Goal: Task Accomplishment & Management: Use online tool/utility

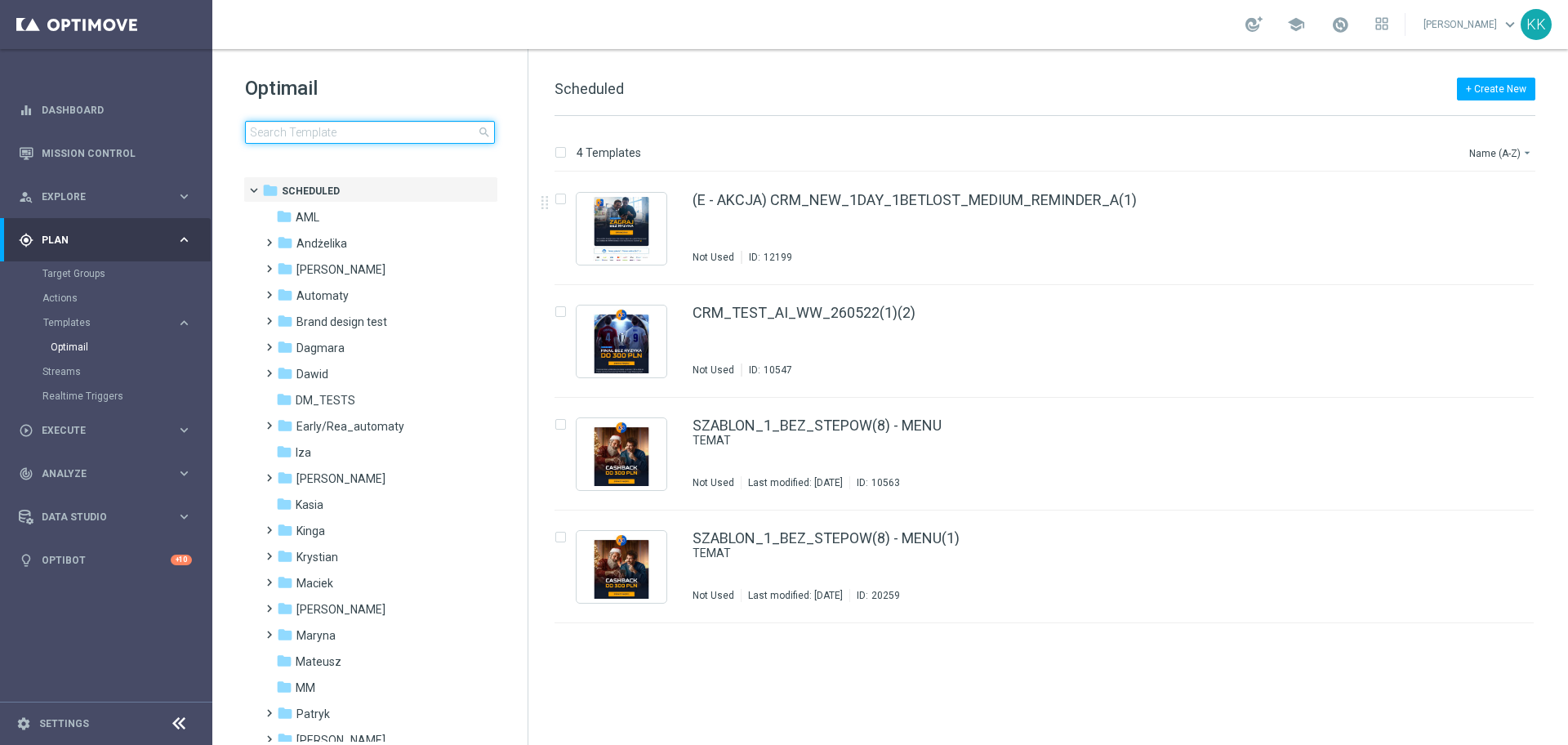
click at [395, 127] on input at bounding box center [370, 132] width 250 height 22
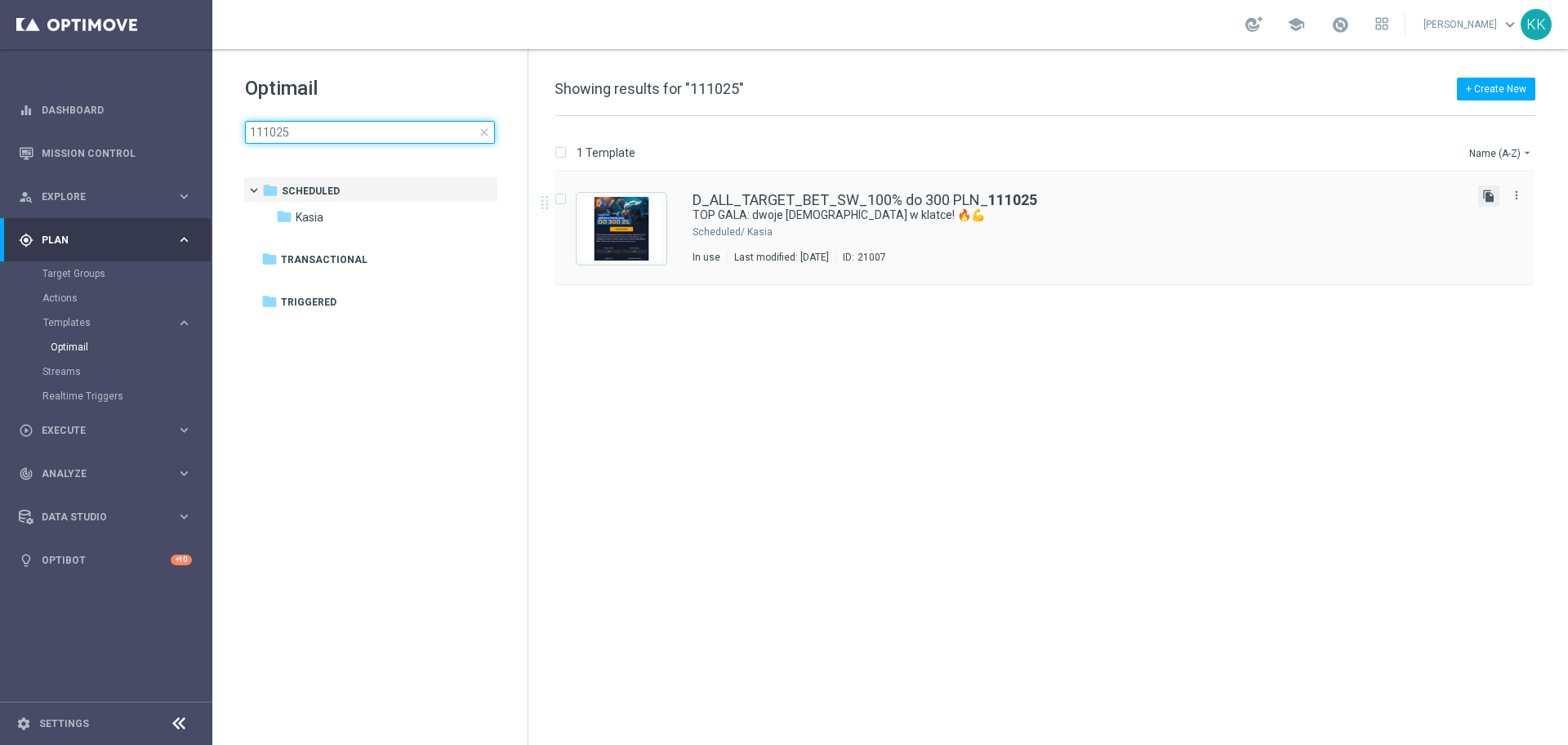
type input "111025"
click at [1489, 191] on icon "file_copy" at bounding box center [1489, 196] width 13 height 13
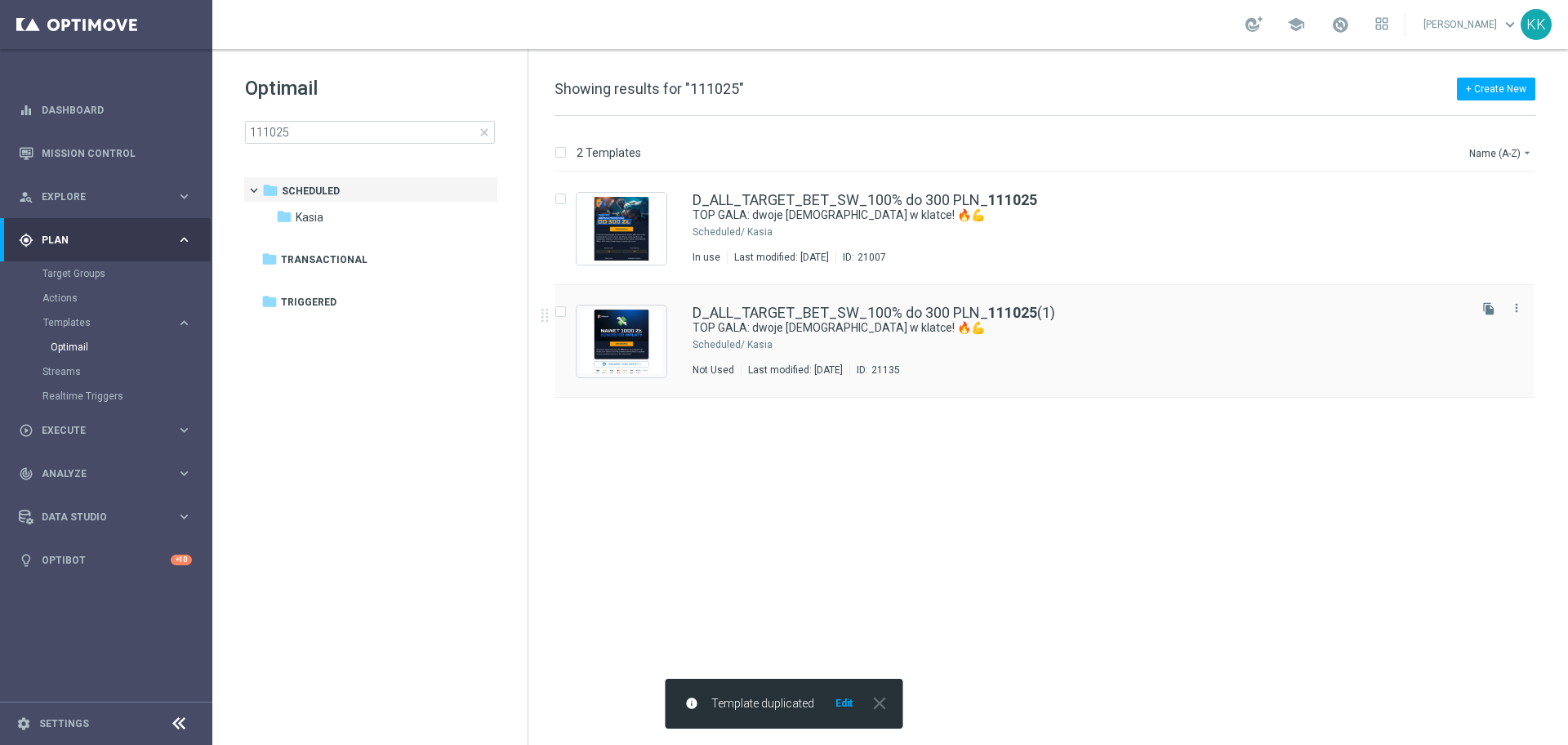
click at [1006, 356] on div "D_ALL_TARGET_BET_SW_100% do 300 PLN_ 111025 (1) TOP GALA: dwoje [DEMOGRAPHIC_DA…" at bounding box center [1078, 341] width 772 height 71
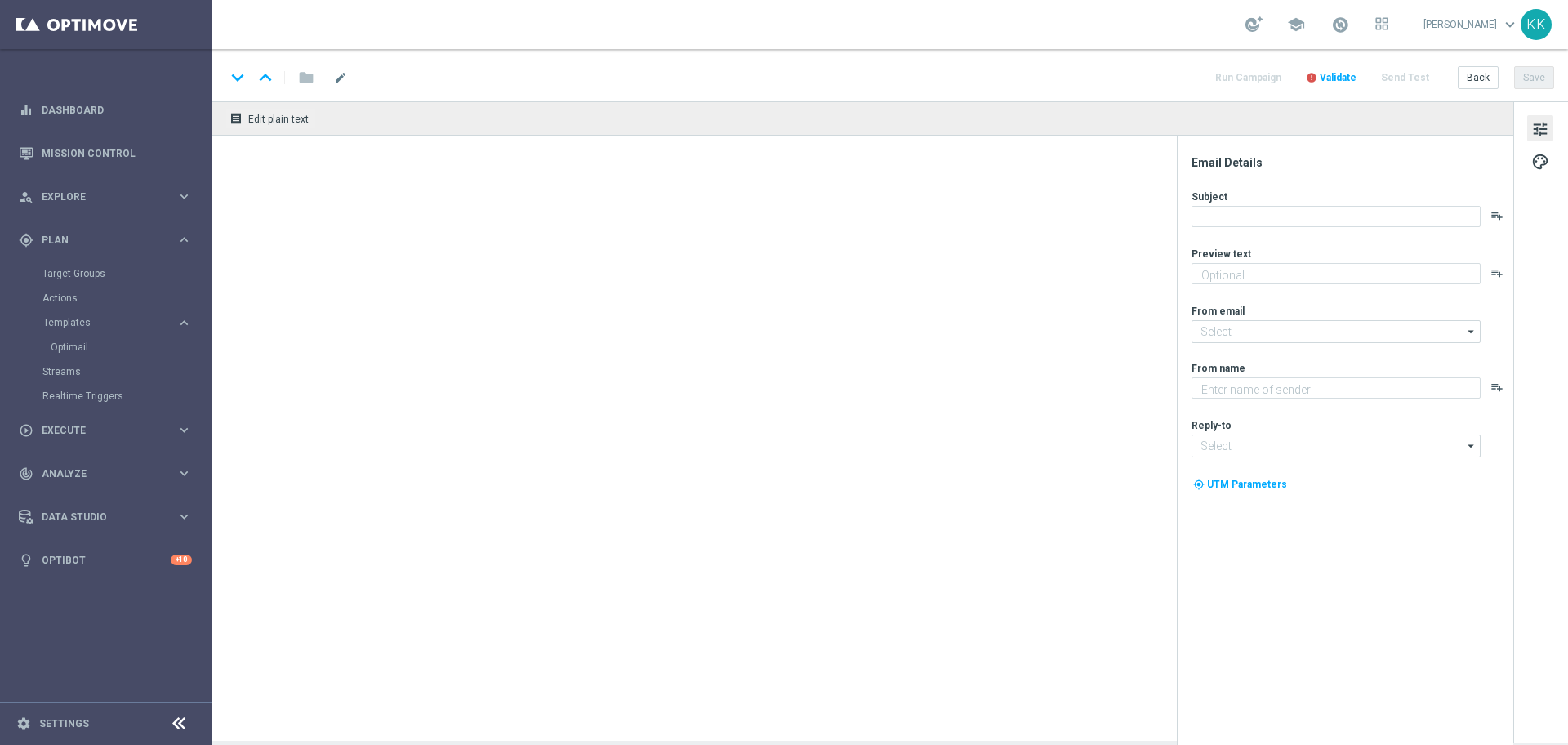
type textarea "Obstaw z bonusem do 300 zł 👈"
type textarea "STS"
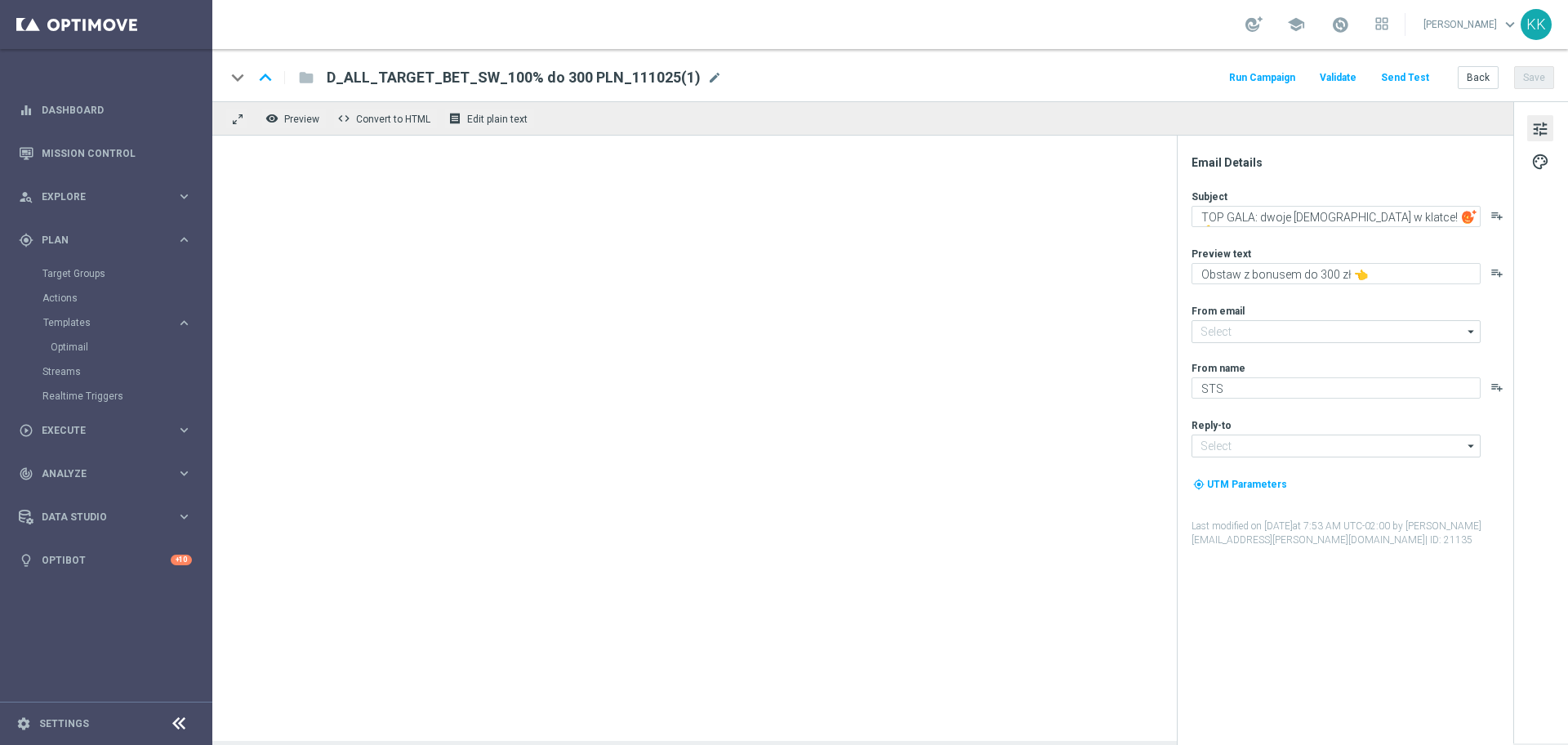
type input "[EMAIL_ADDRESS][DOMAIN_NAME]"
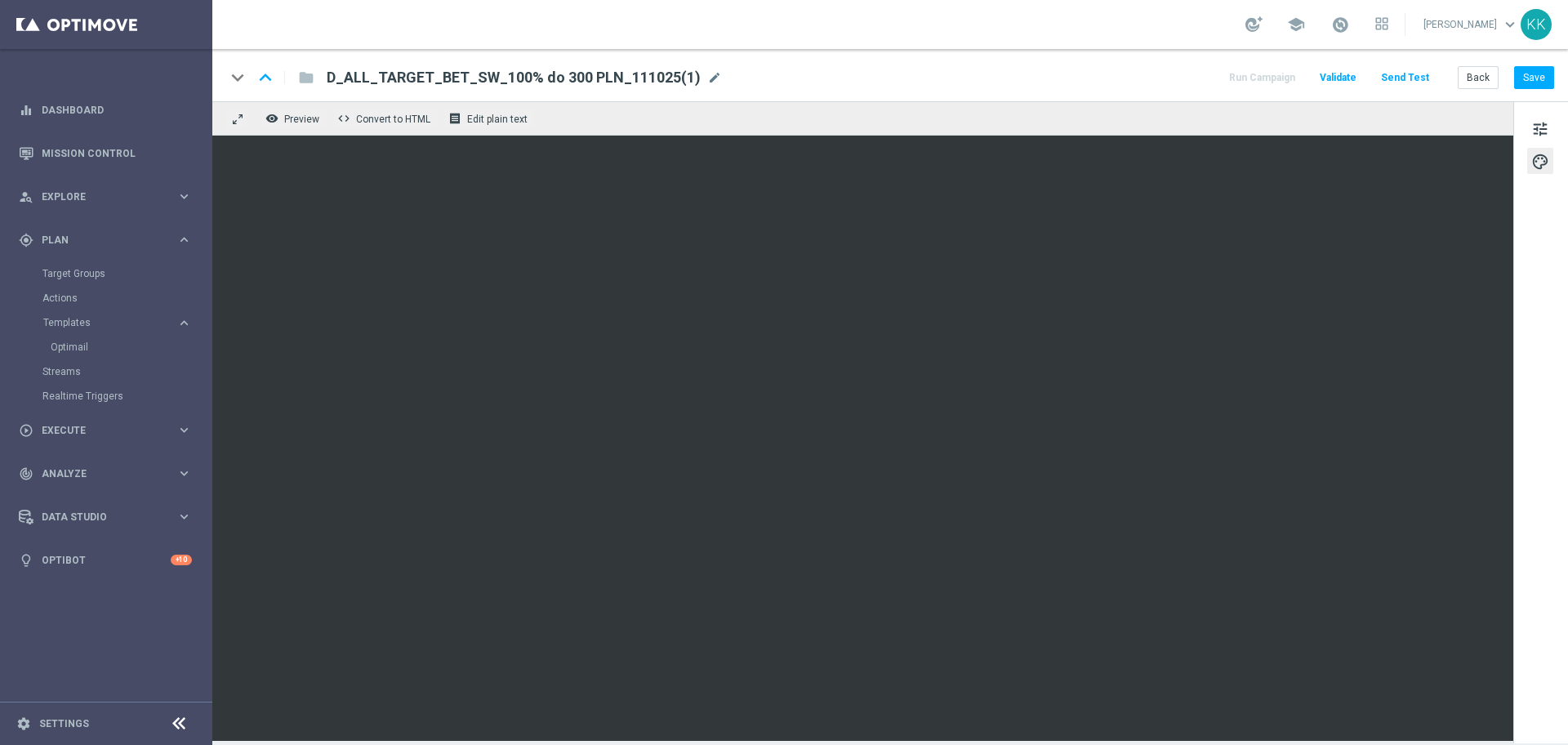
click at [712, 67] on div "D_ALL_TARGET_BET_SW_100% do 300 PLN_111025(1) mode_edit" at bounding box center [524, 77] width 395 height 21
drag, startPoint x: 681, startPoint y: 82, endPoint x: 210, endPoint y: 77, distance: 471.0
click at [210, 77] on main "equalizer Dashboard Mission Control" at bounding box center [784, 372] width 1568 height 745
paste input "C_PREM_AUTO_DEPO_50% DO 1000 PLN_DAILY"
type input "C_PREM_AUTO_DEPO_50% DO 1000 PLN_DAILY"
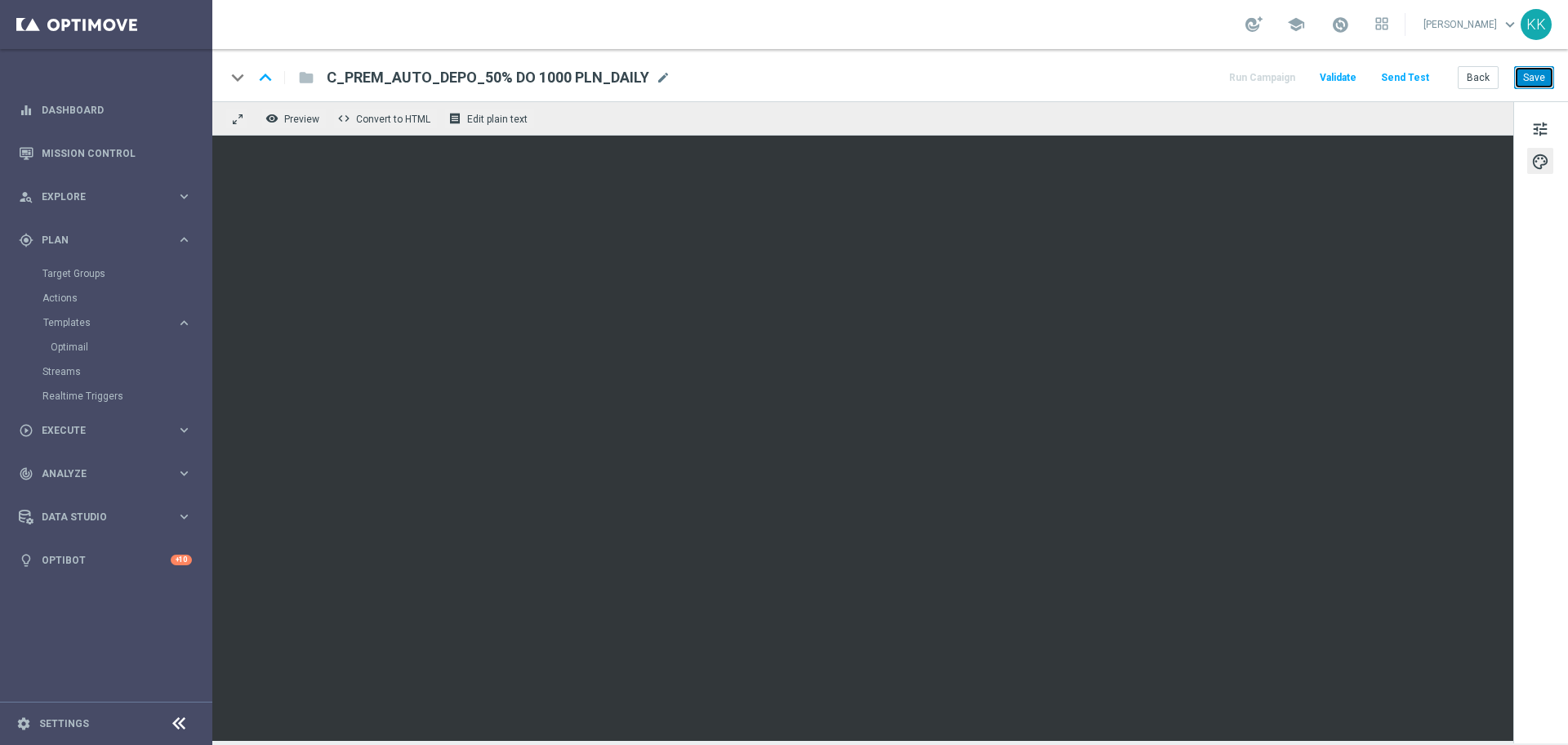
click at [1549, 75] on button "Save" at bounding box center [1534, 77] width 40 height 22
click at [1536, 62] on div "keyboard_arrow_down keyboard_arrow_up folder C_PREM_AUTO_DEPO_50% DO 1000 PLN_D…" at bounding box center [890, 75] width 1356 height 52
click at [1541, 72] on button "Save" at bounding box center [1534, 77] width 40 height 22
click at [1538, 140] on button "tune" at bounding box center [1540, 128] width 26 height 26
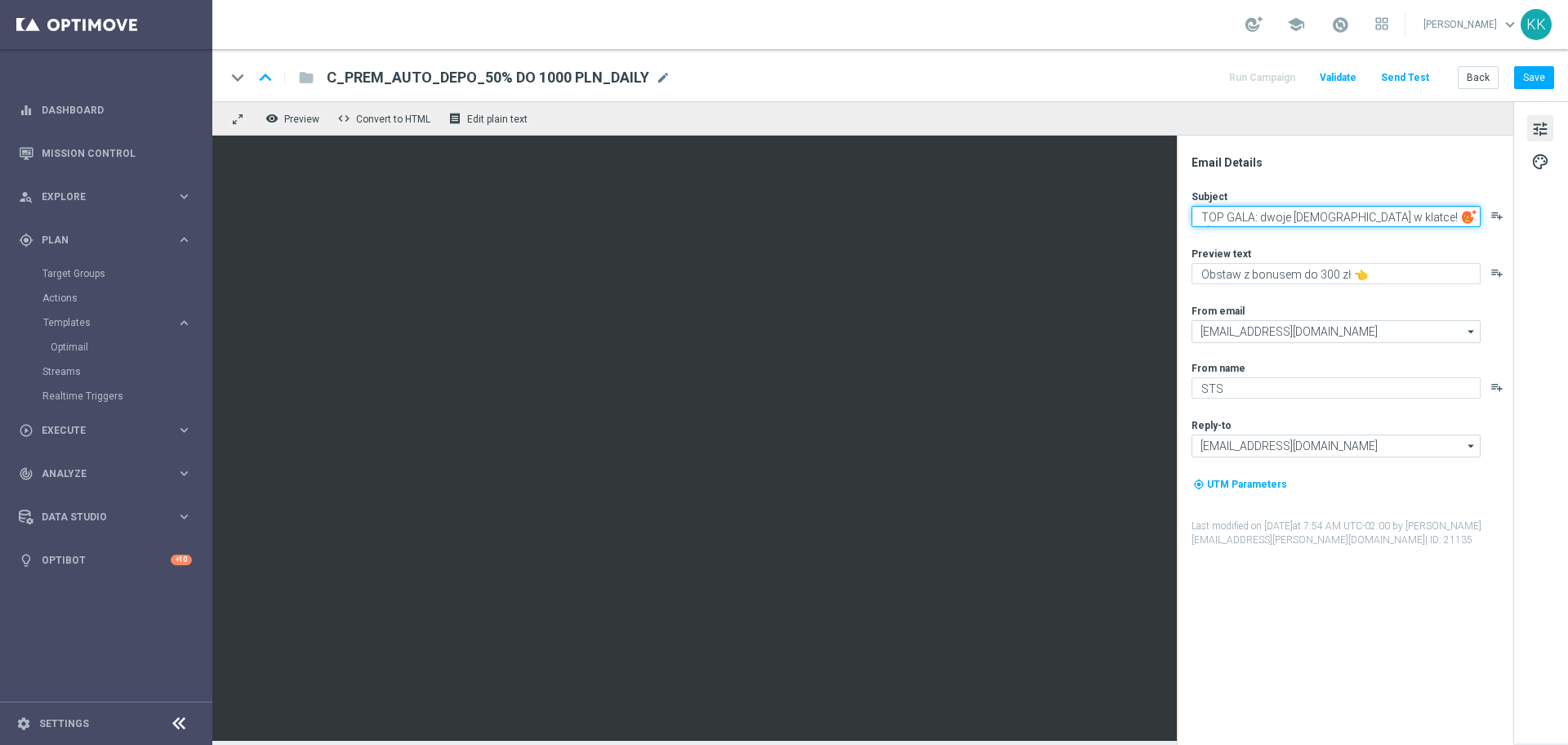
paste textarea "Wjeżdża bonus do 1000 zł od wpłaty! 🚘"
type textarea "Wjeżdża bonus do 1000 zł od wpłaty! 🚘"
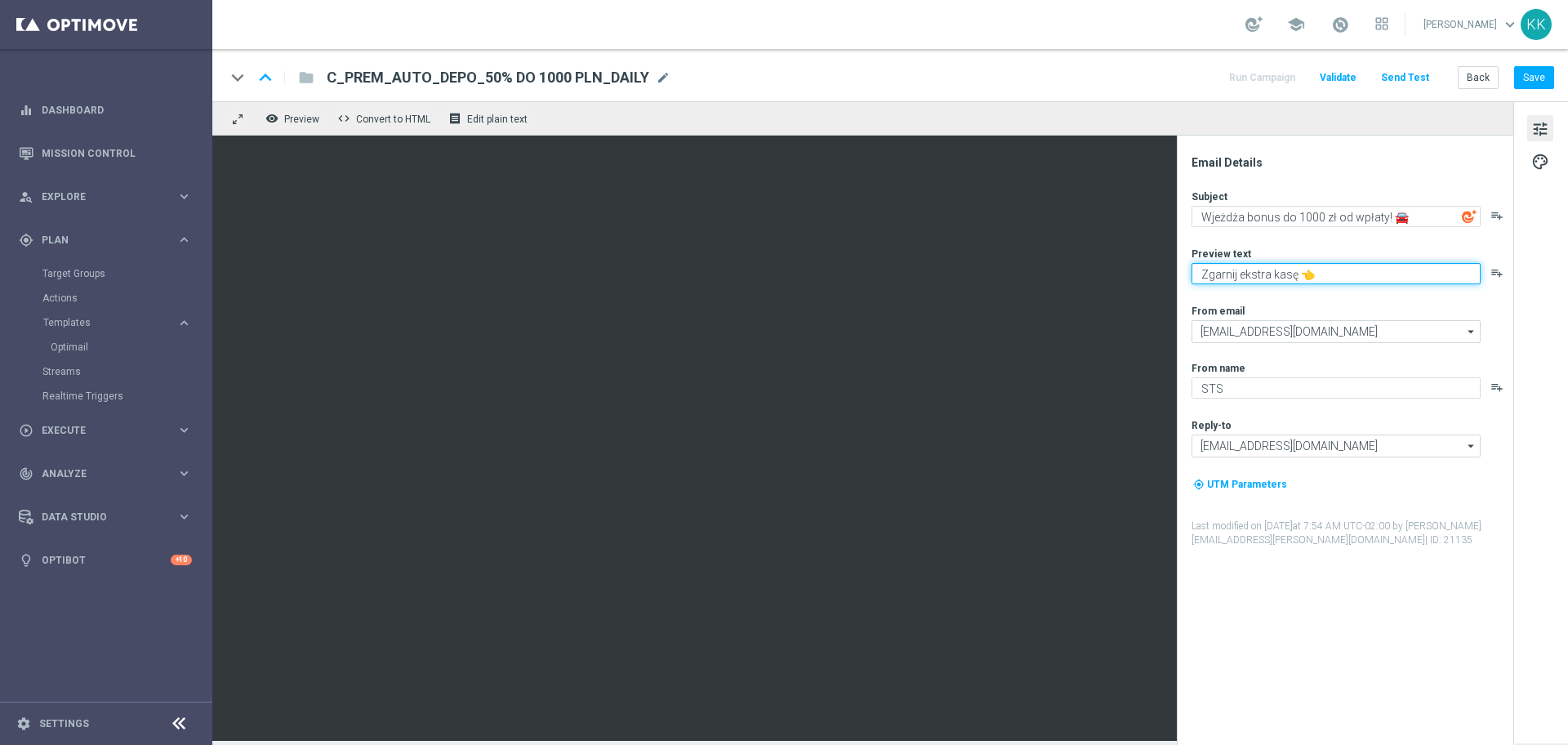
type textarea "Zgarnij ekstra kasę 👈"
click at [1525, 93] on div "keyboard_arrow_down keyboard_arrow_up folder C_PREM_AUTO_DEPO_50% DO 1000 PLN_D…" at bounding box center [890, 75] width 1356 height 52
click at [1529, 80] on button "Save" at bounding box center [1534, 77] width 40 height 22
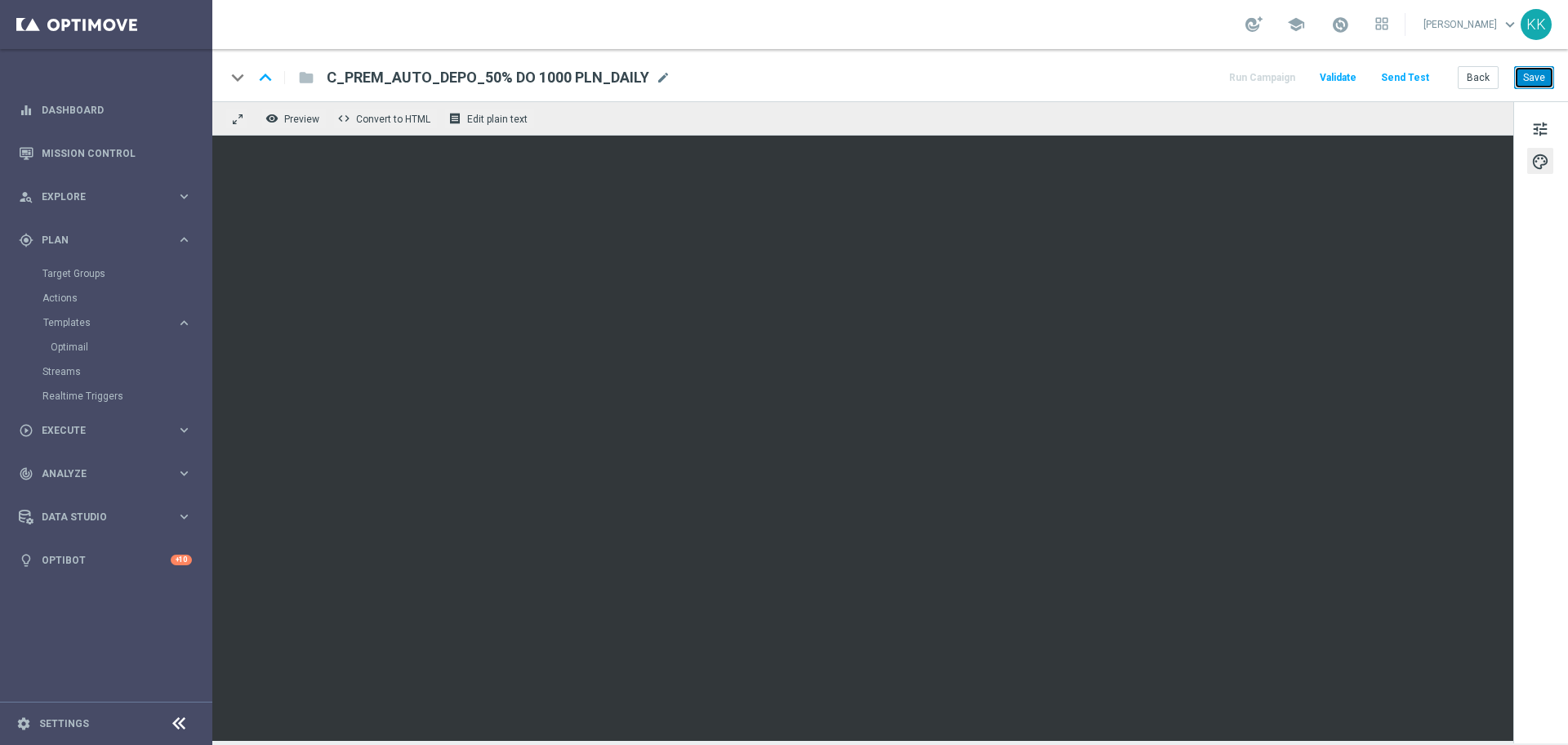
drag, startPoint x: 1535, startPoint y: 73, endPoint x: 1527, endPoint y: 82, distance: 12.0
click at [1534, 70] on button "Save" at bounding box center [1534, 77] width 40 height 22
click at [1531, 76] on button "Save" at bounding box center [1534, 77] width 40 height 22
click at [1536, 121] on span "tune" at bounding box center [1541, 128] width 18 height 21
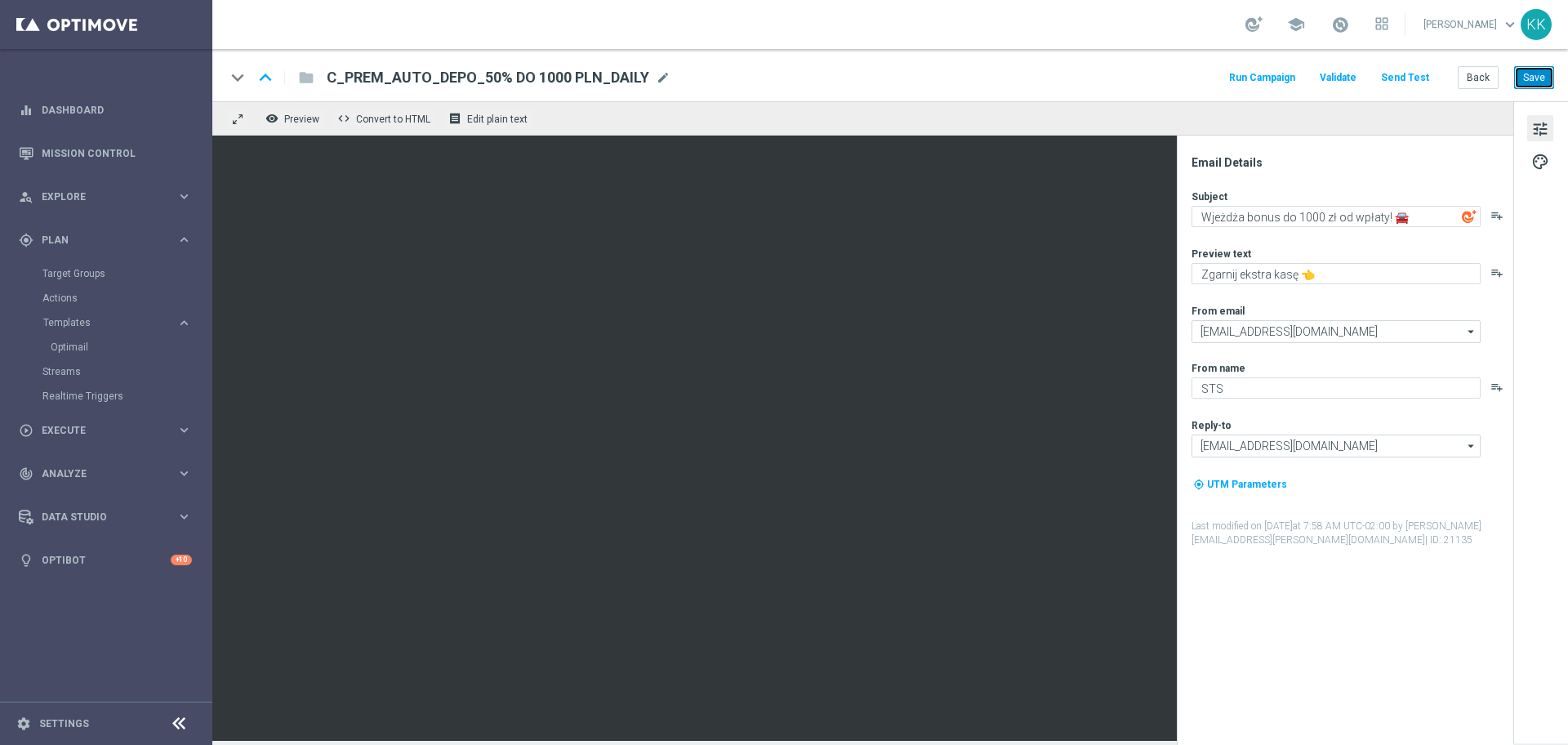
click at [1551, 69] on button "Save" at bounding box center [1534, 77] width 40 height 22
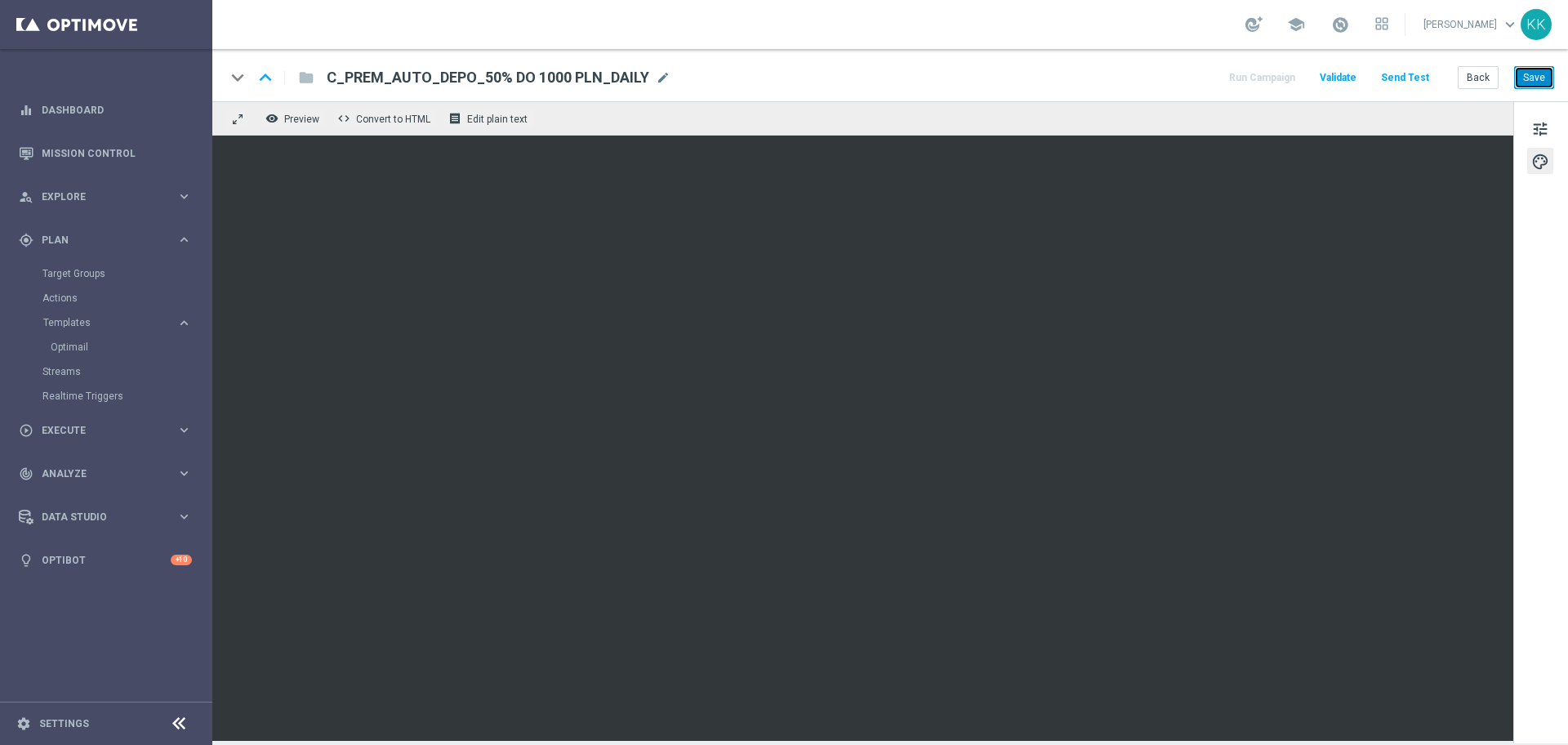
click at [1531, 85] on button "Save" at bounding box center [1534, 77] width 40 height 22
click at [1529, 77] on button "Save" at bounding box center [1534, 77] width 40 height 22
click at [1558, 81] on div "keyboard_arrow_down keyboard_arrow_up folder C_PREM_AUTO_DEPO_50% DO 1000 PLN_D…" at bounding box center [890, 75] width 1356 height 52
click at [1541, 63] on div "keyboard_arrow_down keyboard_arrow_up folder C_PREM_AUTO_DEPO_50% DO 1000 PLN_D…" at bounding box center [890, 75] width 1356 height 52
click at [1551, 71] on button "Save" at bounding box center [1534, 77] width 40 height 22
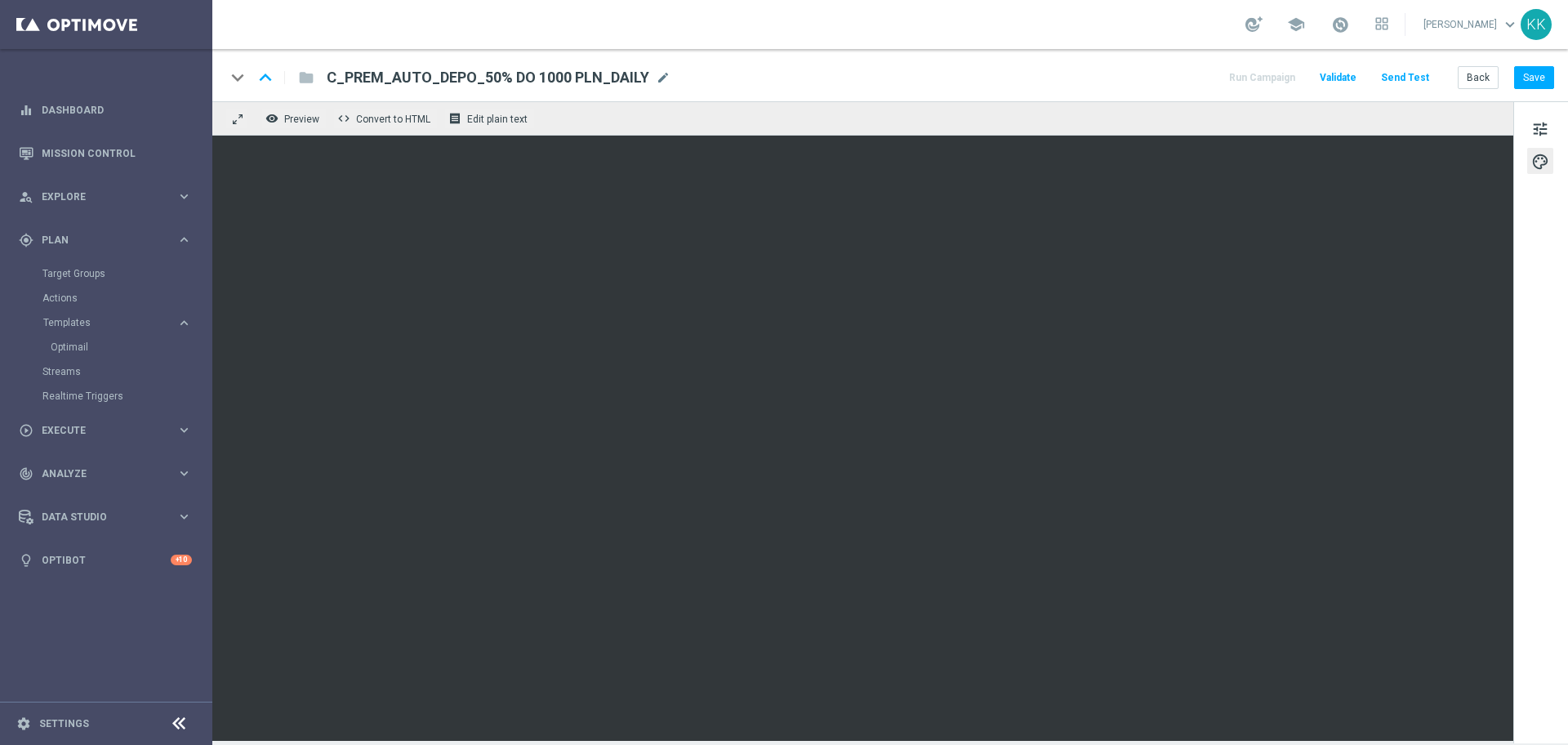
click at [1555, 68] on div "keyboard_arrow_down keyboard_arrow_up folder C_PREM_AUTO_DEPO_50% DO 1000 PLN_D…" at bounding box center [890, 75] width 1356 height 52
click at [1529, 78] on button "Save" at bounding box center [1534, 77] width 40 height 22
click at [1539, 70] on button "Save" at bounding box center [1534, 77] width 40 height 22
click at [1536, 77] on button "Save" at bounding box center [1534, 77] width 40 height 22
click at [1539, 74] on button "Save" at bounding box center [1534, 77] width 40 height 22
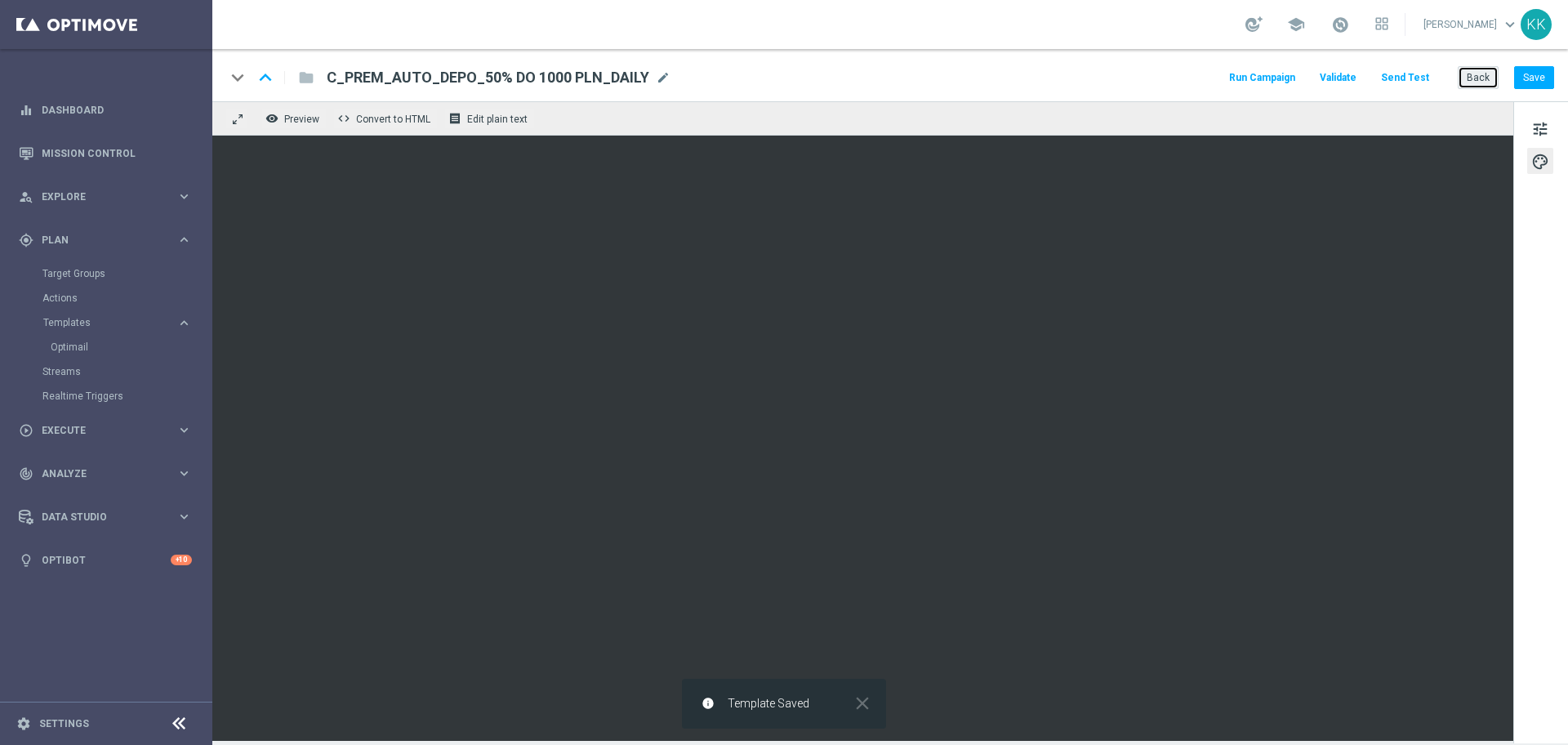
click at [1463, 72] on button "Back" at bounding box center [1477, 77] width 41 height 22
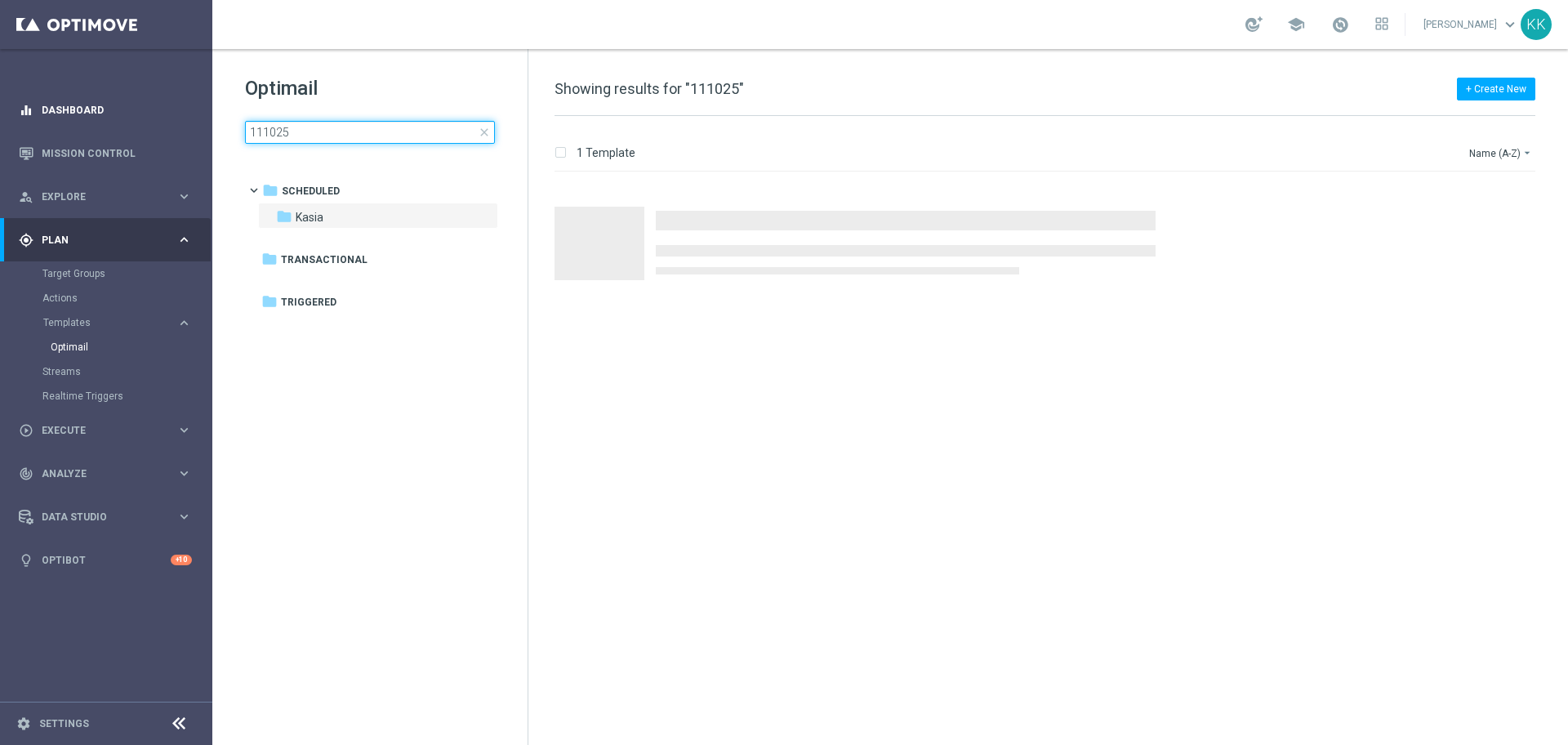
drag, startPoint x: 323, startPoint y: 129, endPoint x: 4, endPoint y: 121, distance: 319.1
click at [0, 123] on main "equalizer Dashboard Mission Control" at bounding box center [784, 372] width 1568 height 745
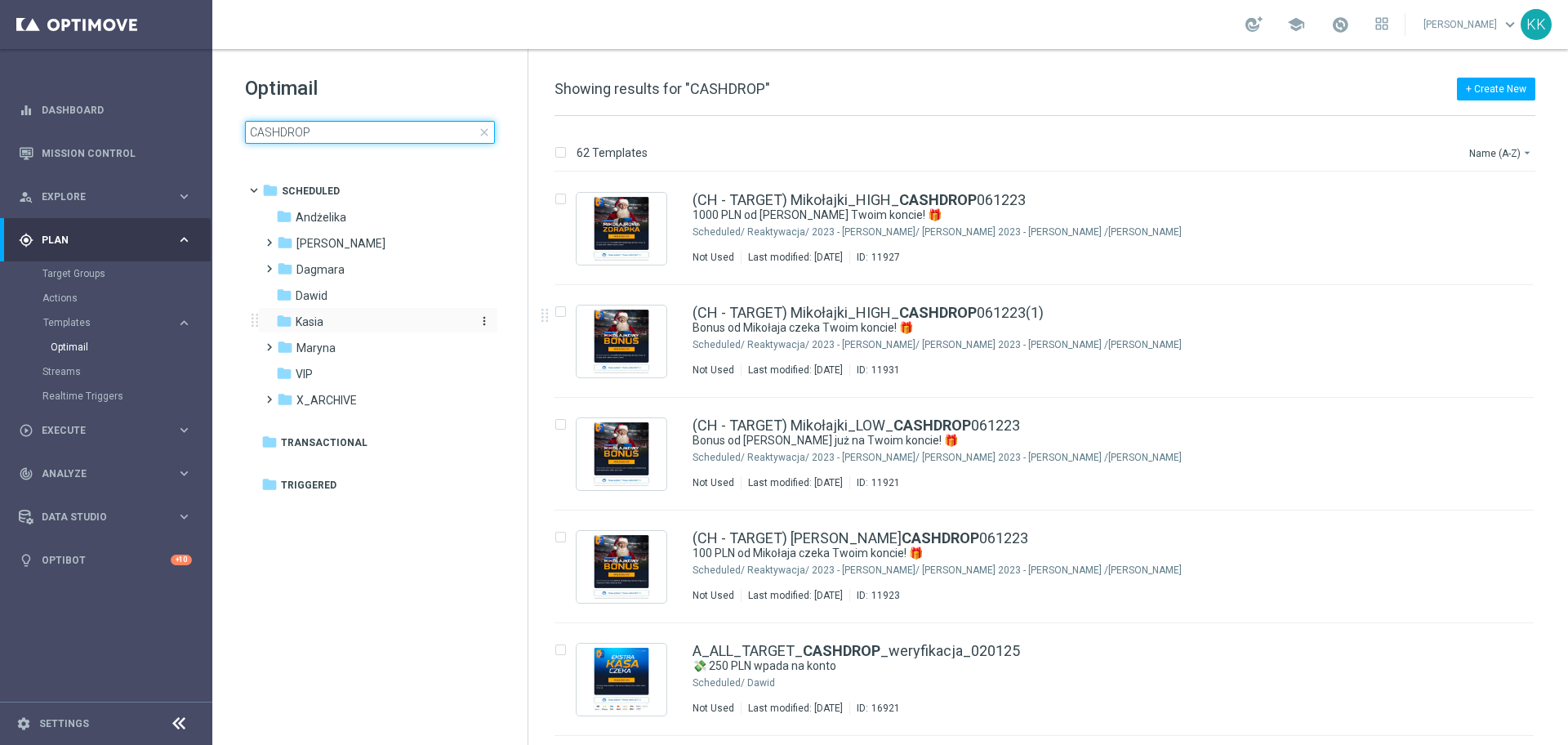
type input "CASHDROP"
click at [335, 314] on div "folder [GEOGRAPHIC_DATA]" at bounding box center [369, 322] width 187 height 19
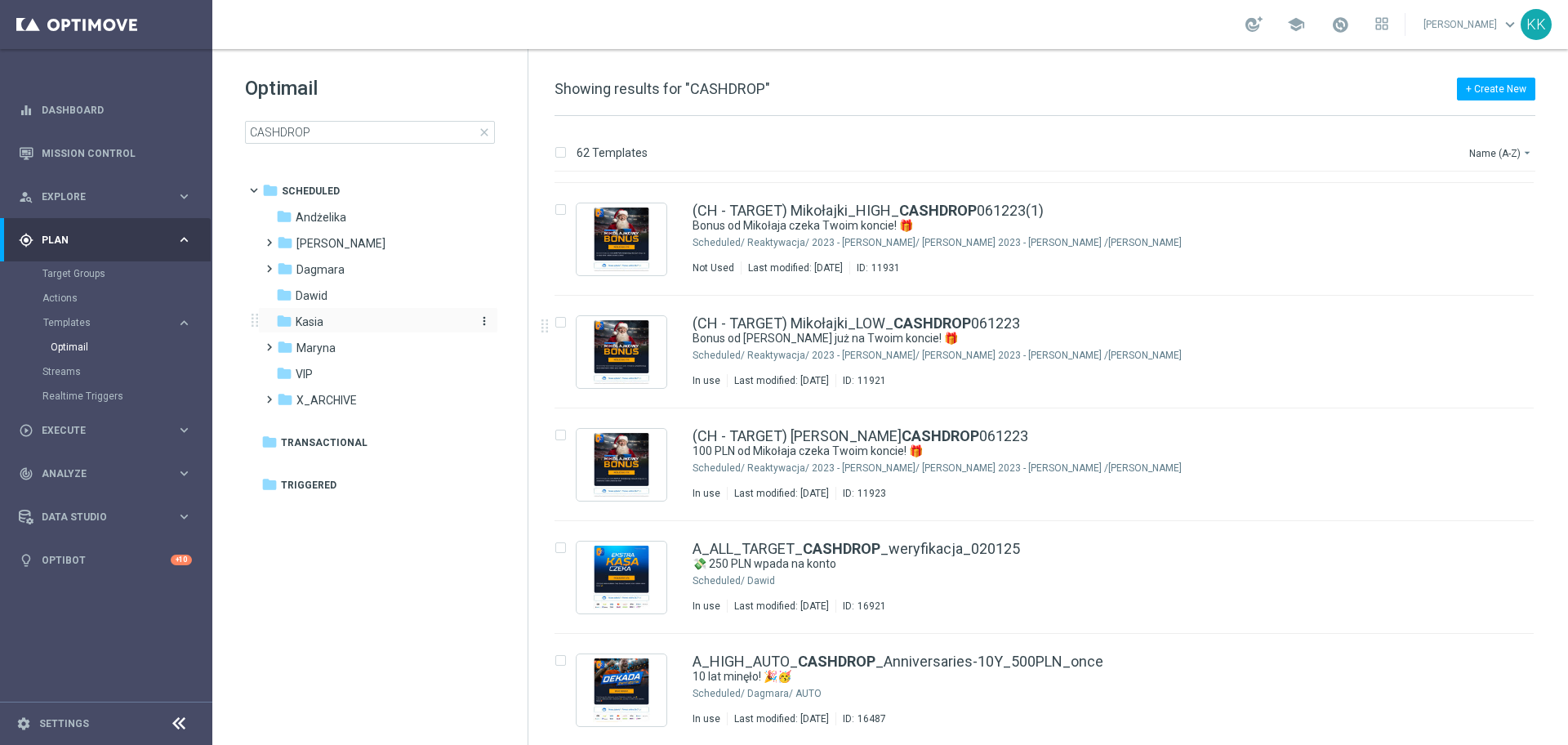
click at [312, 320] on span "Kasia" at bounding box center [309, 322] width 27 height 15
click at [309, 320] on span "Kasia" at bounding box center [309, 322] width 27 height 15
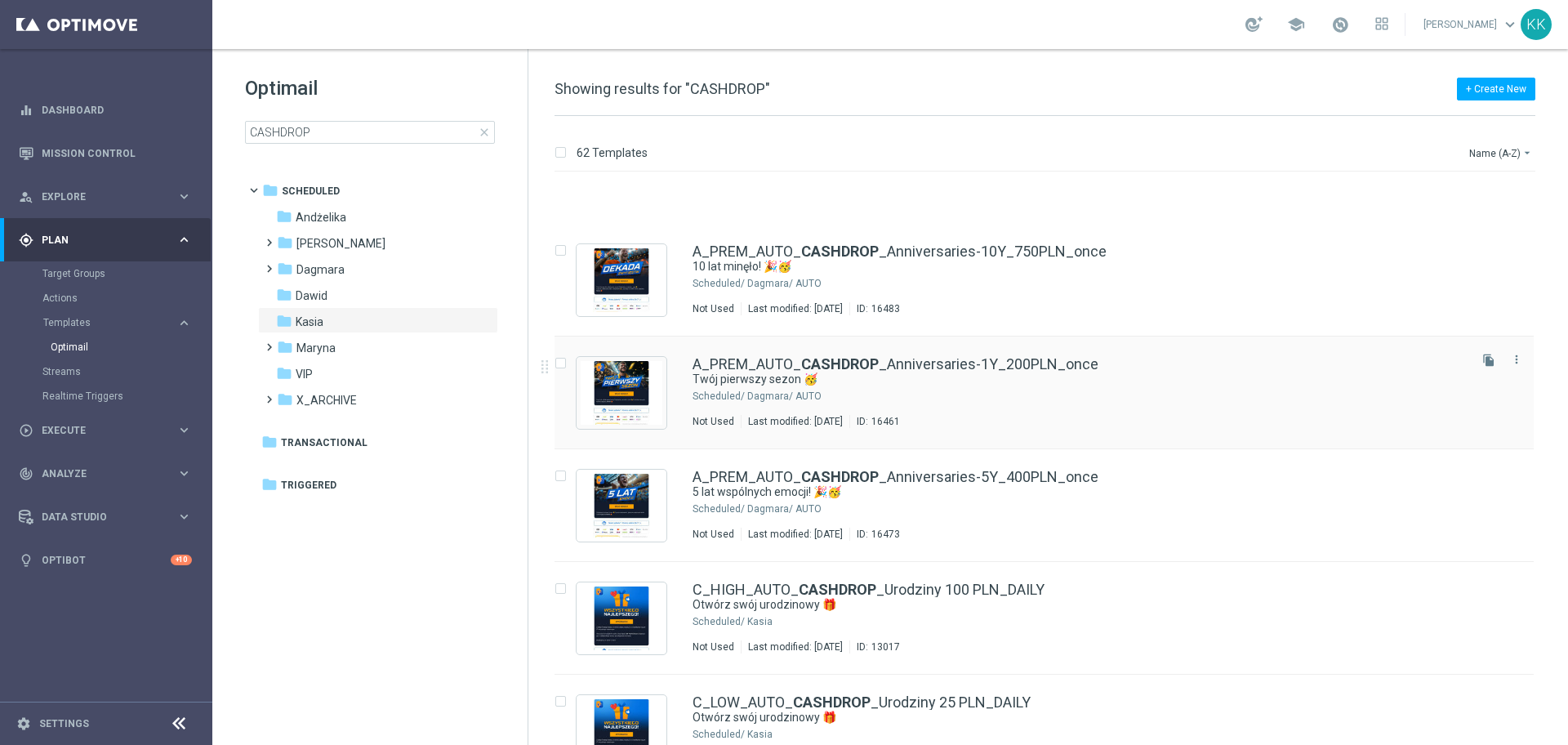
scroll to position [2305, 0]
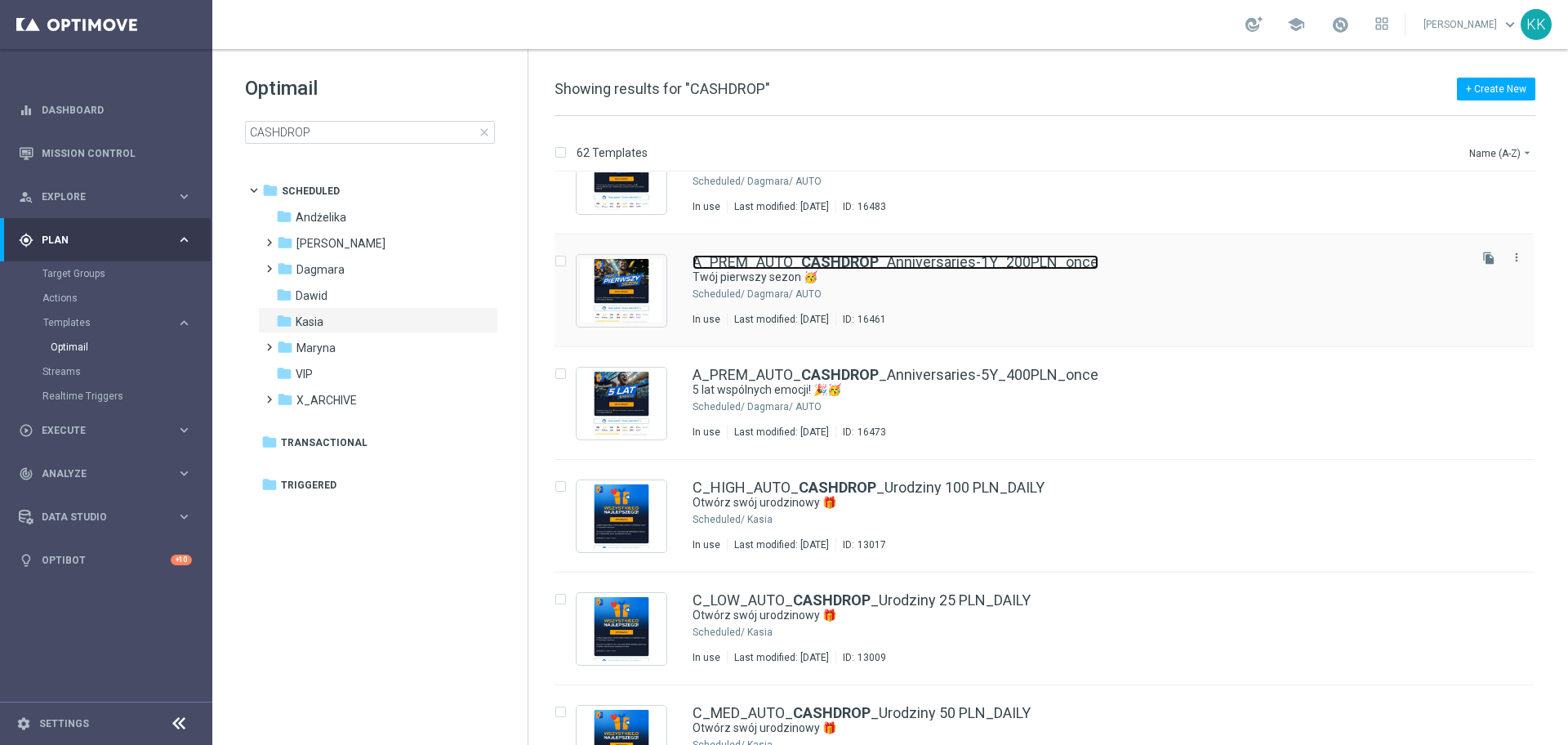
click at [828, 260] on b "CASHDROP" at bounding box center [839, 262] width 77 height 18
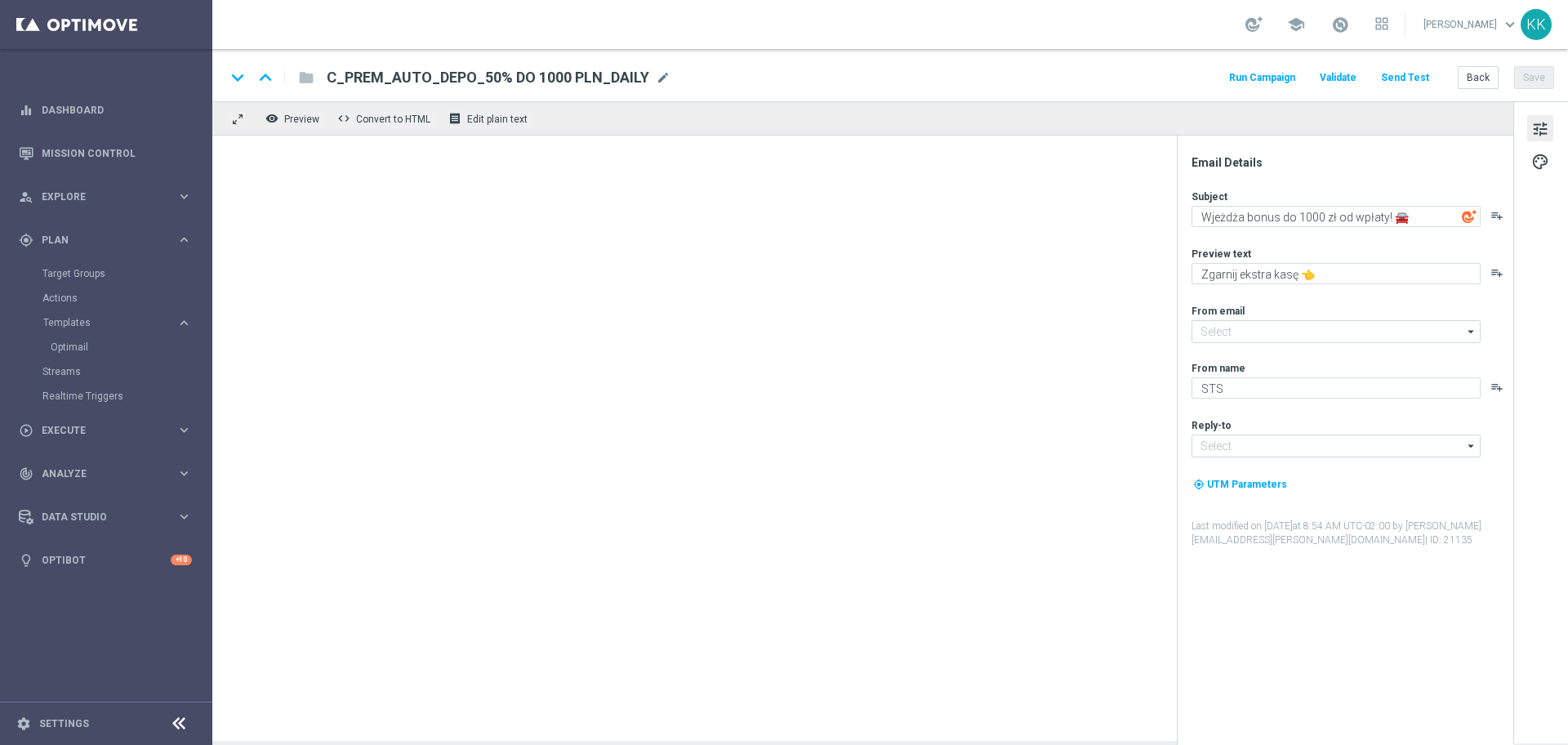
type input "[EMAIL_ADDRESS][DOMAIN_NAME]"
type textarea "Twój pierwszy sezon 🥳"
type textarea "Prezent już czeka, sprawdź swoje konto 👉"
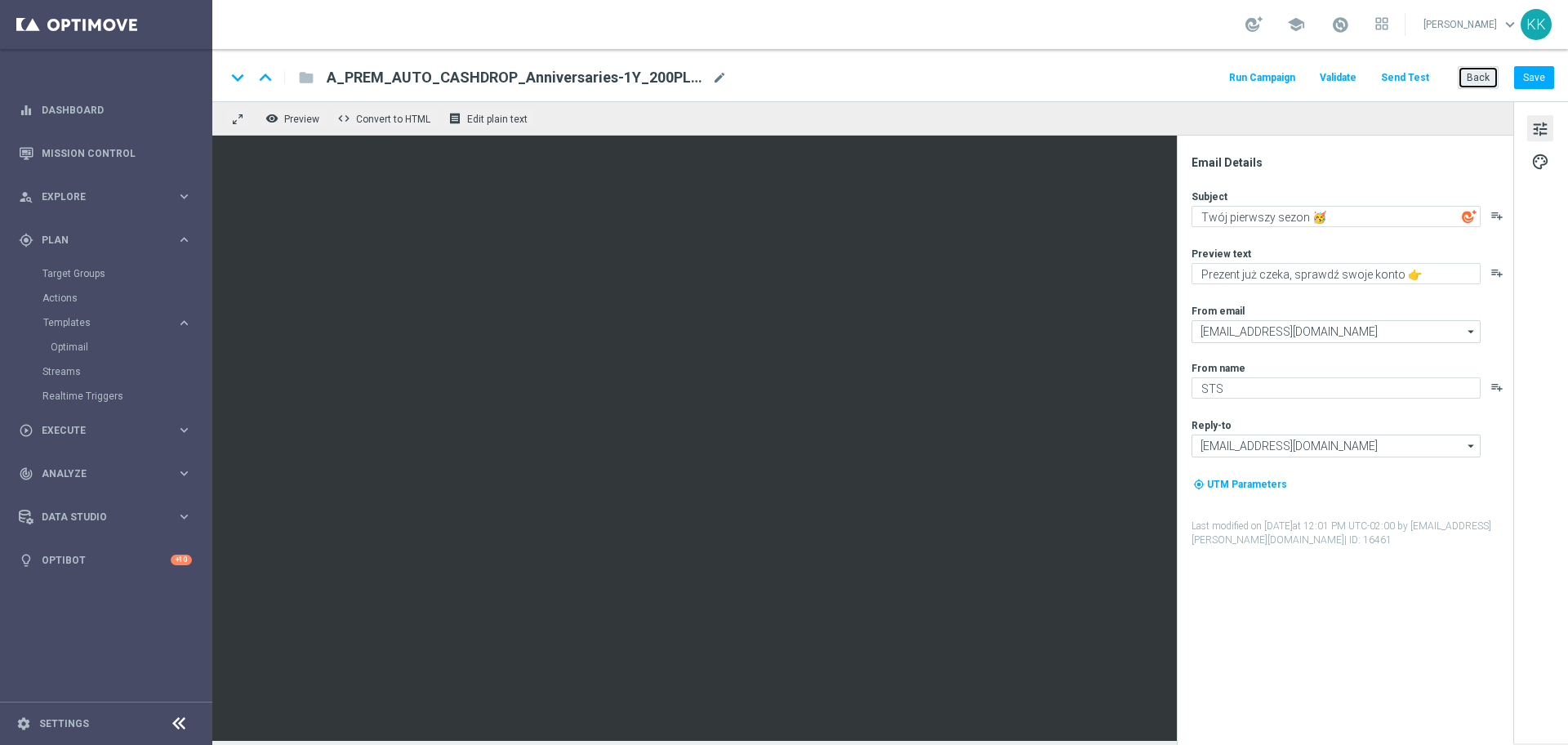
click at [1479, 82] on button "Back" at bounding box center [1477, 77] width 41 height 22
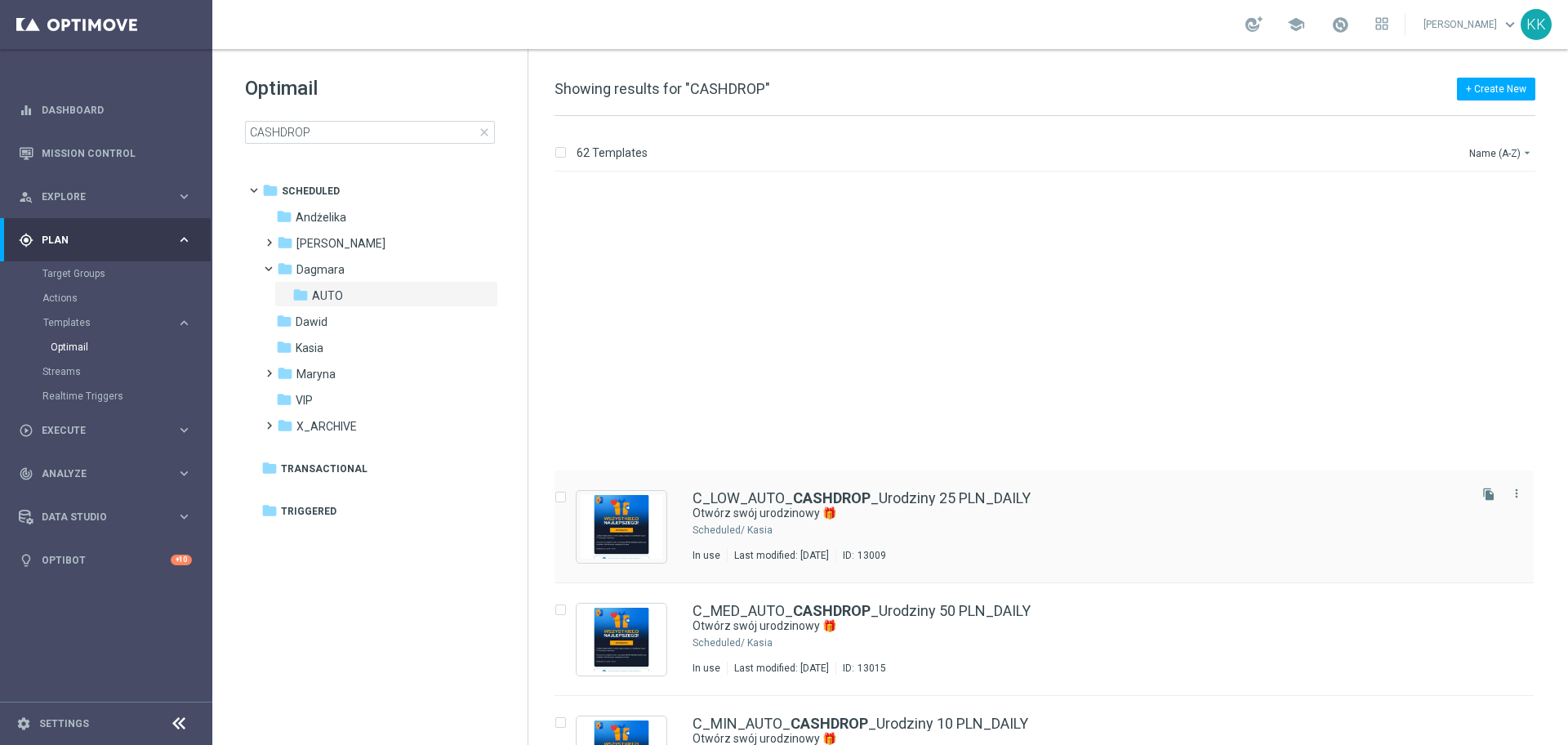
scroll to position [2918, 0]
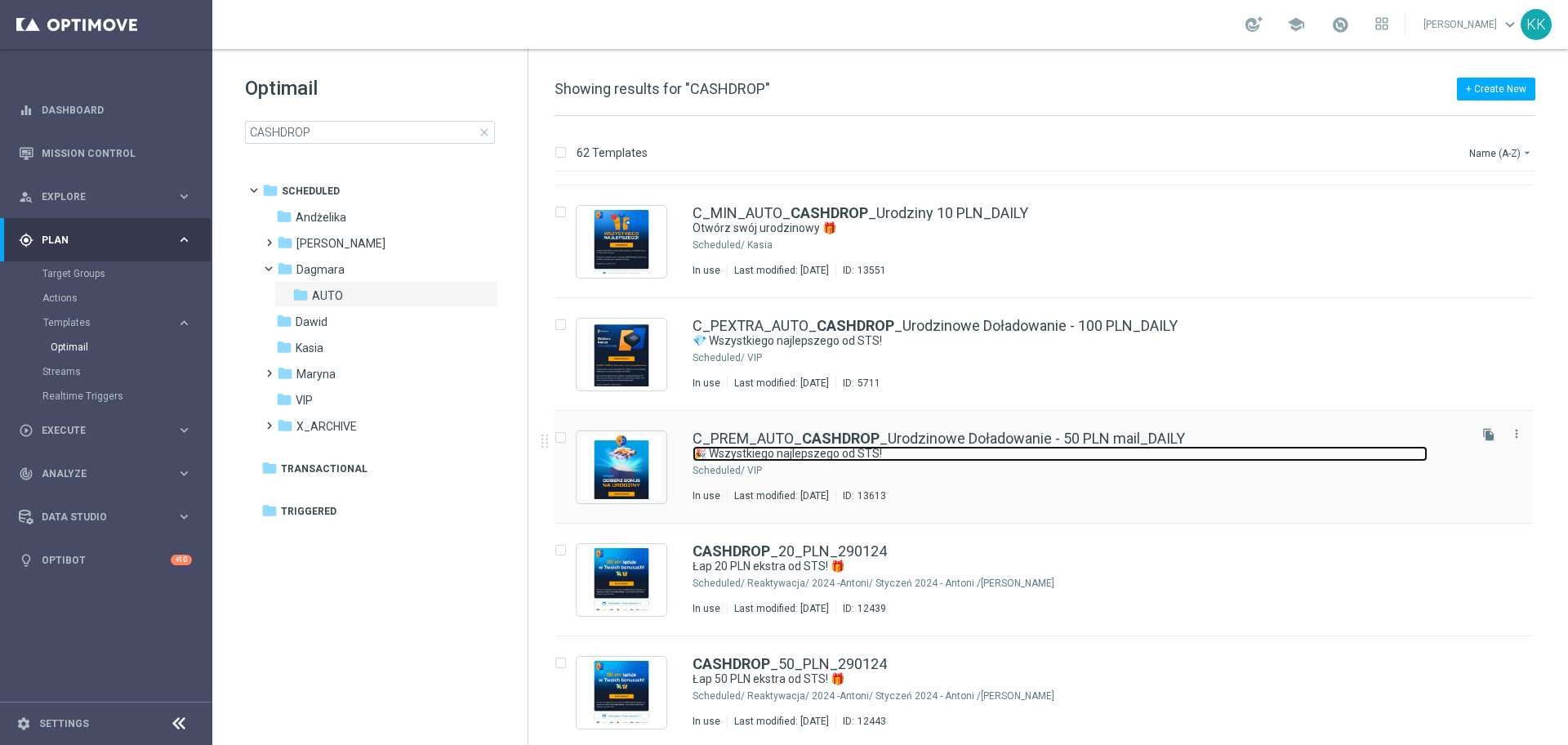
drag, startPoint x: 714, startPoint y: 449, endPoint x: 776, endPoint y: 492, distance: 75.5
click at [714, 449] on link "🎉 Wszystkiego najlepszego od STS!" at bounding box center [1060, 453] width 735 height 16
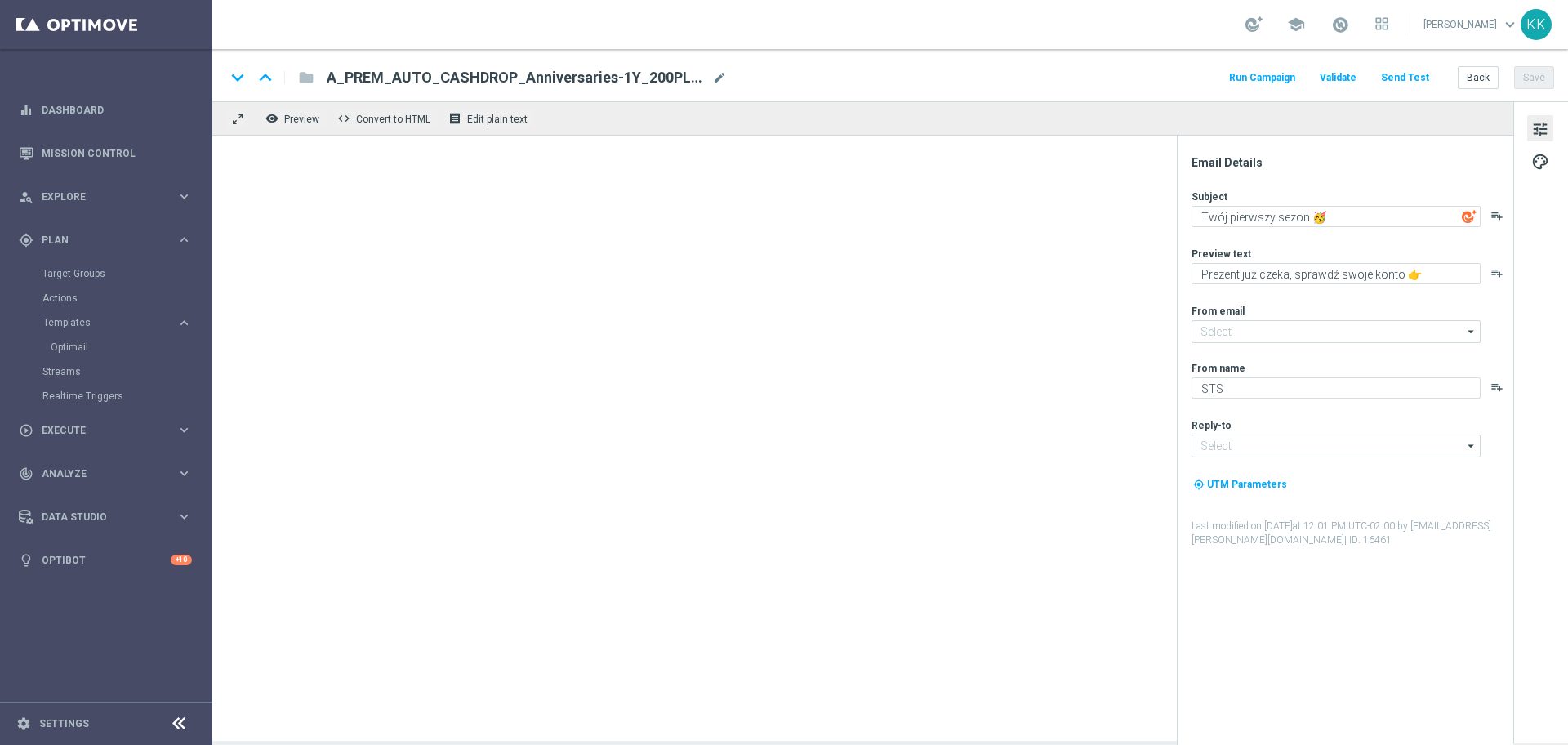
type input "[EMAIL_ADDRESS][DOMAIN_NAME]"
type textarea "🎉 Wszystkiego najlepszego od STS!"
type textarea "Aby uczcić ten wyjątkowy dzień, przygotowaliśmy dla Ciebie [PERSON_NAME] upomin…"
type input "[EMAIL_ADDRESS][DOMAIN_NAME]"
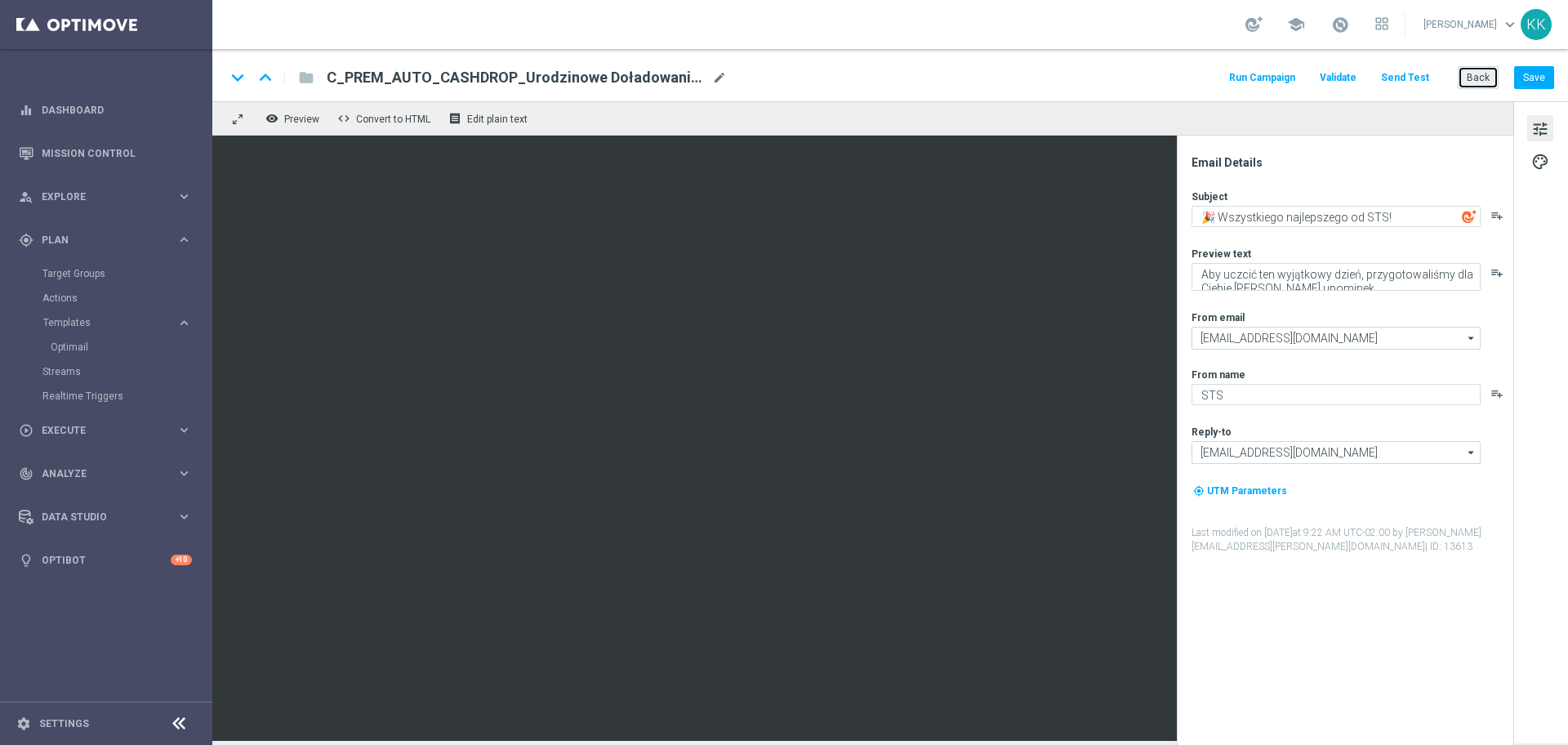
click at [1486, 70] on button "Back" at bounding box center [1477, 77] width 41 height 22
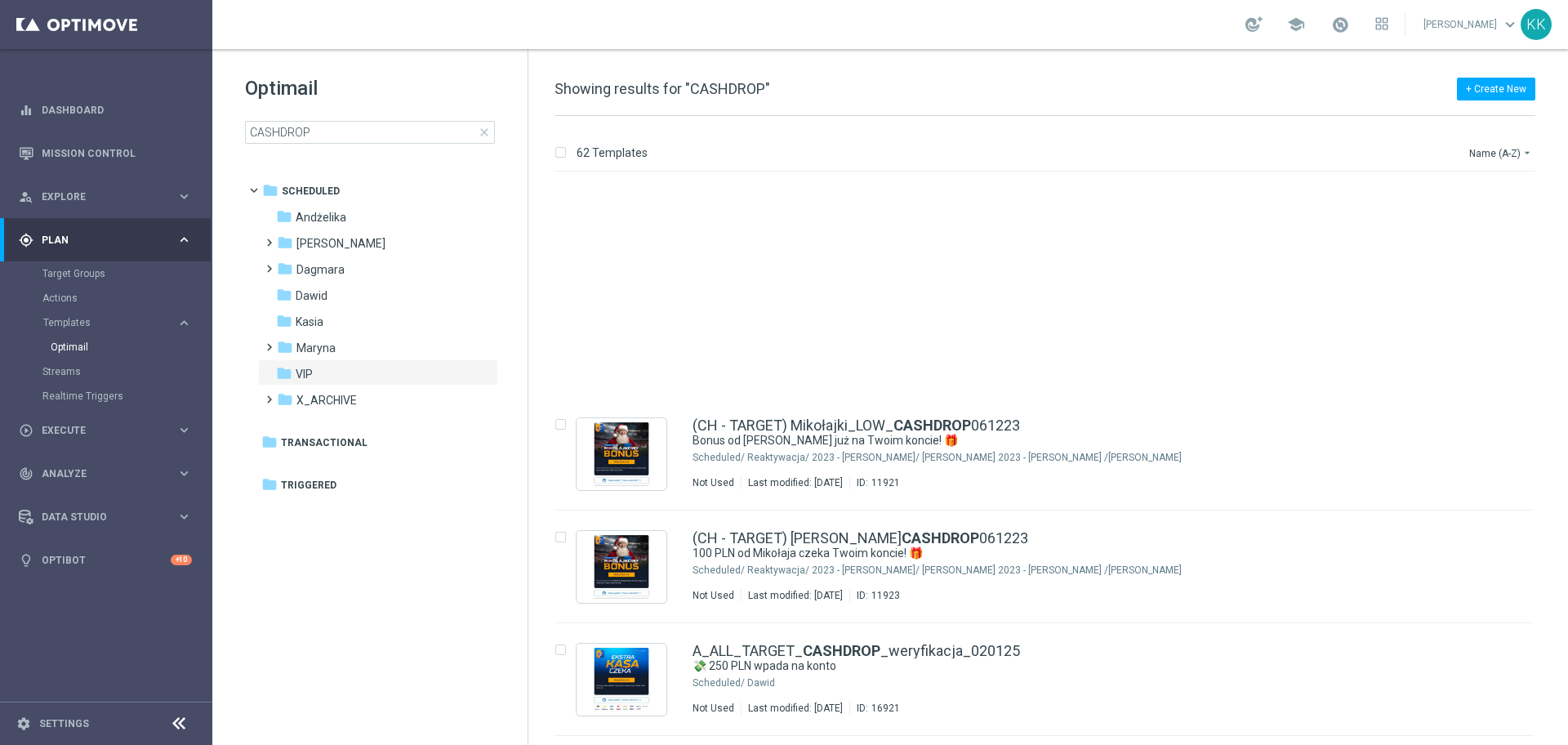
scroll to position [307, 0]
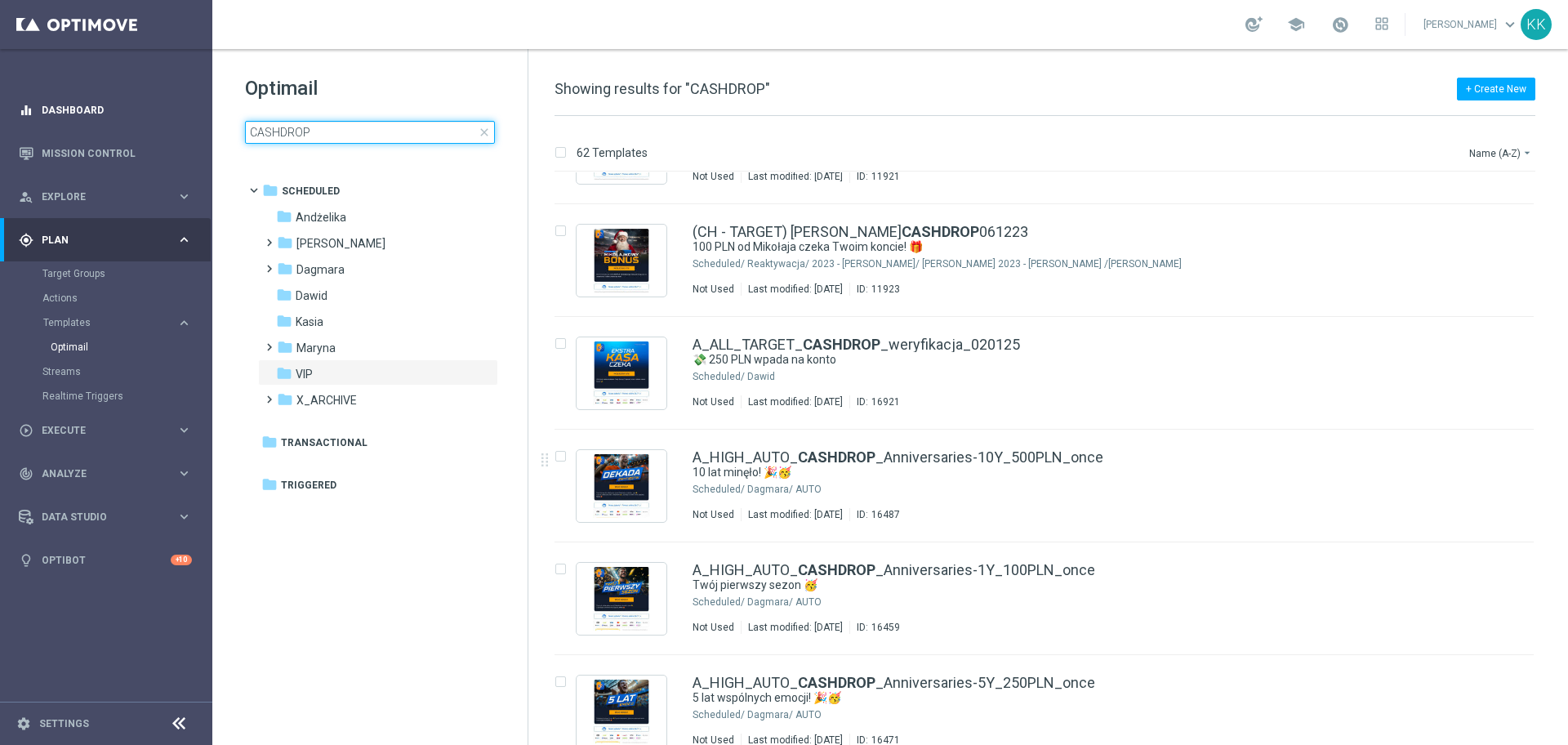
drag, startPoint x: 367, startPoint y: 134, endPoint x: 59, endPoint y: 112, distance: 308.8
click at [40, 111] on main "equalizer Dashboard Mission Control" at bounding box center [784, 372] width 1568 height 745
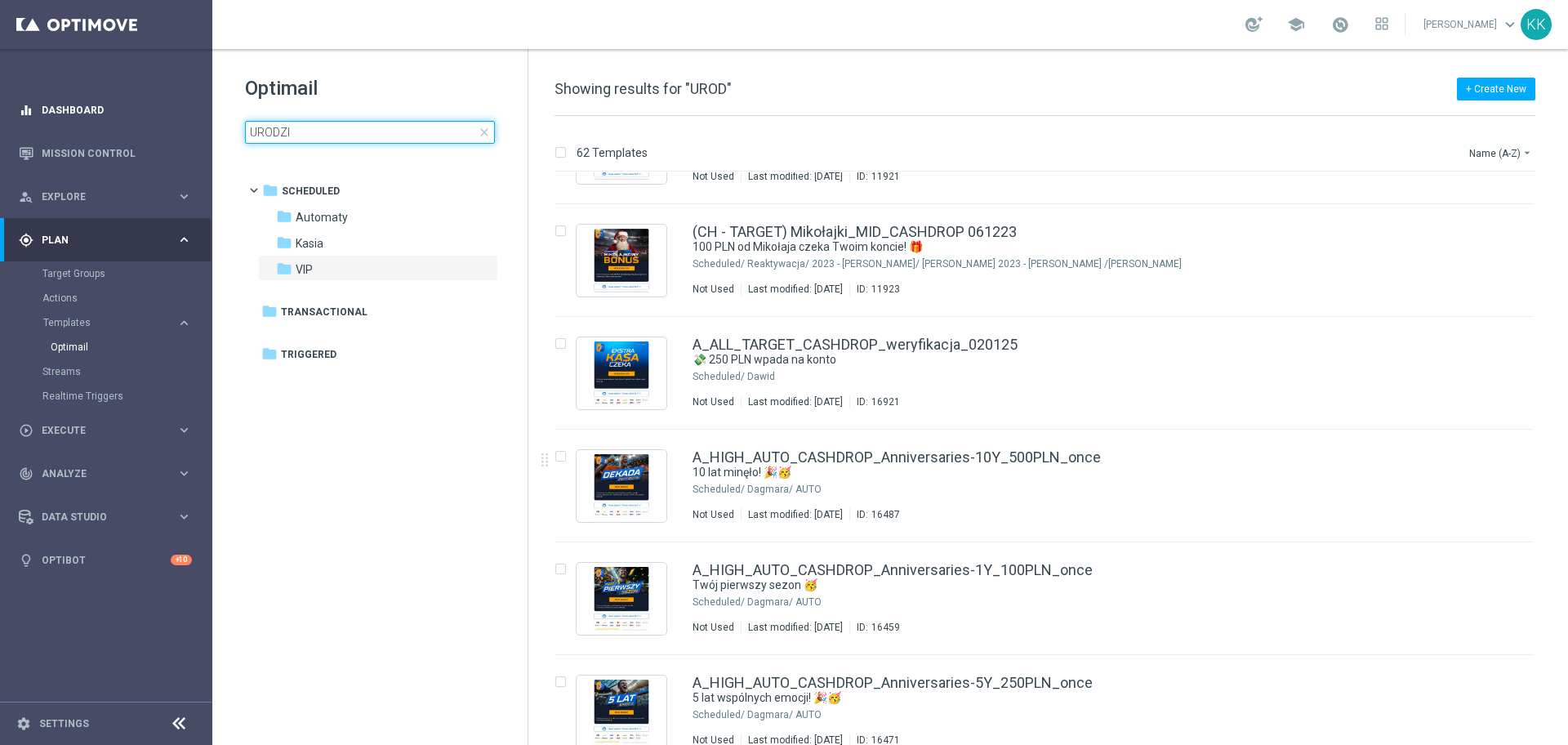
type input "URODZIN"
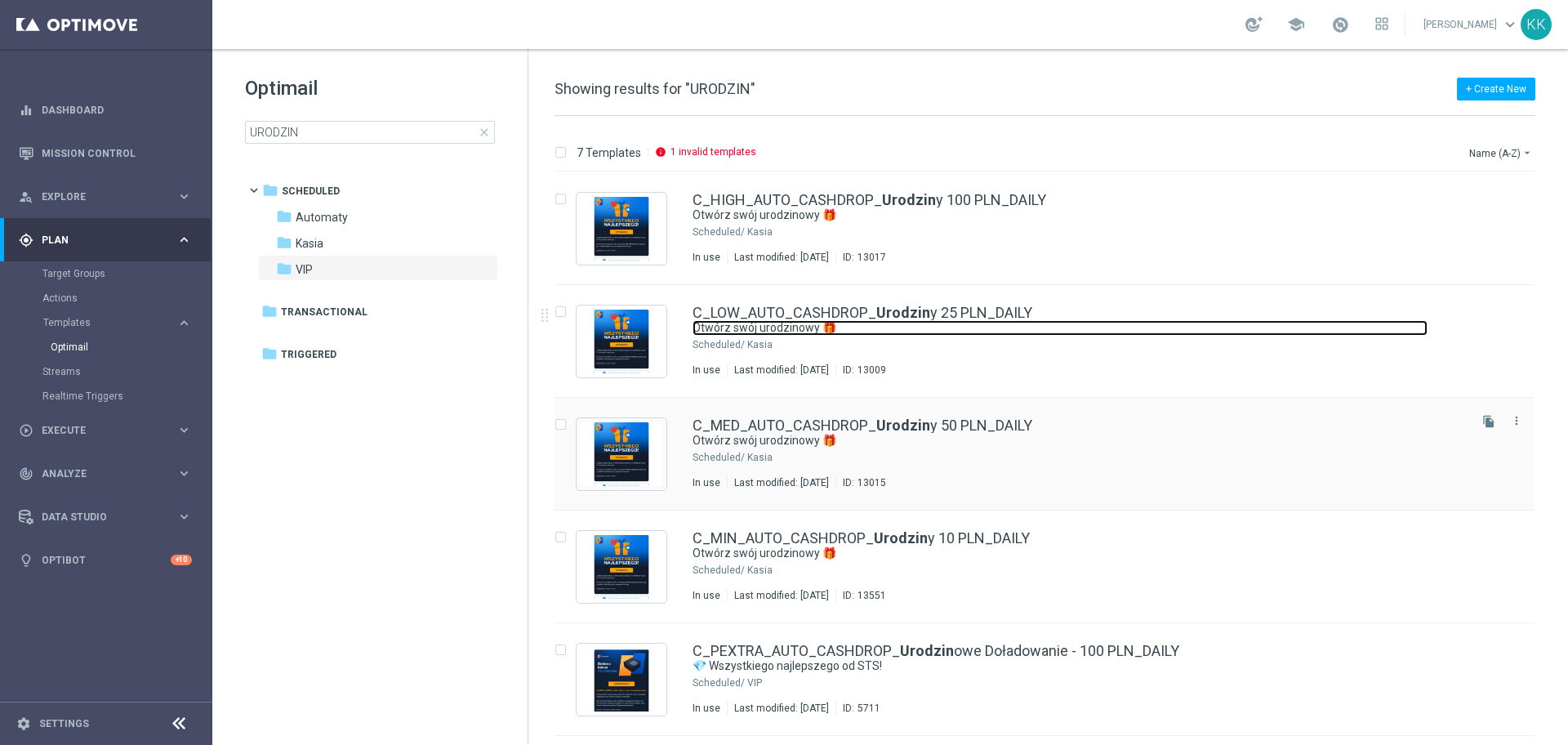
drag, startPoint x: 806, startPoint y: 319, endPoint x: 801, endPoint y: 400, distance: 81.2
click at [805, 320] on link "Otwórz swój urodzinowy 🎁" at bounding box center [1060, 328] width 735 height 16
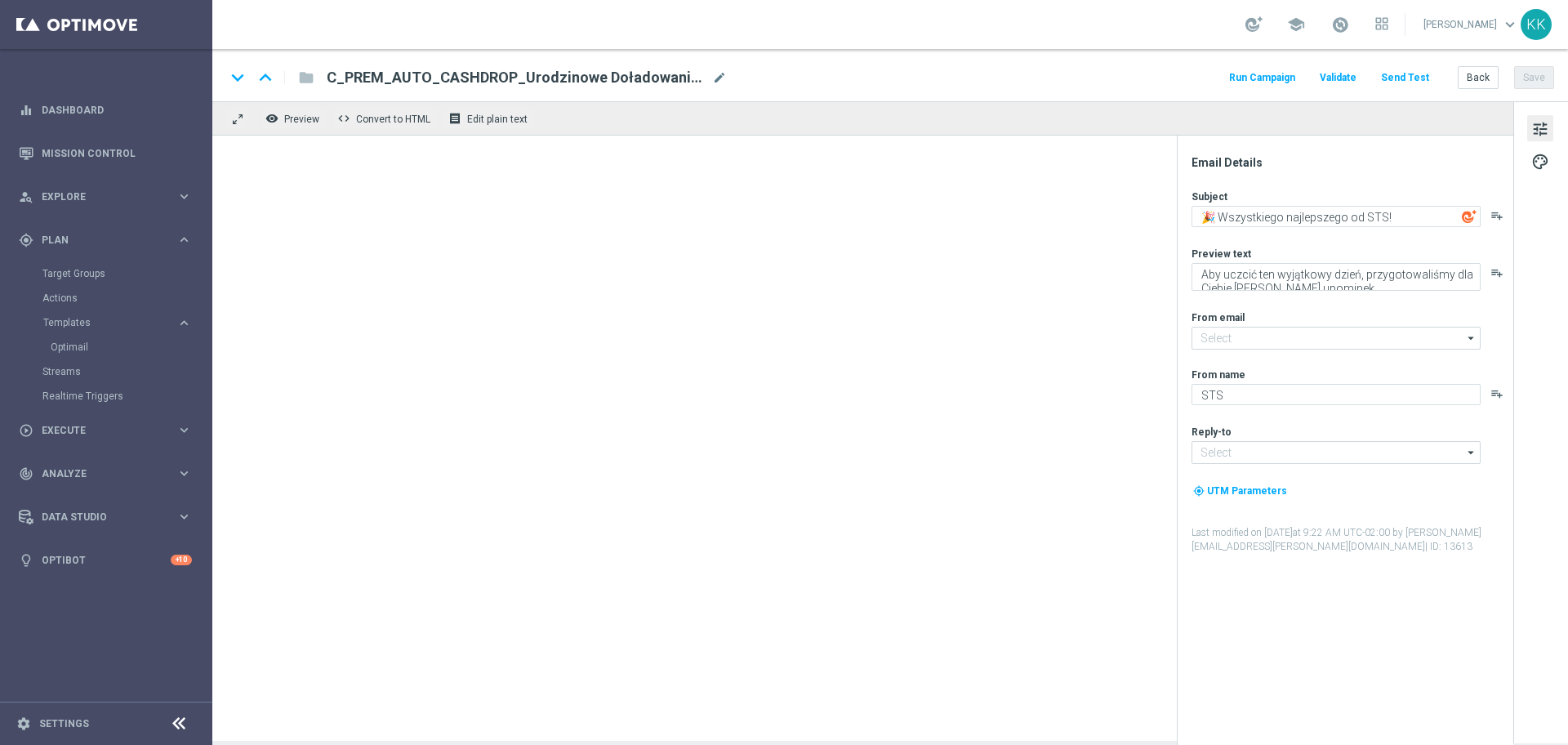
type input "[EMAIL_ADDRESS][DOMAIN_NAME]"
type textarea "Otwórz swój urodzinowy 🎁"
type textarea "Wszystkiego najlepszego 🥳"
type input "[EMAIL_ADDRESS][DOMAIN_NAME]"
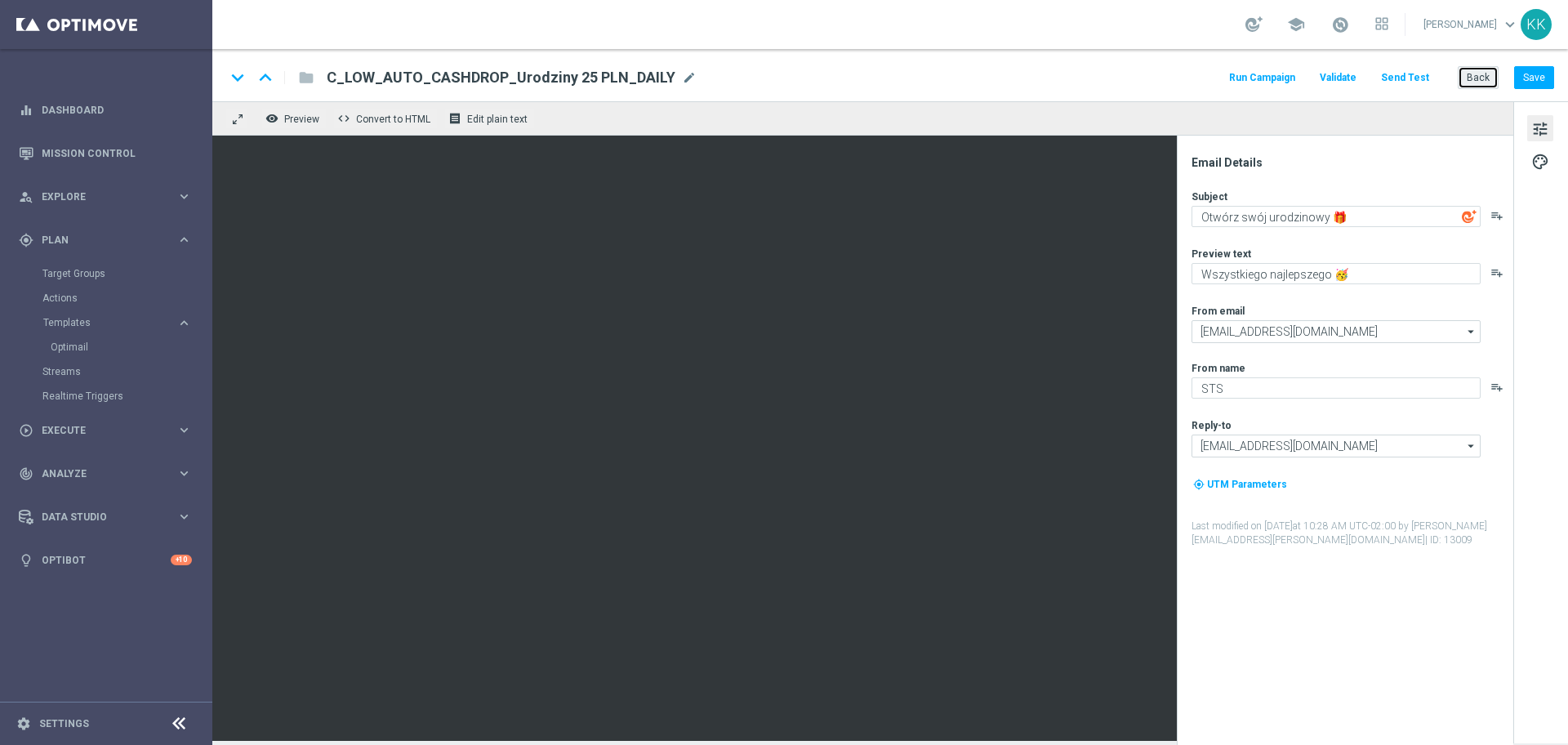
click at [1476, 81] on button "Back" at bounding box center [1477, 77] width 41 height 22
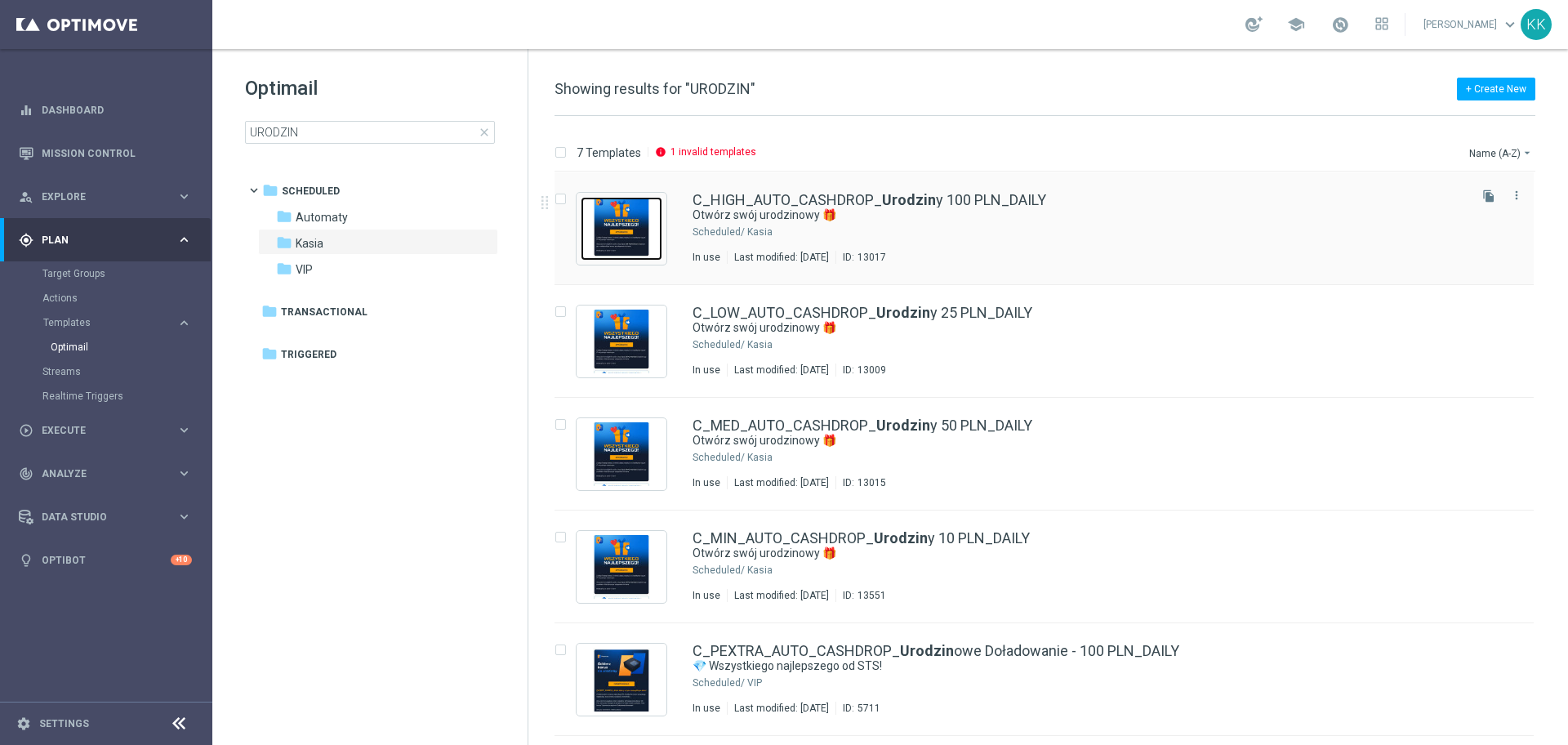
click at [647, 202] on img "Press SPACE to select this row." at bounding box center [622, 228] width 82 height 63
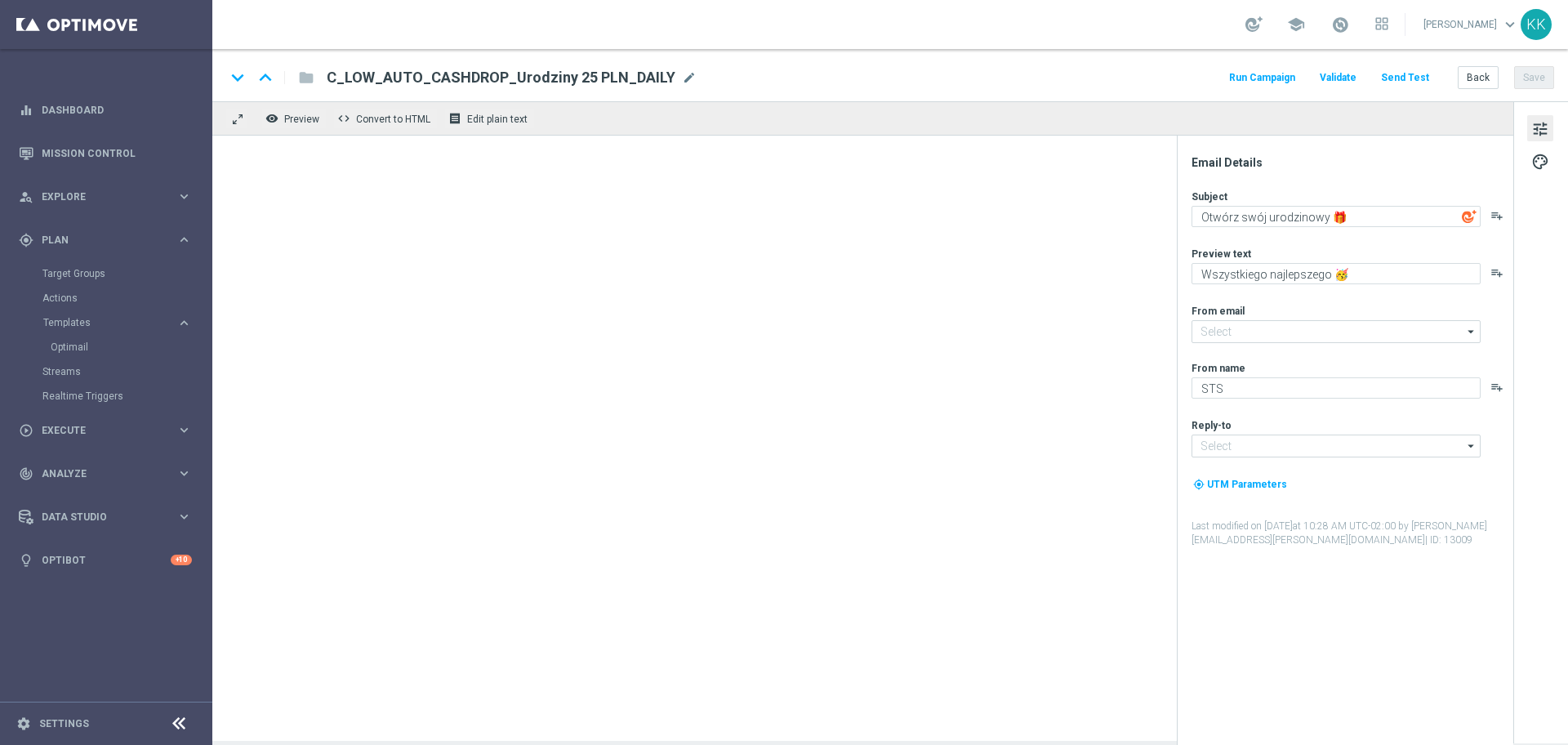
type input "[EMAIL_ADDRESS][DOMAIN_NAME]"
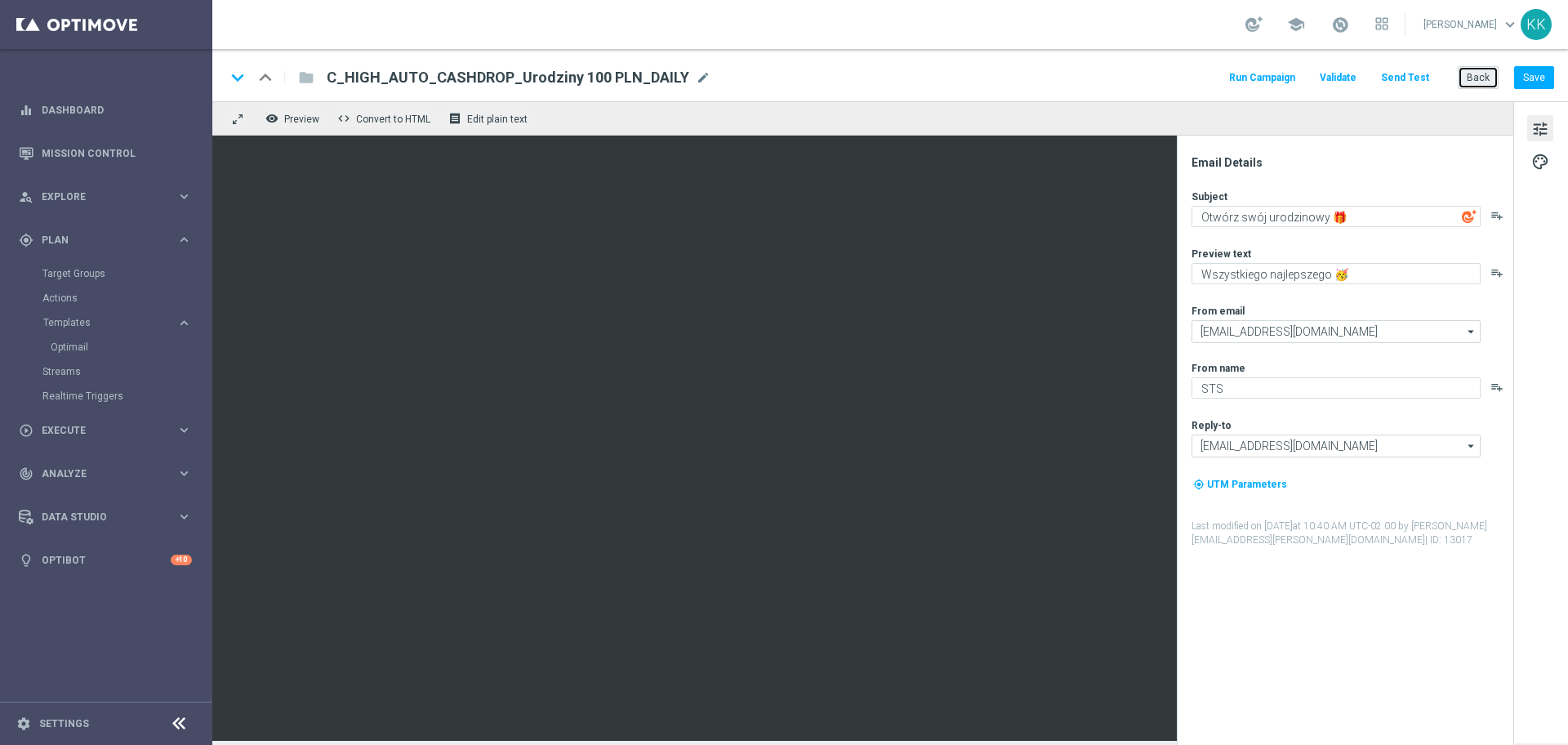
click at [1485, 81] on button "Back" at bounding box center [1477, 77] width 41 height 22
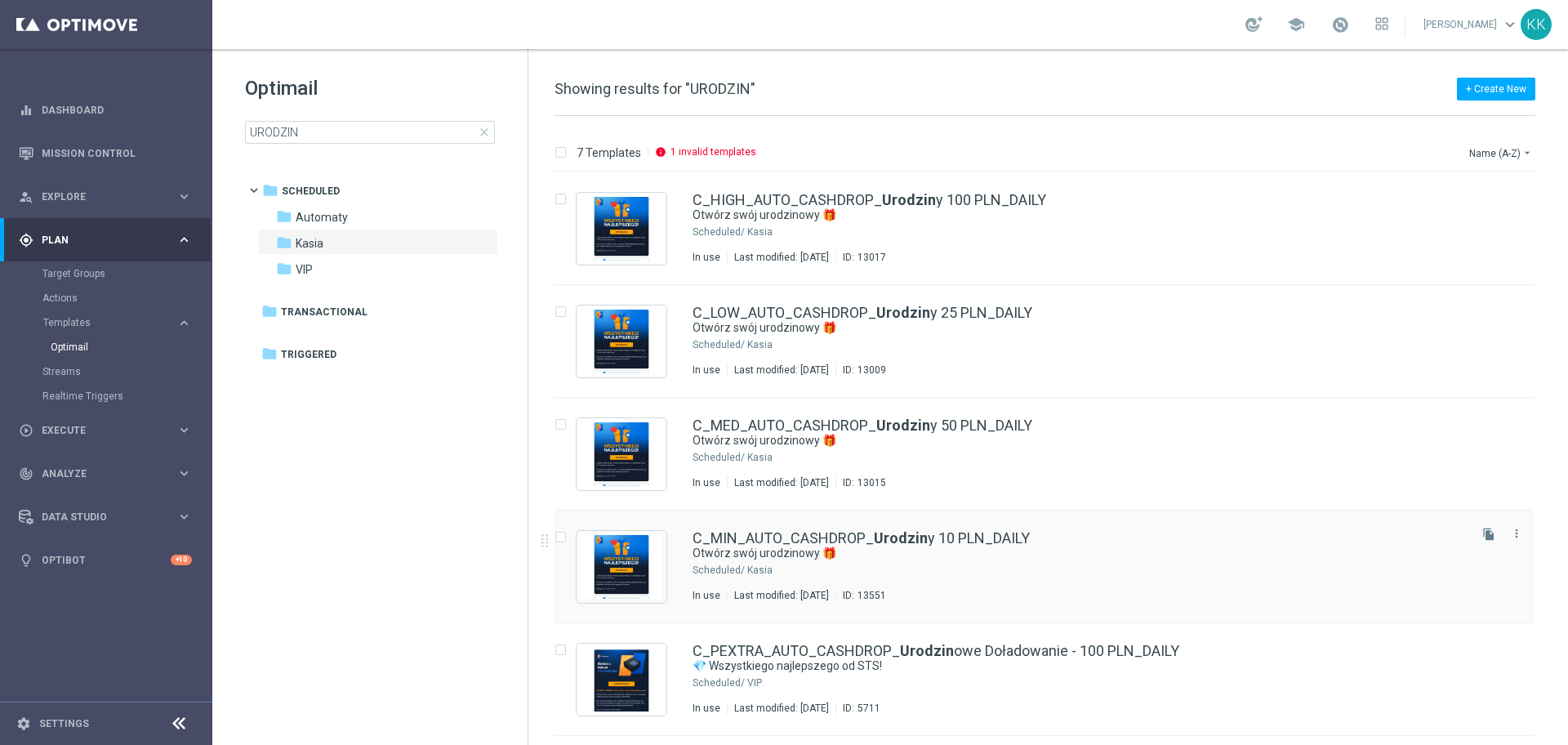
click at [830, 580] on div "C_MIN_AUTO_CASHDROP_ Urodzin y 10 PLN_DAILY Otwórz swój urodzinowy 🎁 Scheduled/…" at bounding box center [1078, 566] width 772 height 71
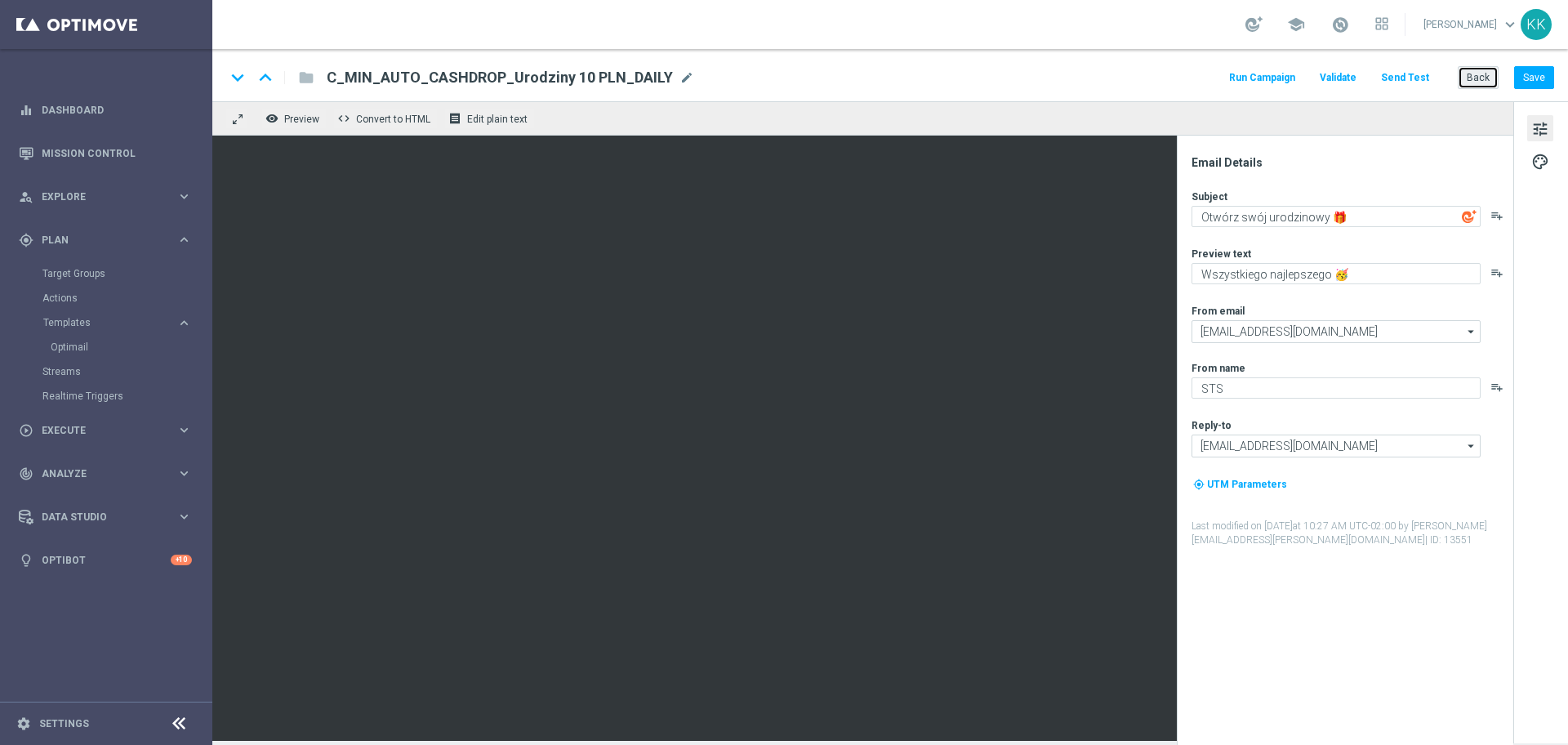
click at [1483, 76] on button "Back" at bounding box center [1477, 77] width 41 height 22
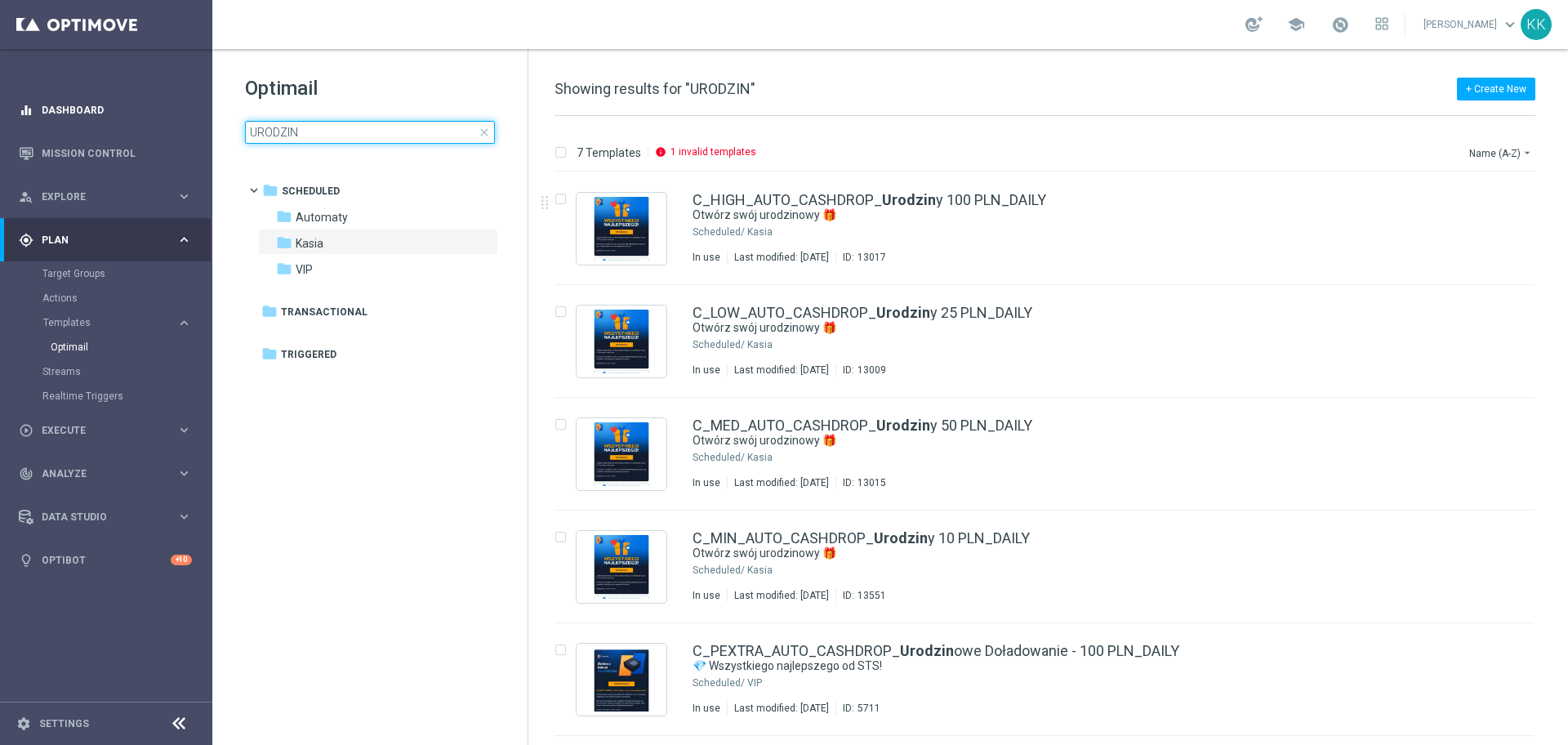
drag, startPoint x: 357, startPoint y: 128, endPoint x: 55, endPoint y: 125, distance: 302.0
click at [51, 128] on main "equalizer Dashboard Mission Control" at bounding box center [784, 372] width 1568 height 745
type input "C_PREM_AUTO_DEPO_50% DO 1000 PLN_DAILY"
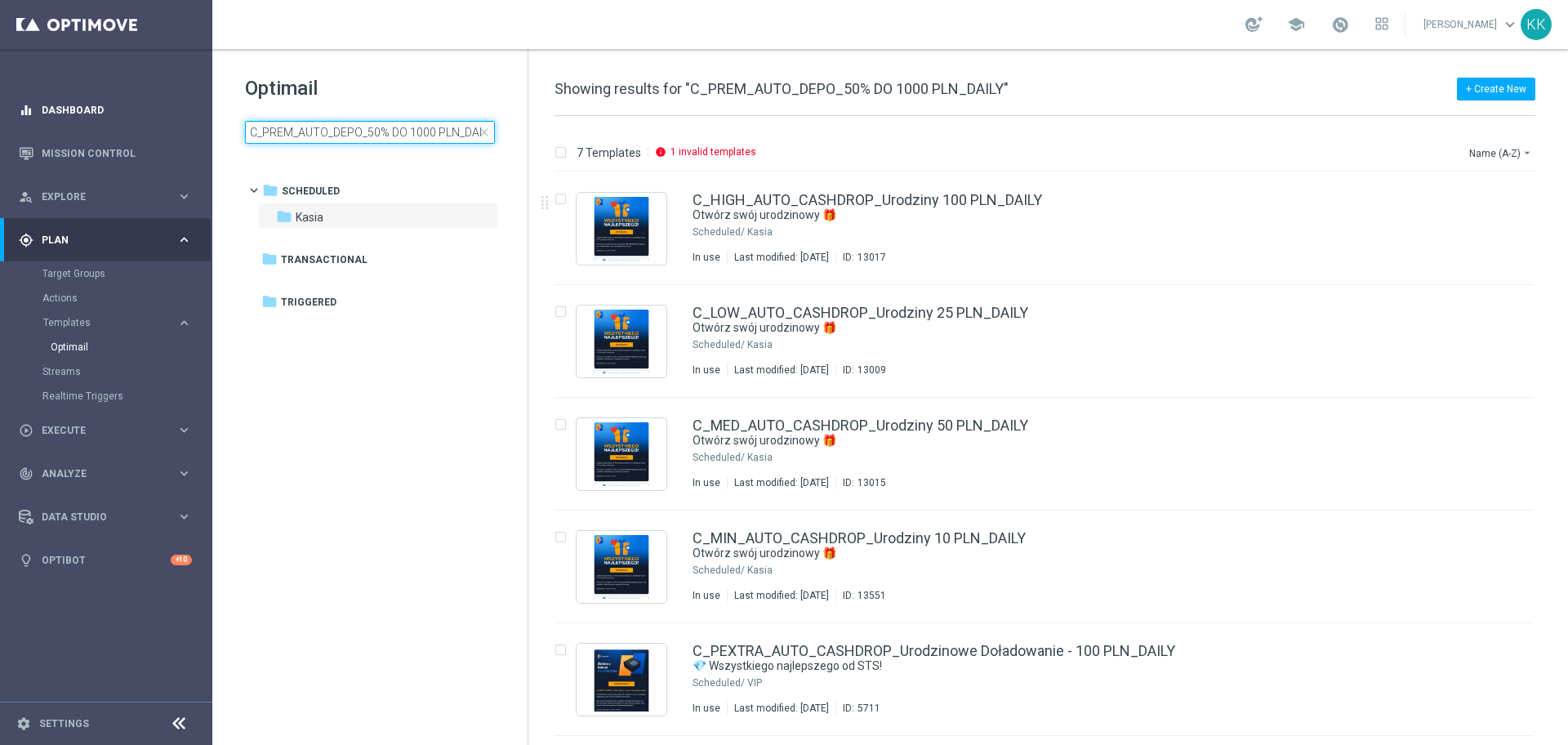
scroll to position [0, 9]
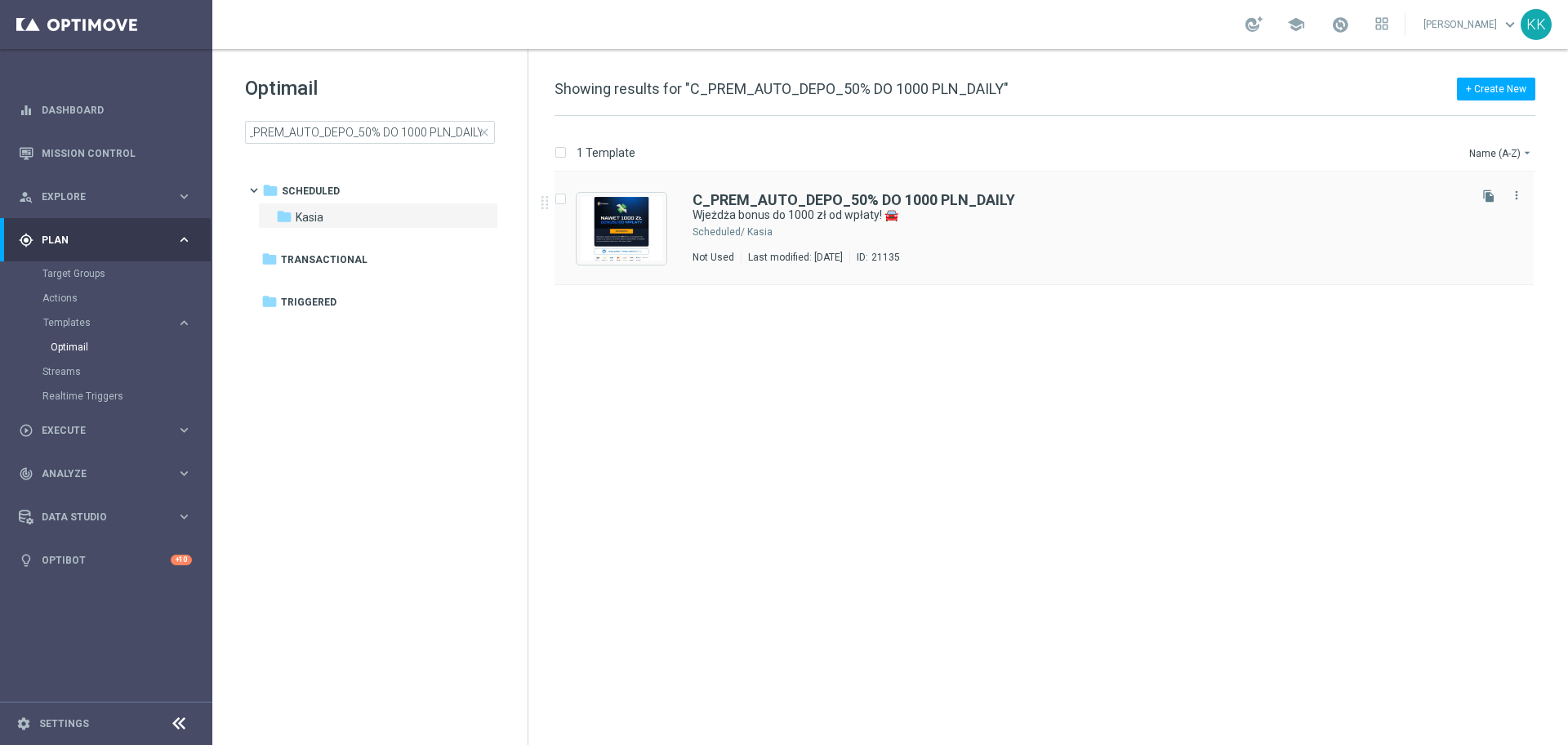
click at [926, 238] on div "C_PREM_AUTO_DEPO_50% DO 1000 PLN_DAILY Wjeżdża bonus do 1000 zł od wpłaty! 🚘 Sc…" at bounding box center [1078, 228] width 772 height 71
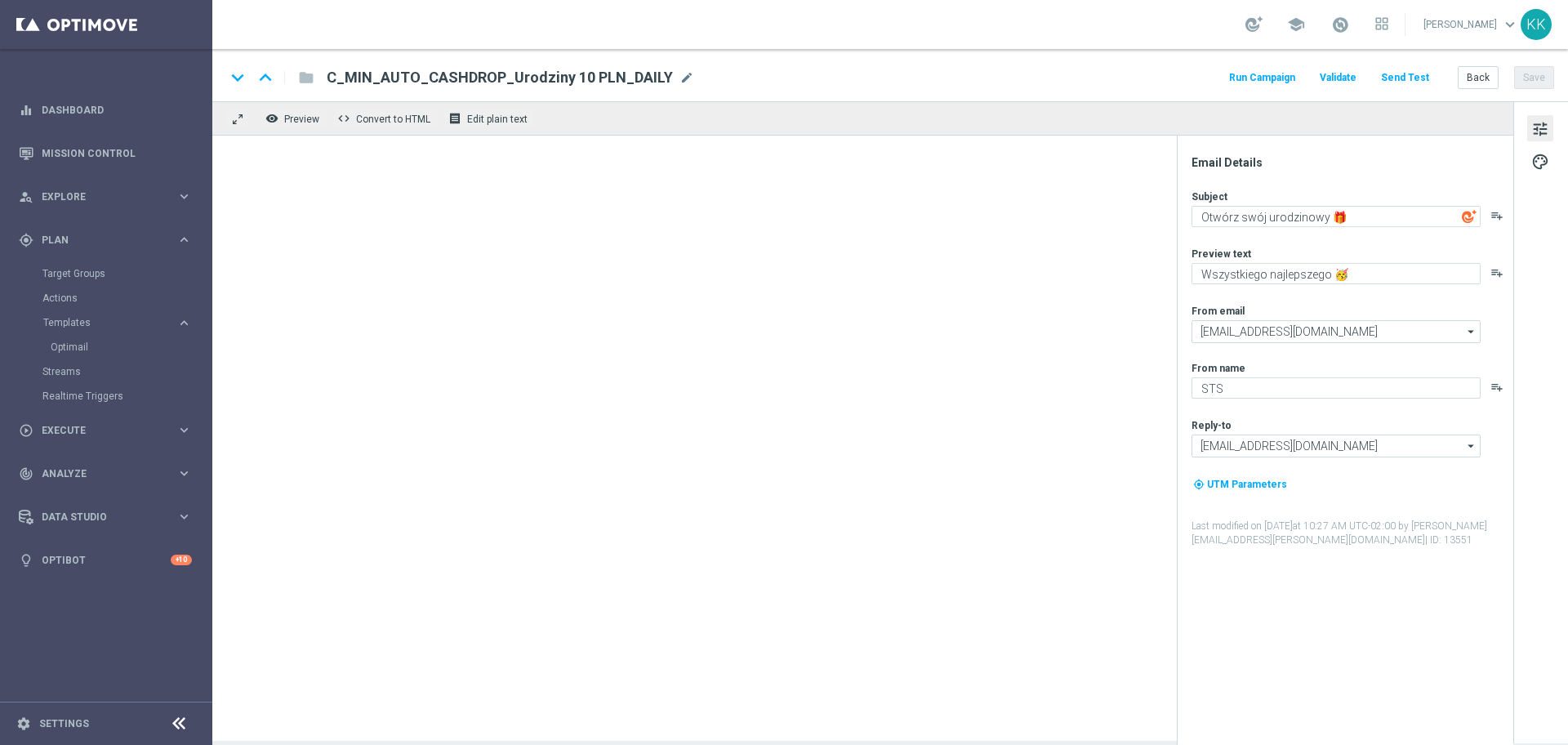
type textarea "Wjeżdża bonus do 1000 zł od wpłaty! 🚘"
type textarea "Zgarnij ekstra kasę 👈"
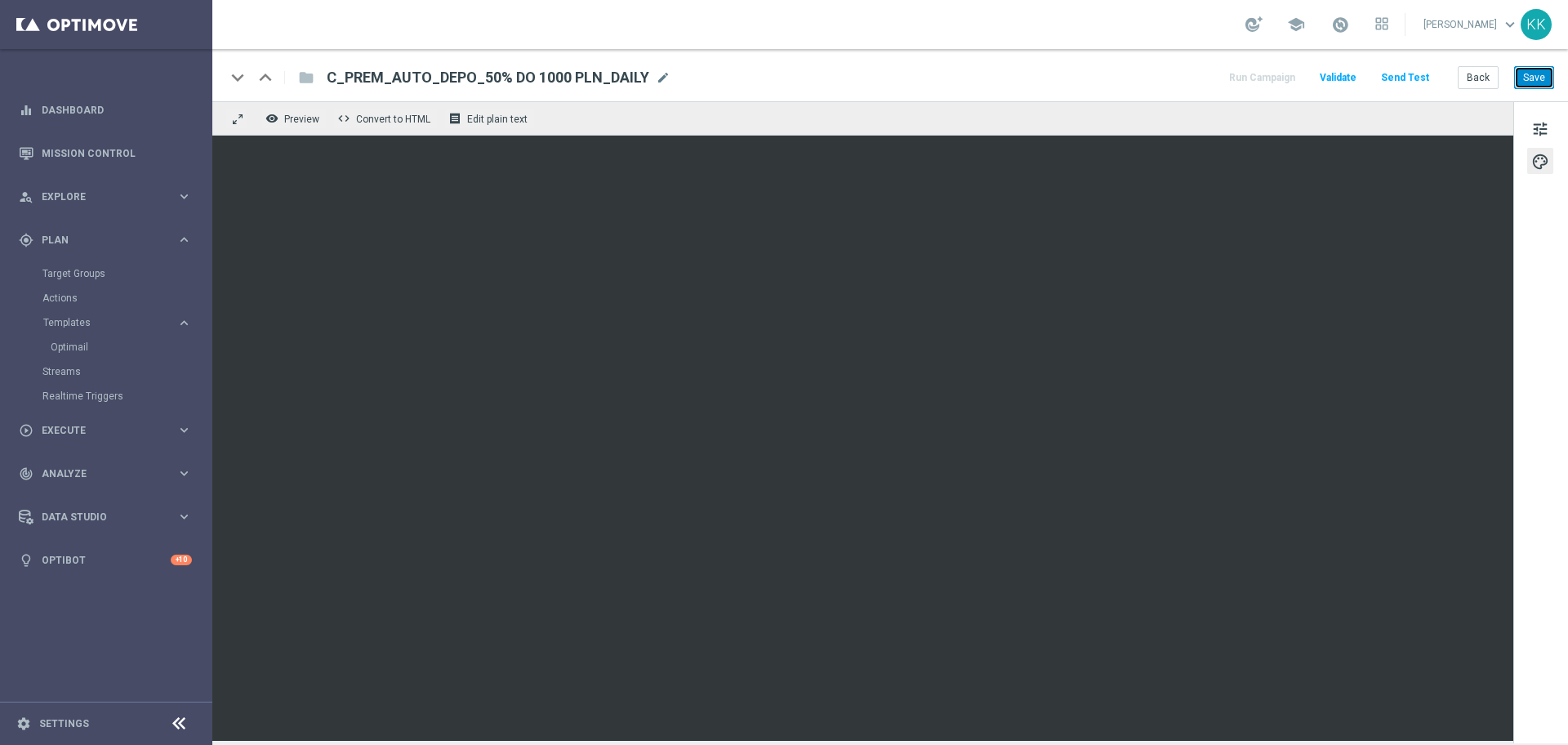
click at [1540, 76] on button "Save" at bounding box center [1534, 77] width 40 height 22
click at [1536, 77] on button "Save" at bounding box center [1534, 77] width 40 height 22
click at [1486, 82] on button "Back" at bounding box center [1477, 77] width 41 height 22
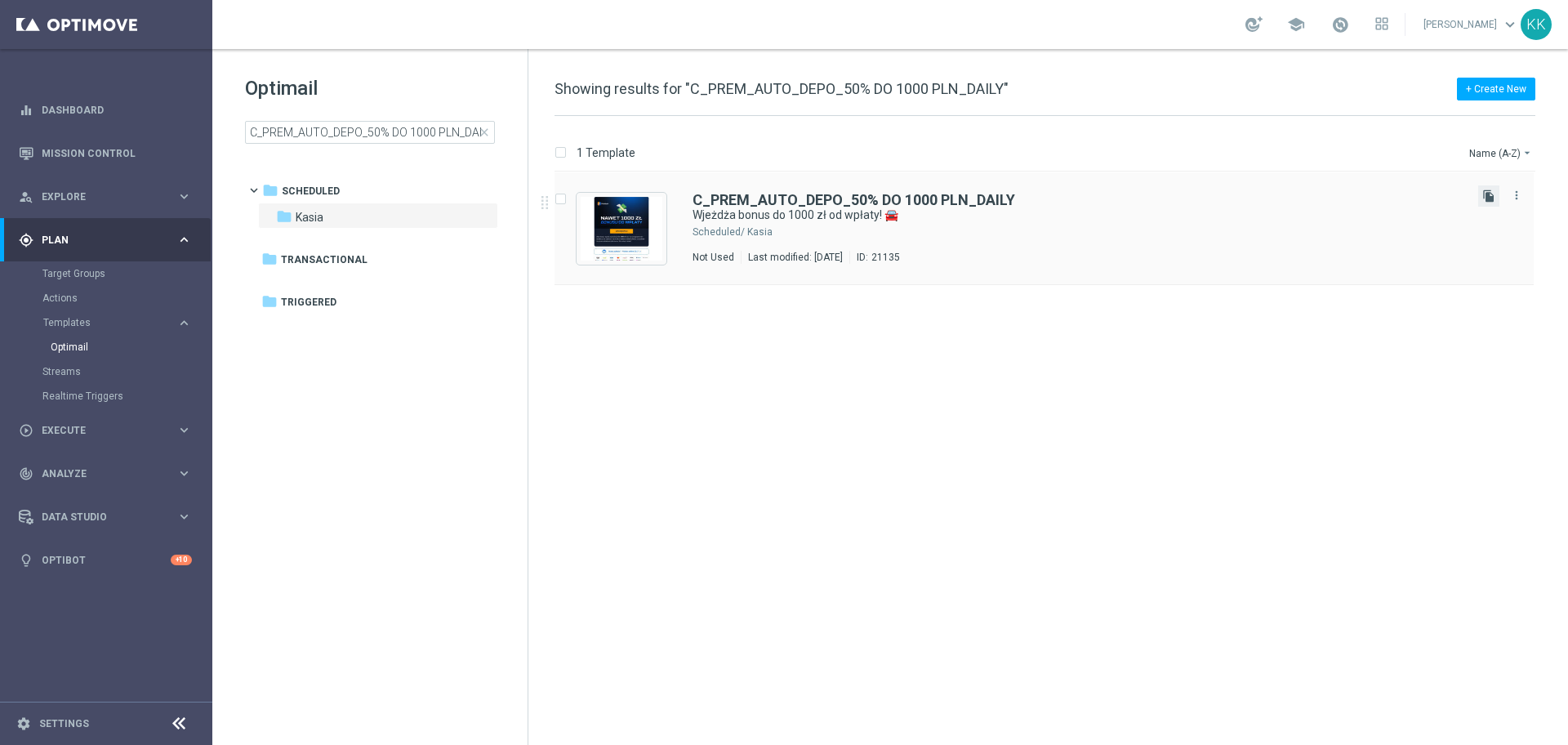
click at [1490, 193] on icon "file_copy" at bounding box center [1489, 196] width 13 height 13
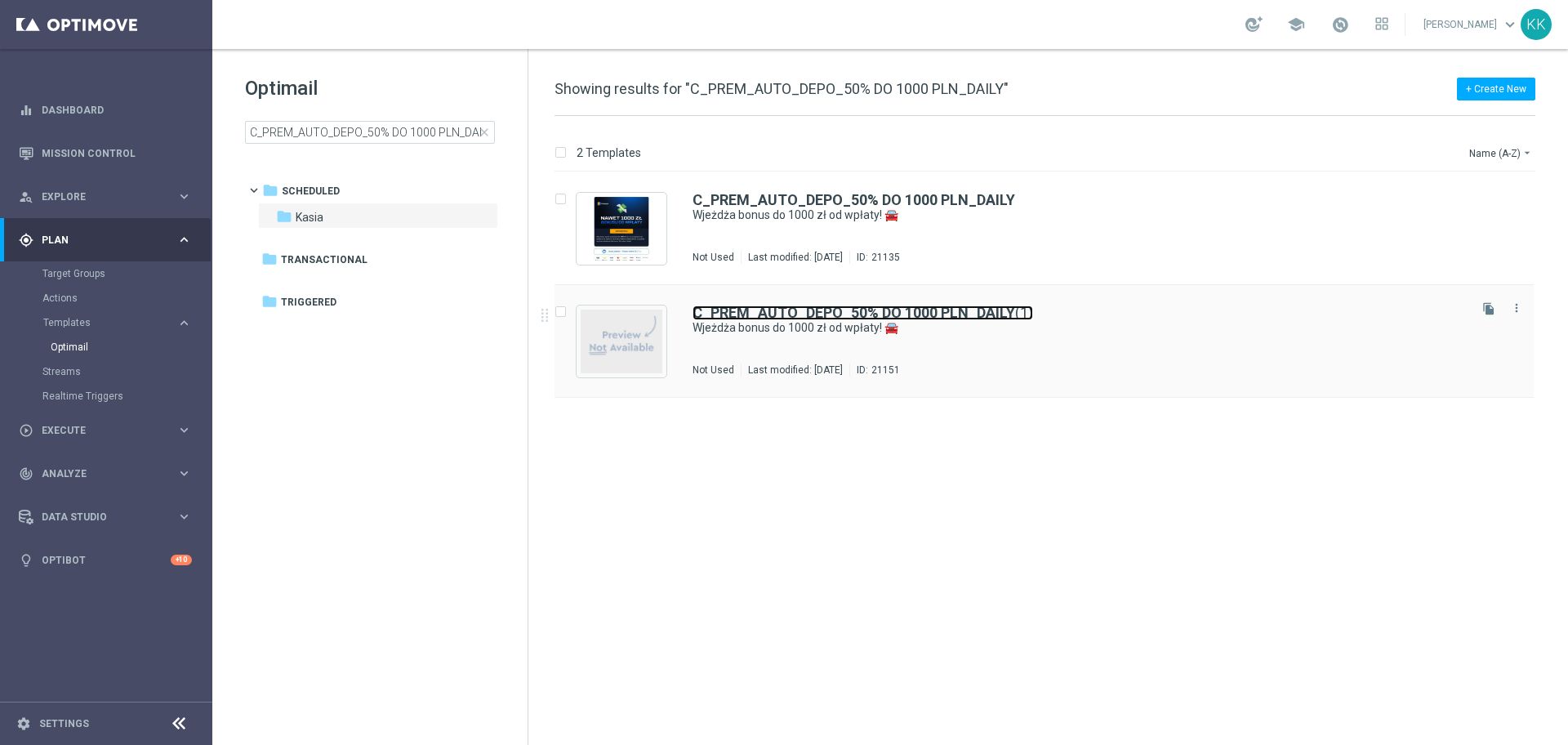
click at [837, 315] on b "C_PREM_AUTO_DEPO_50% DO 1000 PLN_DAILY" at bounding box center [853, 312] width 322 height 18
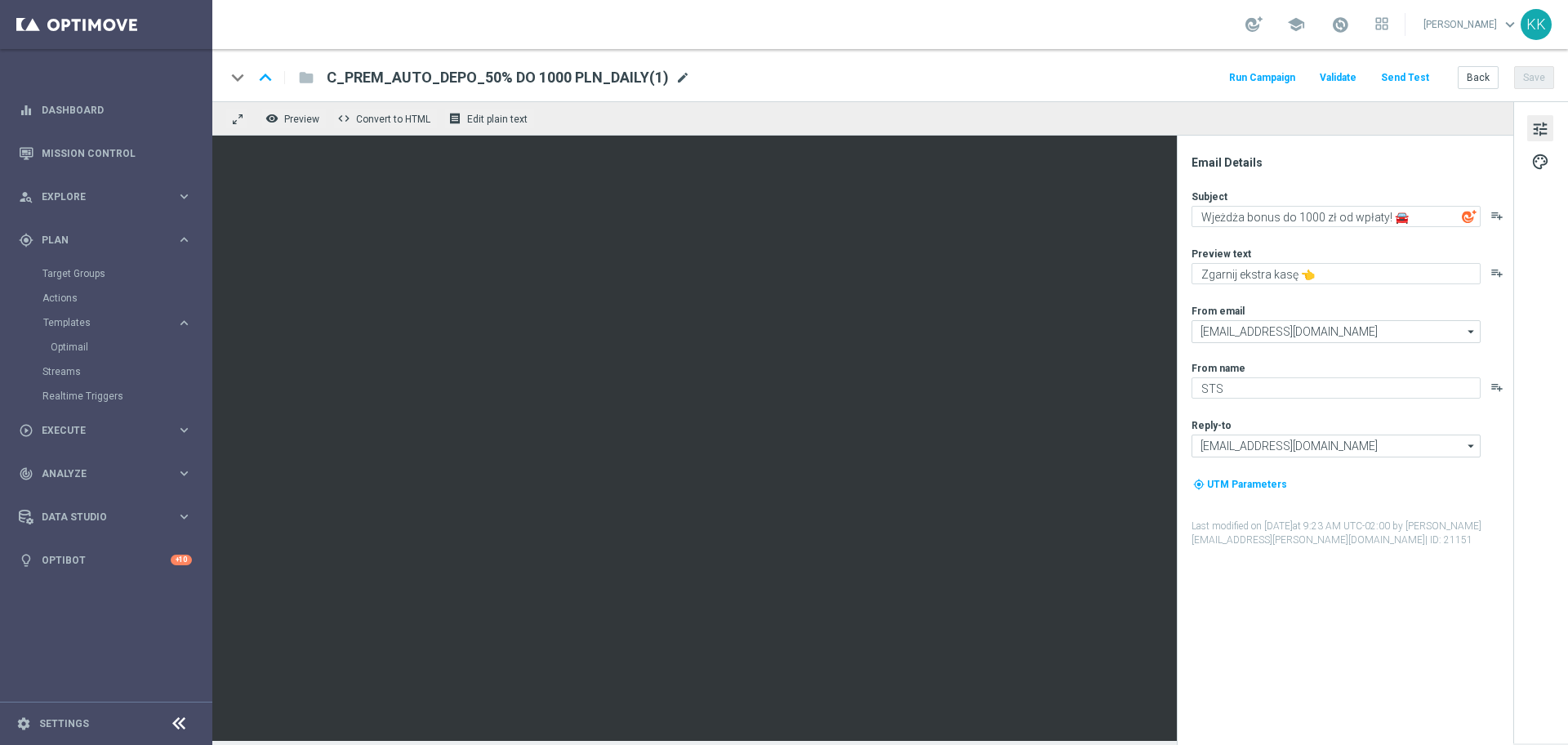
click at [676, 79] on span "mode_edit" at bounding box center [683, 78] width 15 height 15
drag, startPoint x: 676, startPoint y: 79, endPoint x: 51, endPoint y: 87, distance: 625.1
click at [51, 87] on main "equalizer Dashboard Mission Control" at bounding box center [784, 372] width 1568 height 745
paste input "EXTRA_AUTO_DEPO_50% DO 2000 PLN_DAILY"
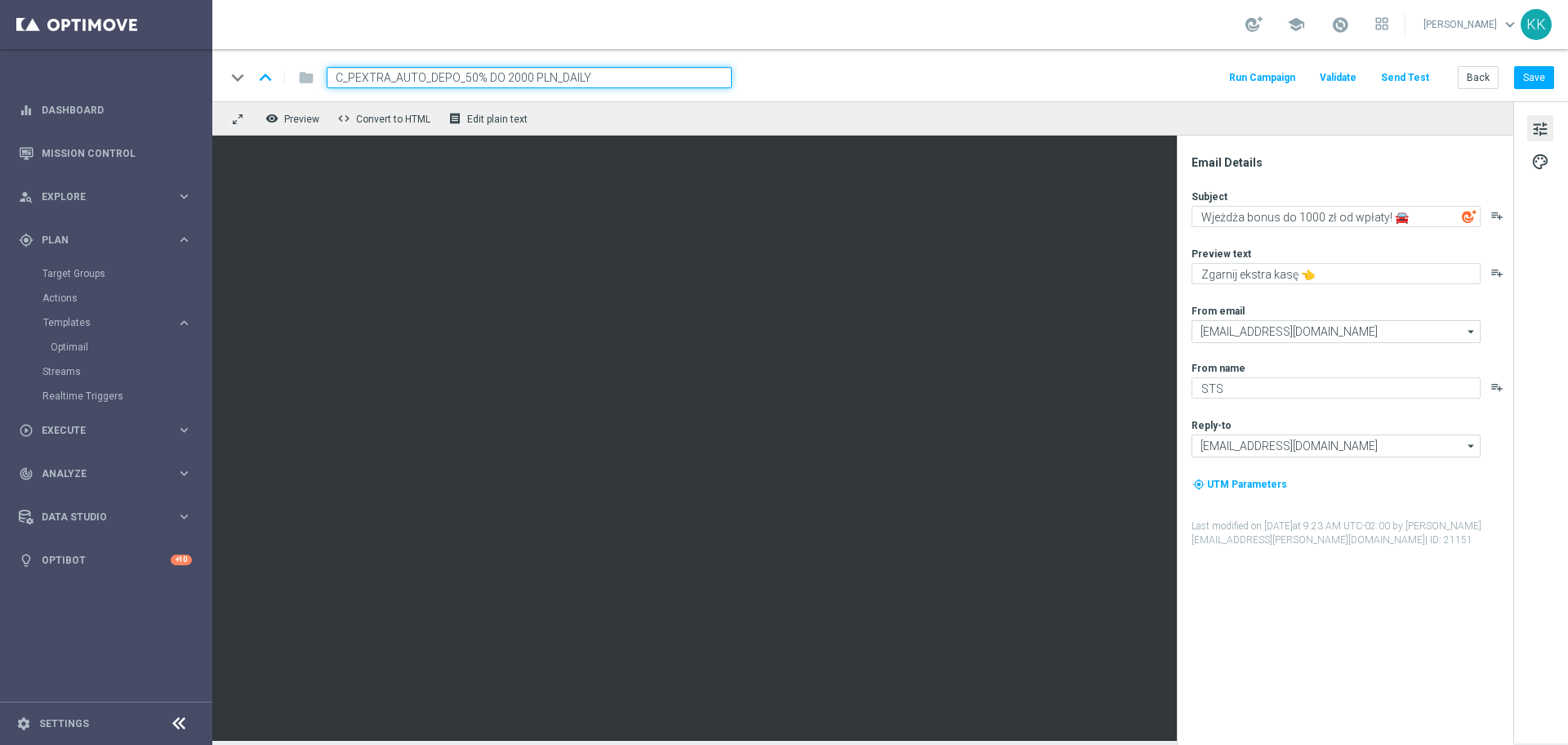
type input "C_PEXTRA_AUTO_DEPO_50% DO 2000 PLN_DAILY"
click at [926, 49] on div "keyboard_arrow_down keyboard_arrow_up folder C_PEXTRA_AUTO_DEPO_50% DO 2000 PLN…" at bounding box center [890, 75] width 1356 height 52
click at [1301, 218] on textarea "Wjeżdża bonus do 1000 zł od wpłaty! 🚘" at bounding box center [1336, 216] width 289 height 21
type textarea "Wjeżdża bonus do 2000 zł od wpłaty! 🚘"
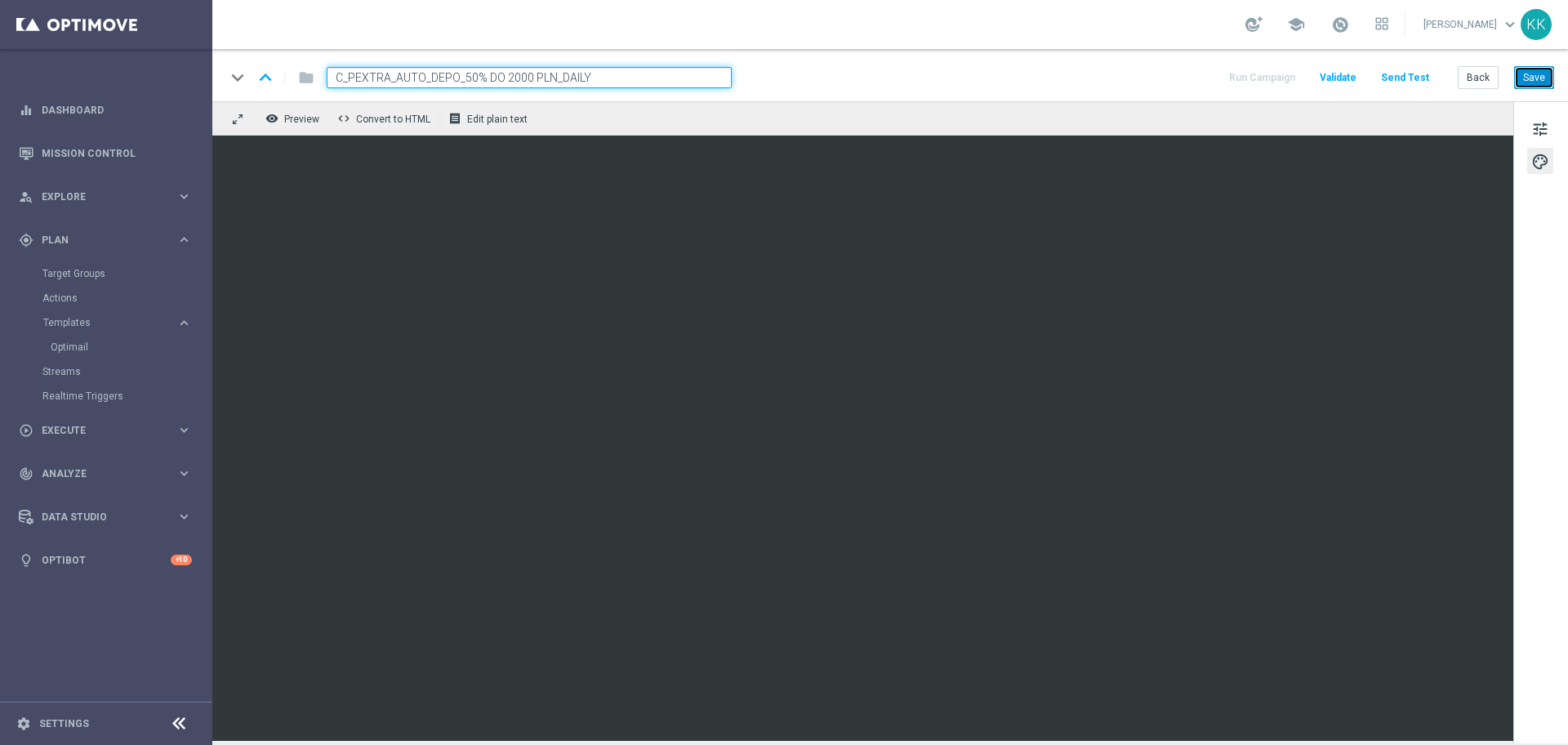
click at [1539, 80] on button "Save" at bounding box center [1534, 77] width 40 height 22
click at [1535, 76] on button "Save" at bounding box center [1534, 77] width 40 height 22
click at [1475, 78] on button "Back" at bounding box center [1477, 77] width 41 height 22
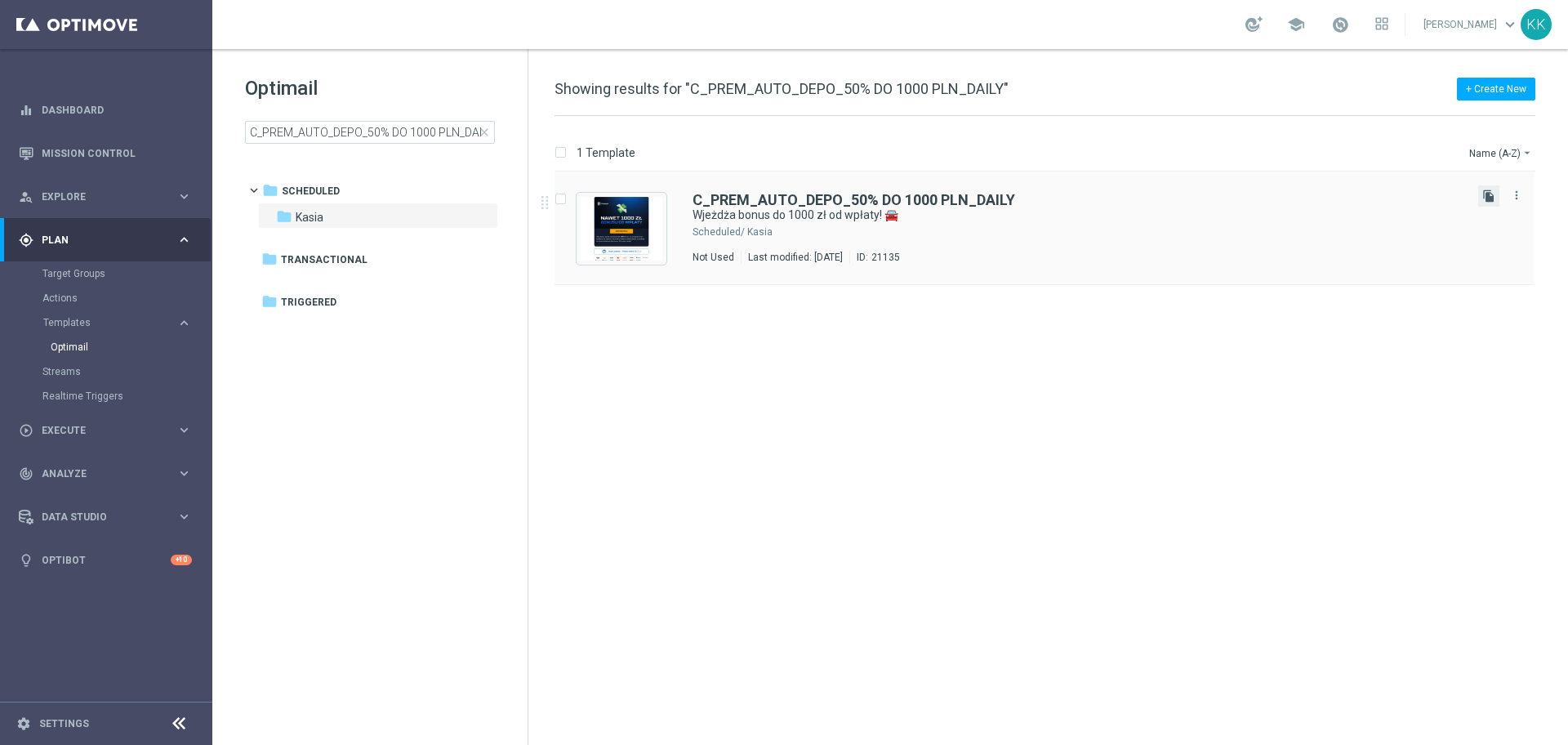
click at [1488, 198] on icon "file_copy" at bounding box center [1489, 196] width 13 height 13
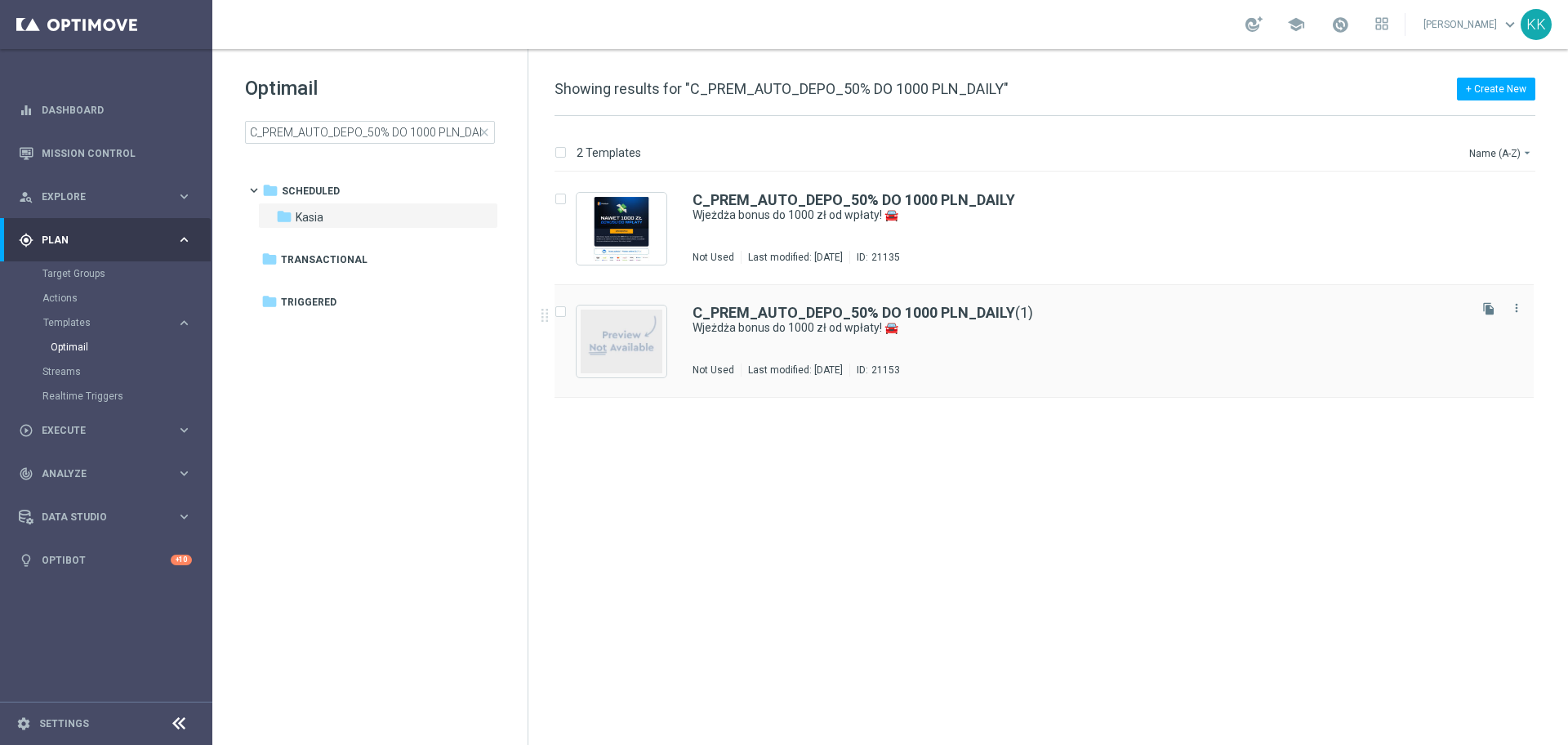
click at [732, 355] on div "C_PREM_AUTO_DEPO_50% DO 1000 PLN_DAILY (1) Wjeżdża bonus do 1000 zł od wpłaty! …" at bounding box center [1078, 341] width 772 height 71
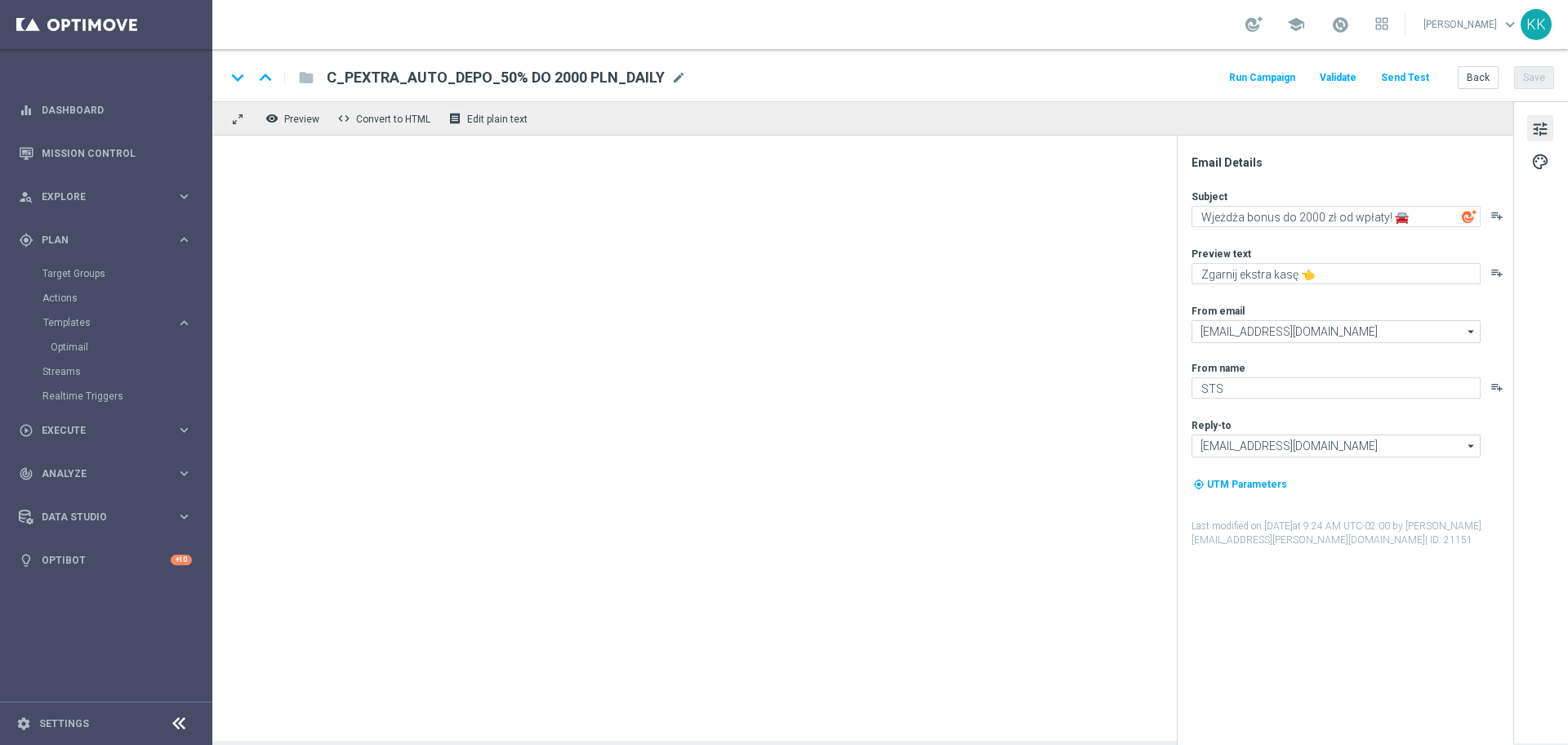
type textarea "Wjeżdża bonus do 1000 zł od wpłaty! 🚘"
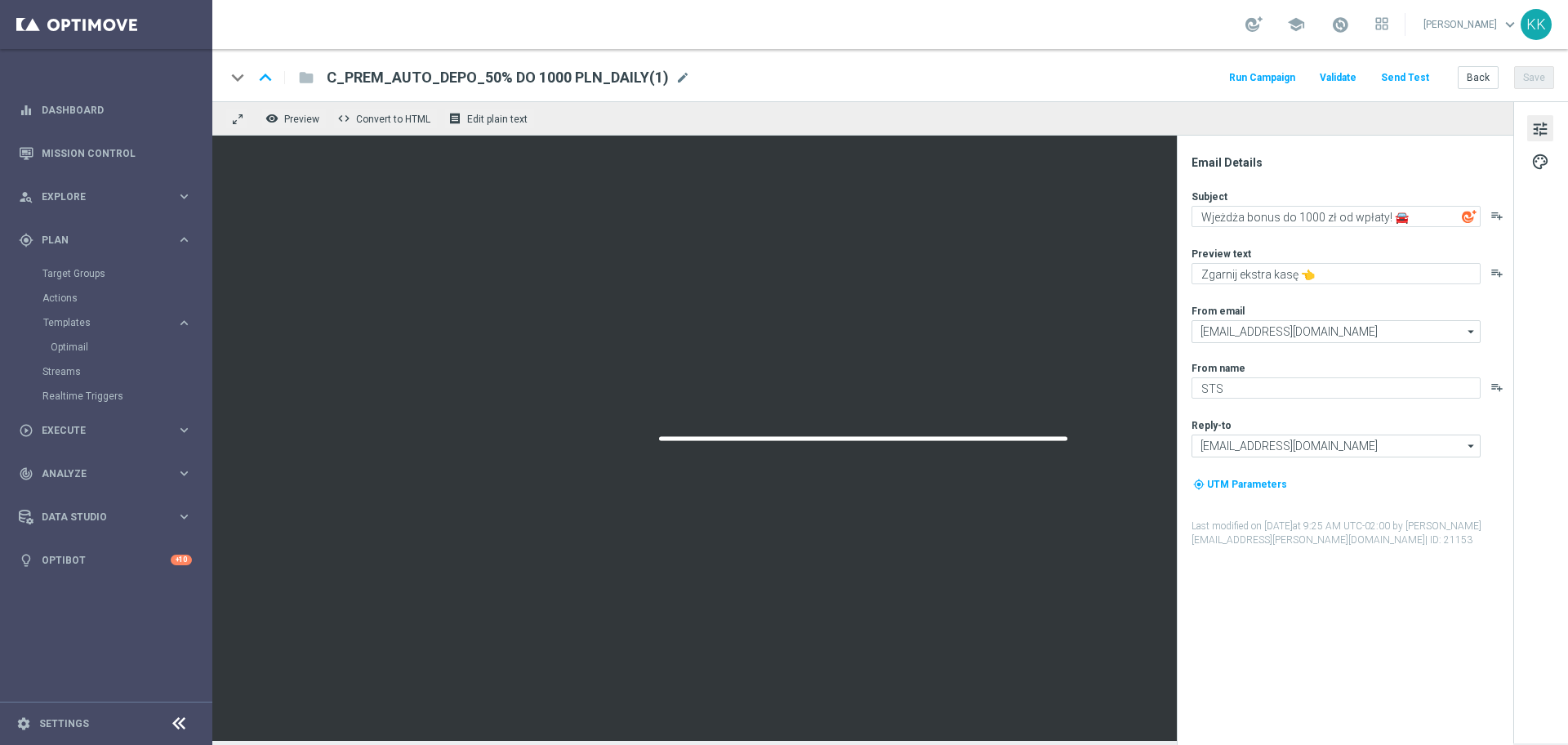
click at [683, 80] on div "keyboard_arrow_down keyboard_arrow_up folder C_PREM_AUTO_DEPO_50% DO 1000 PLN_D…" at bounding box center [890, 77] width 1329 height 21
click at [682, 78] on span "mode_edit" at bounding box center [683, 78] width 15 height 15
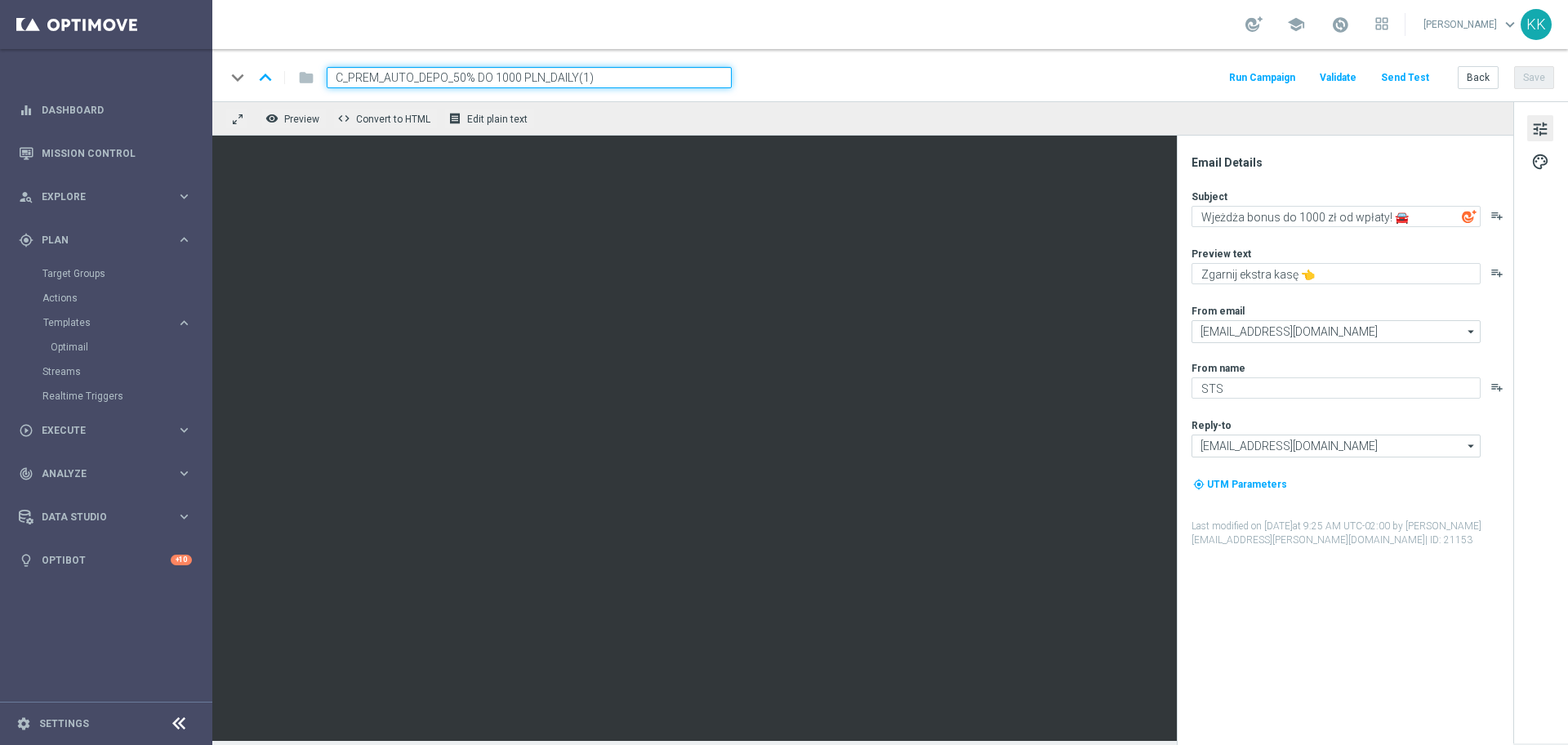
drag, startPoint x: 245, startPoint y: 75, endPoint x: 7, endPoint y: 64, distance: 238.3
click at [6, 64] on main "equalizer Dashboard Mission Control" at bounding box center [784, 372] width 1568 height 745
paste input "D_PREM_AUTO_DEPO_100% DO 1000 PLN_DAILY"
type input "D_PREM_AUTO_DEPO_100% DO 1000 PLN_DAILY"
click at [1305, 211] on textarea "Wjeżdża bonus do 1000 zł od wpłaty! 🚘" at bounding box center [1336, 216] width 289 height 21
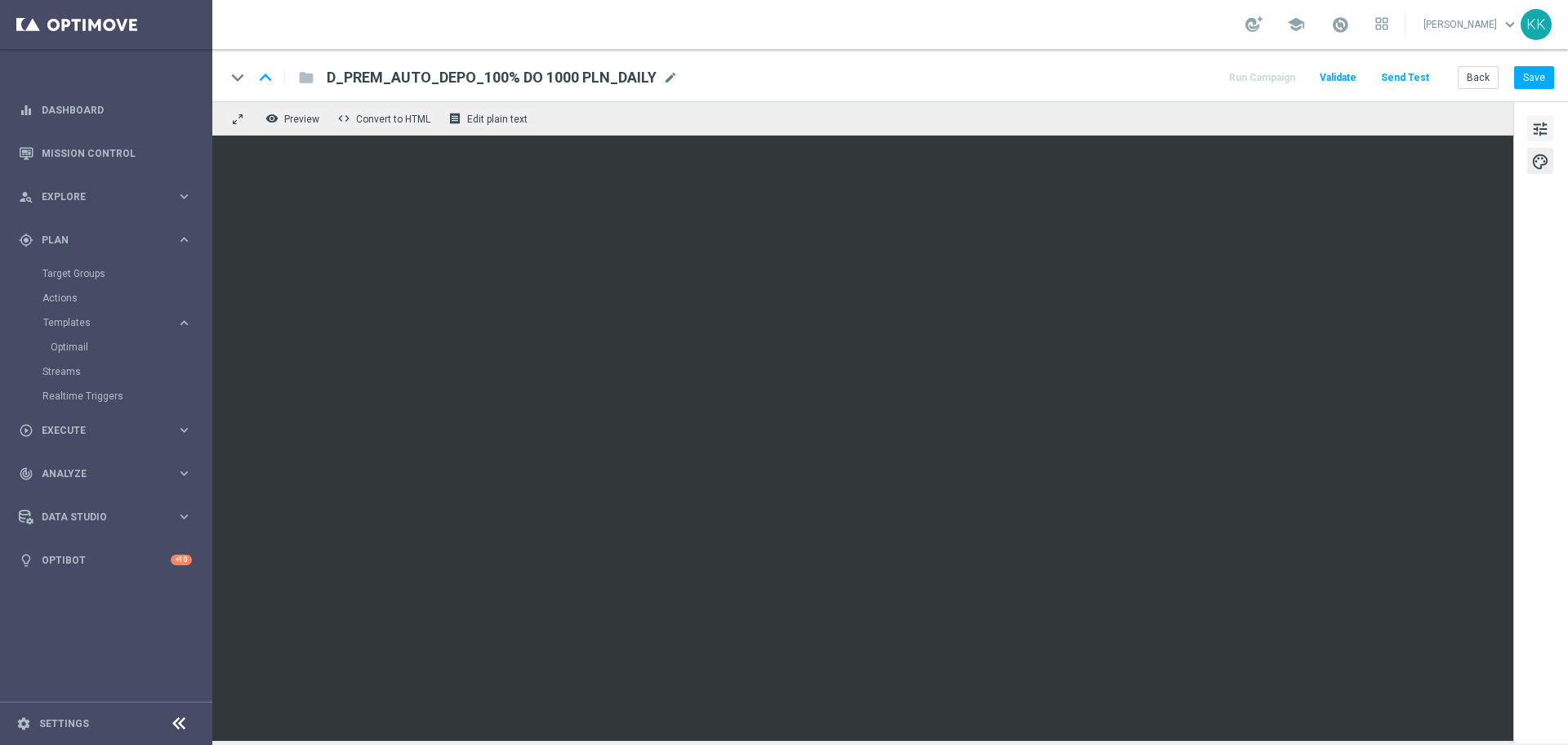
click at [1538, 128] on span "tune" at bounding box center [1541, 128] width 18 height 21
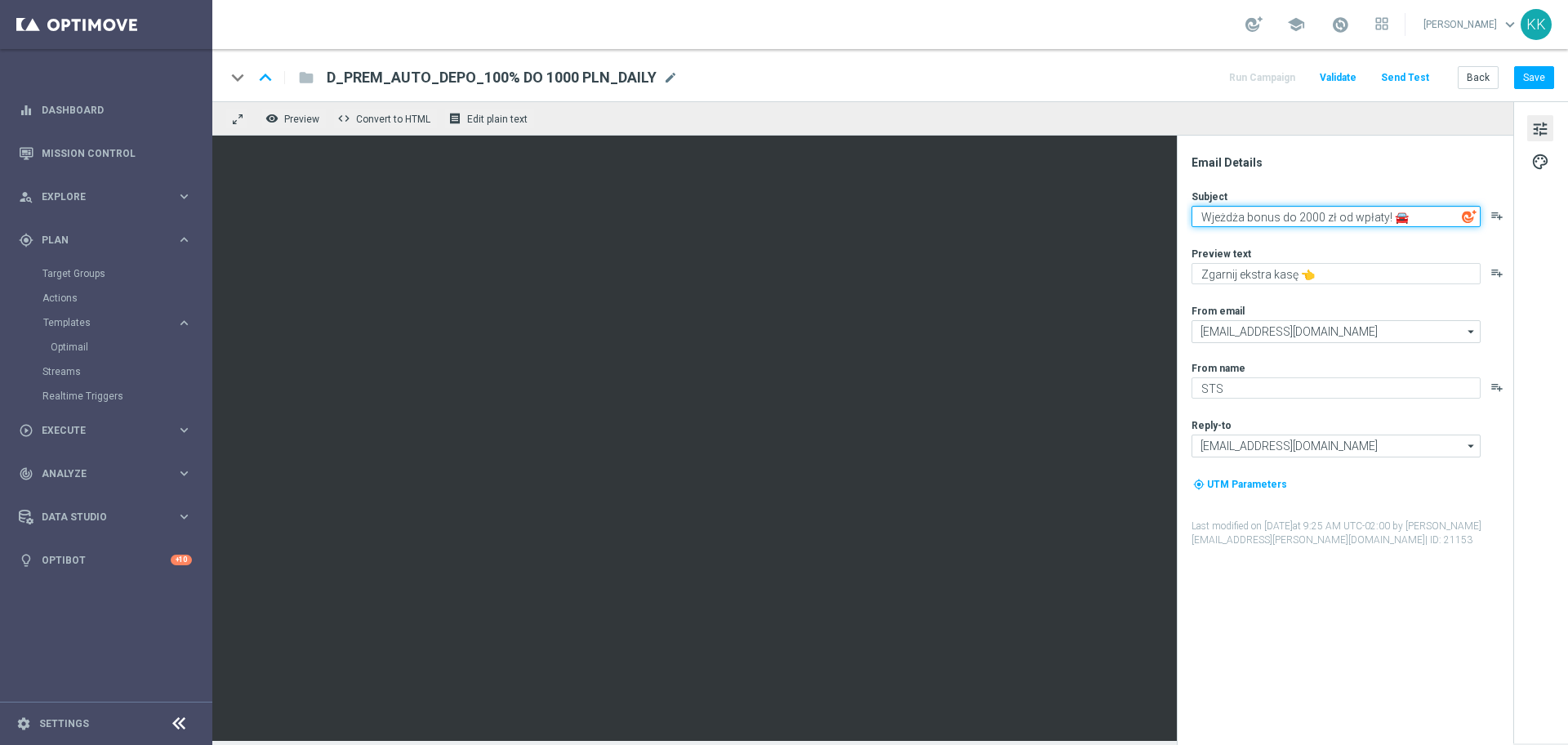
click at [1302, 217] on textarea "Wjeżdża bonus do 2000 zł od wpłaty! 🚘" at bounding box center [1336, 216] width 289 height 21
type textarea "Wjeżdża bonus do 1000 zł od wpłaty! 🚘"
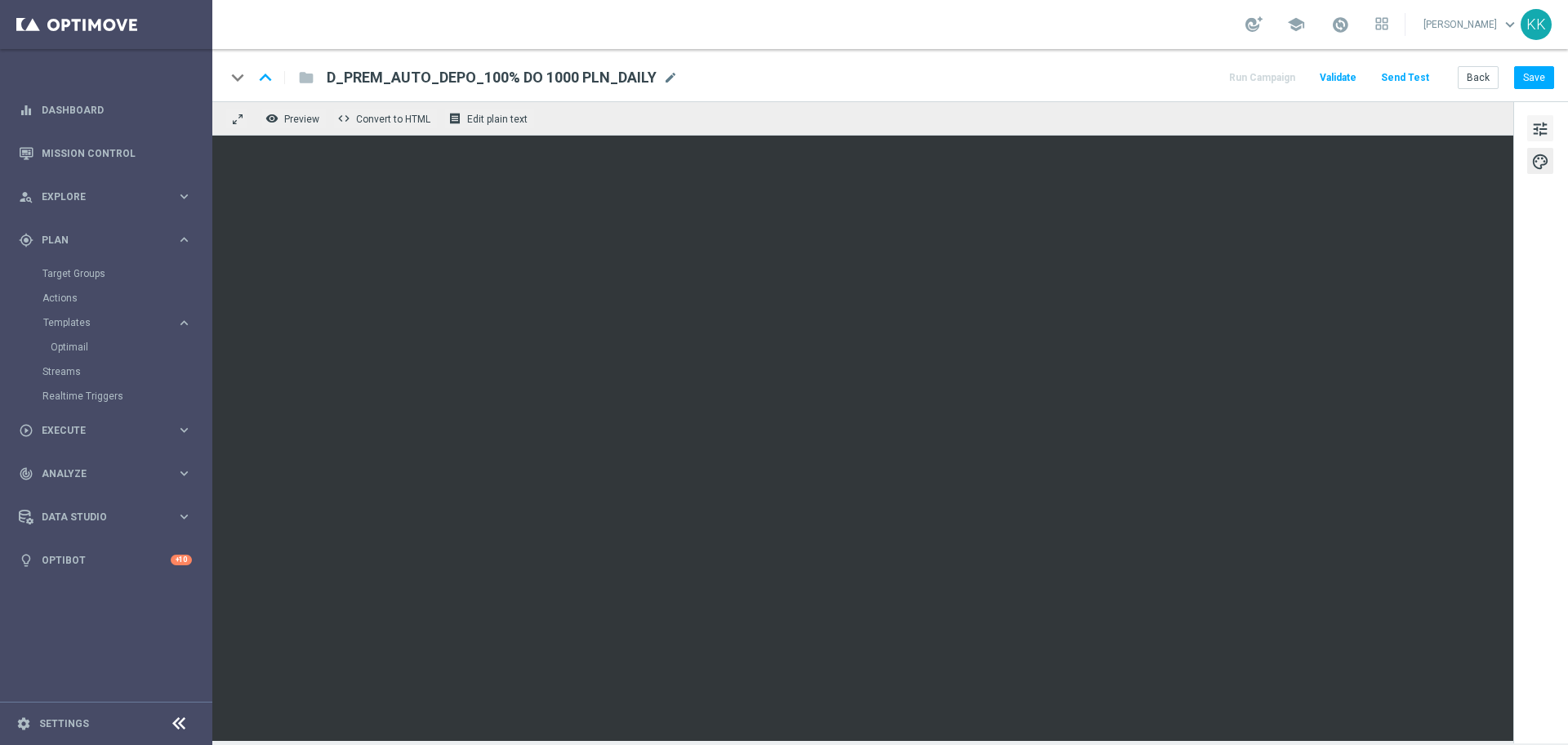
click at [1540, 125] on span "tune" at bounding box center [1541, 128] width 18 height 21
click at [1535, 85] on button "Save" at bounding box center [1534, 77] width 40 height 22
click at [1529, 78] on button "Save" at bounding box center [1534, 77] width 40 height 22
click at [1491, 69] on button "Back" at bounding box center [1477, 77] width 41 height 22
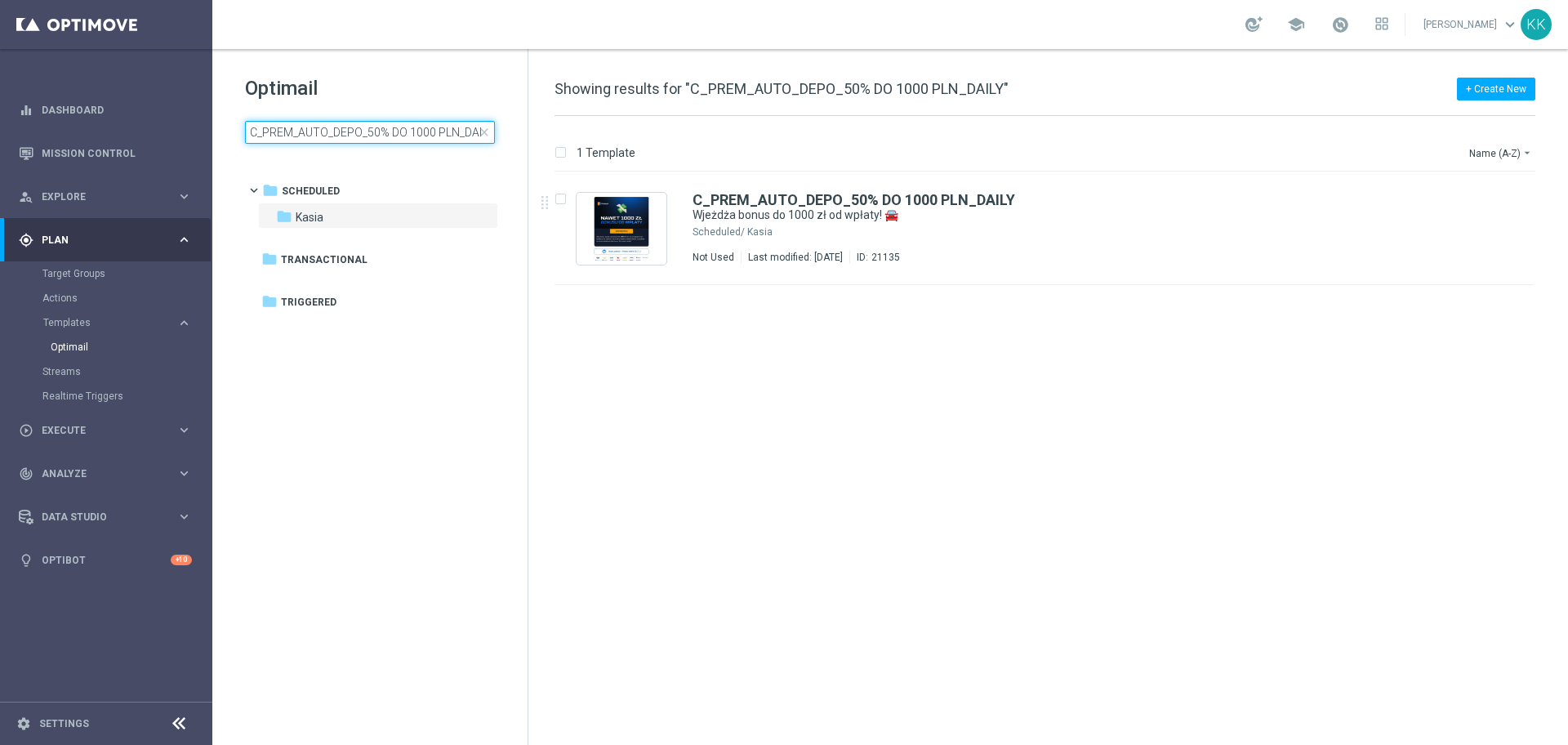
click at [376, 125] on input "C_PREM_AUTO_DEPO_50% DO 1000 PLN_DAILY" at bounding box center [370, 132] width 250 height 22
type input "C_PEXTRA_AUTO_DEPO_50% DO 2000 PLN_DAILY"
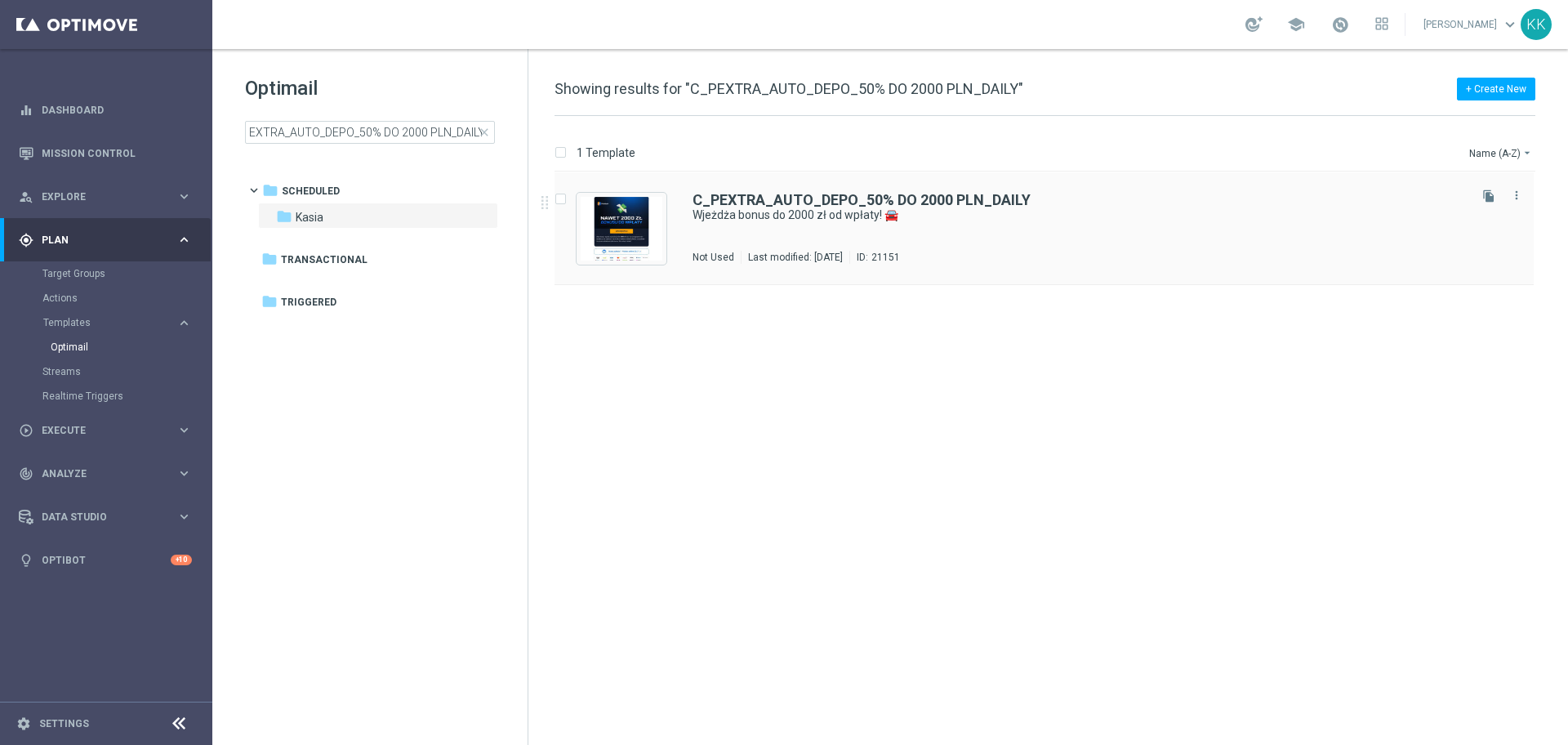
click at [798, 223] on div "C_PEXTRA_AUTO_DEPO_50% DO 2000 PLN_DAILY Wjeżdża bonus do 2000 zł od wpłaty! 🚘 …" at bounding box center [1078, 228] width 772 height 71
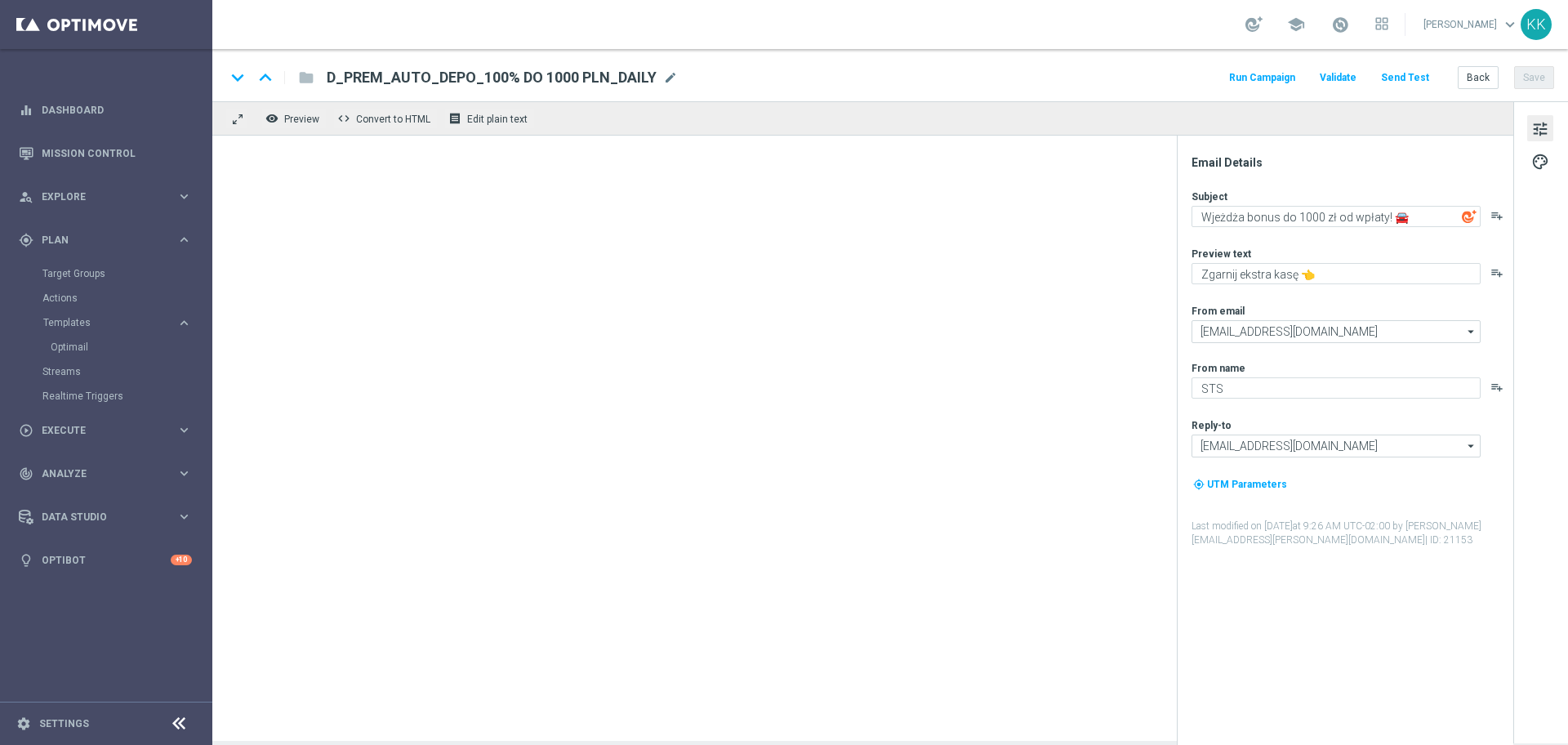
type textarea "Wjeżdża bonus do 2000 zł od wpłaty! 🚘"
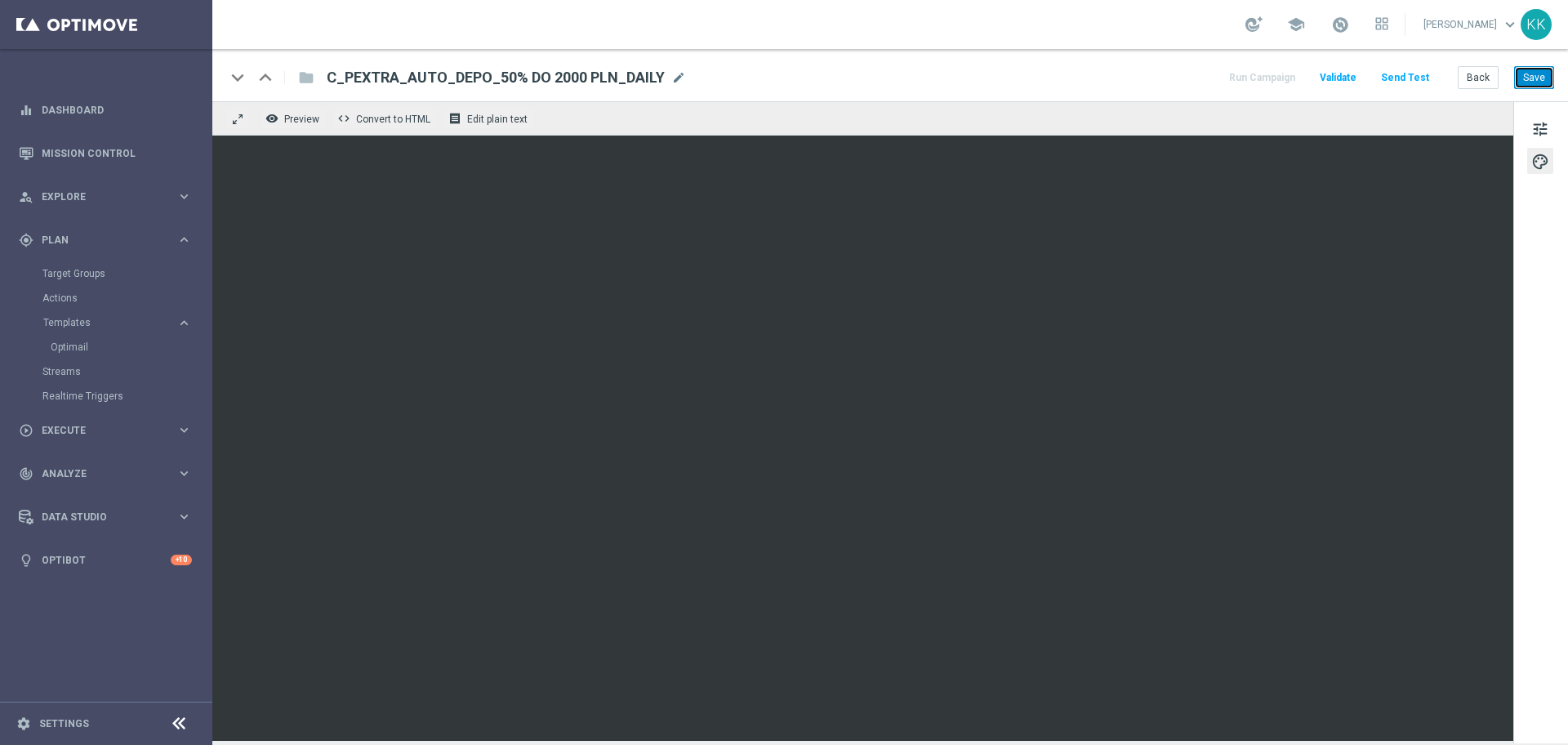
click at [1533, 70] on button "Save" at bounding box center [1534, 77] width 40 height 22
click at [1486, 70] on button "Back" at bounding box center [1477, 77] width 41 height 22
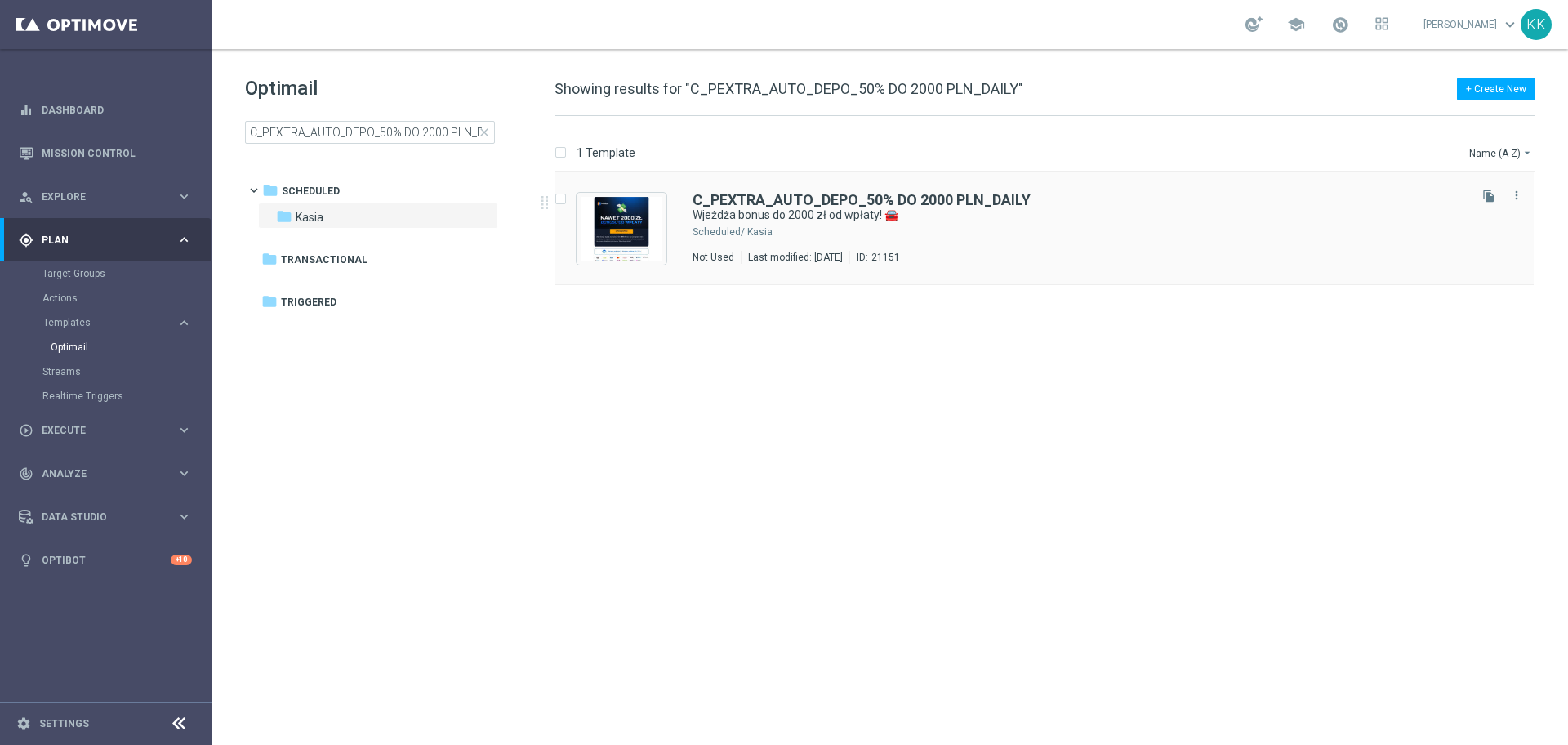
click at [911, 237] on div "Kasia" at bounding box center [1106, 232] width 718 height 13
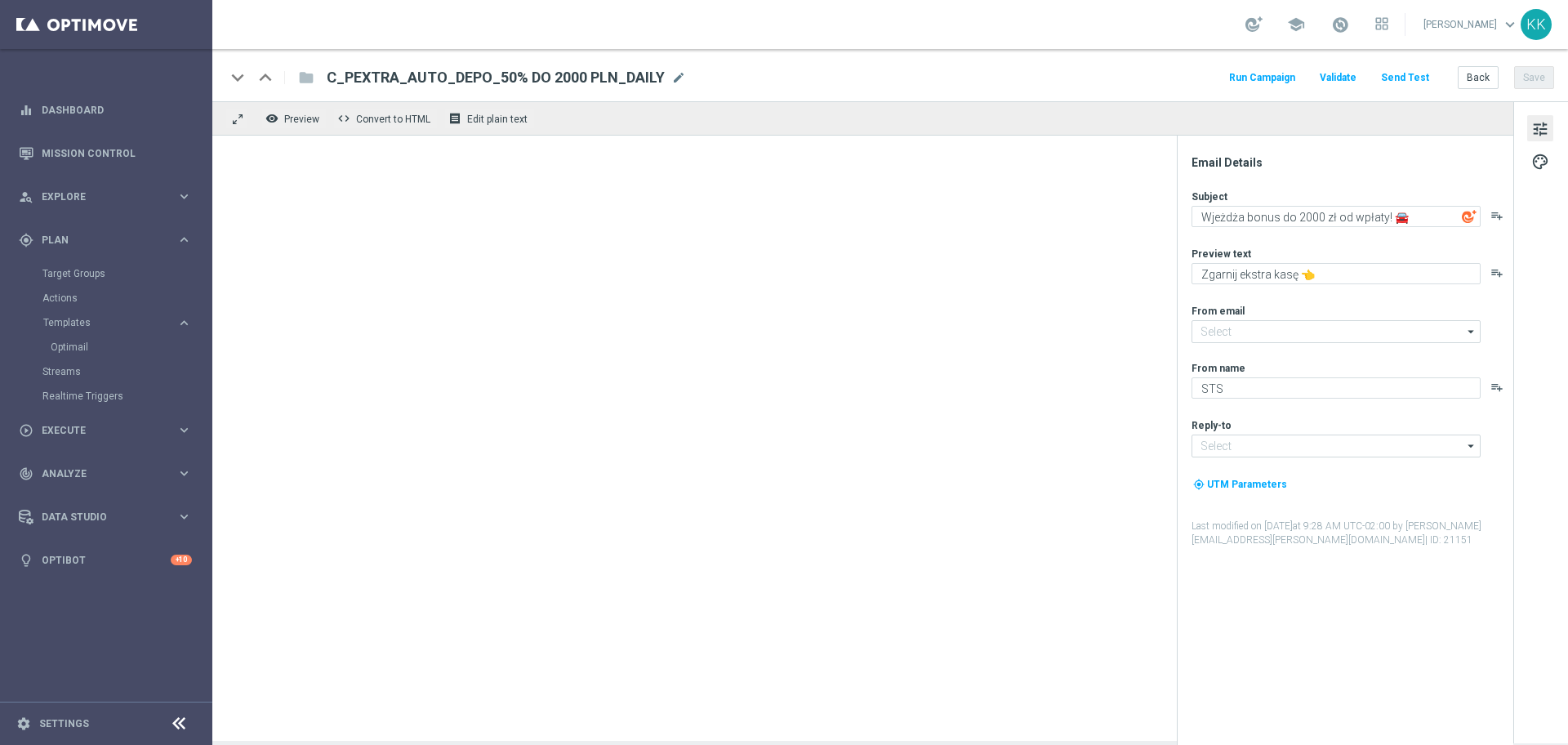
type input "[EMAIL_ADDRESS][DOMAIN_NAME]"
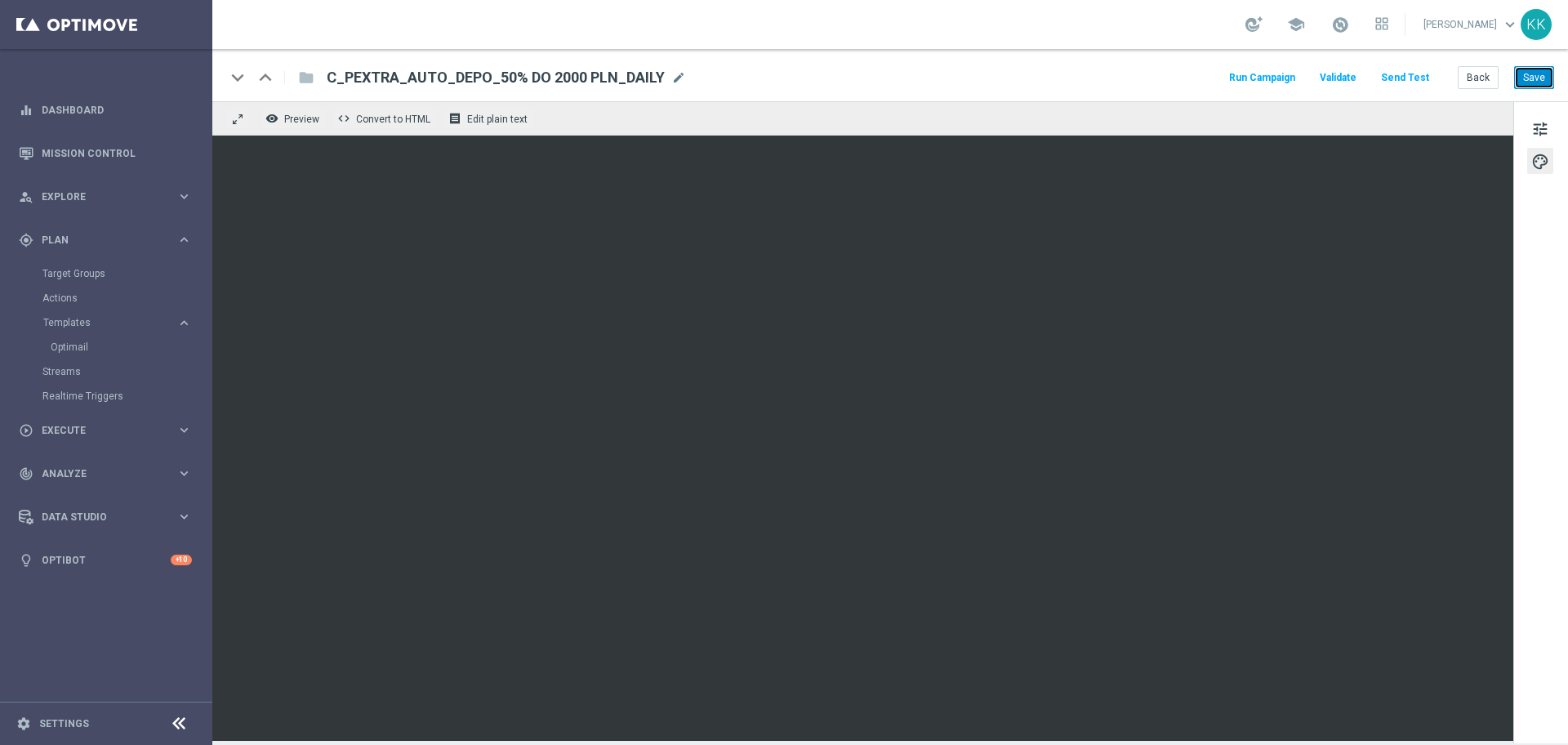
click at [1536, 81] on button "Save" at bounding box center [1534, 77] width 40 height 22
click at [1481, 74] on button "Back" at bounding box center [1477, 77] width 41 height 22
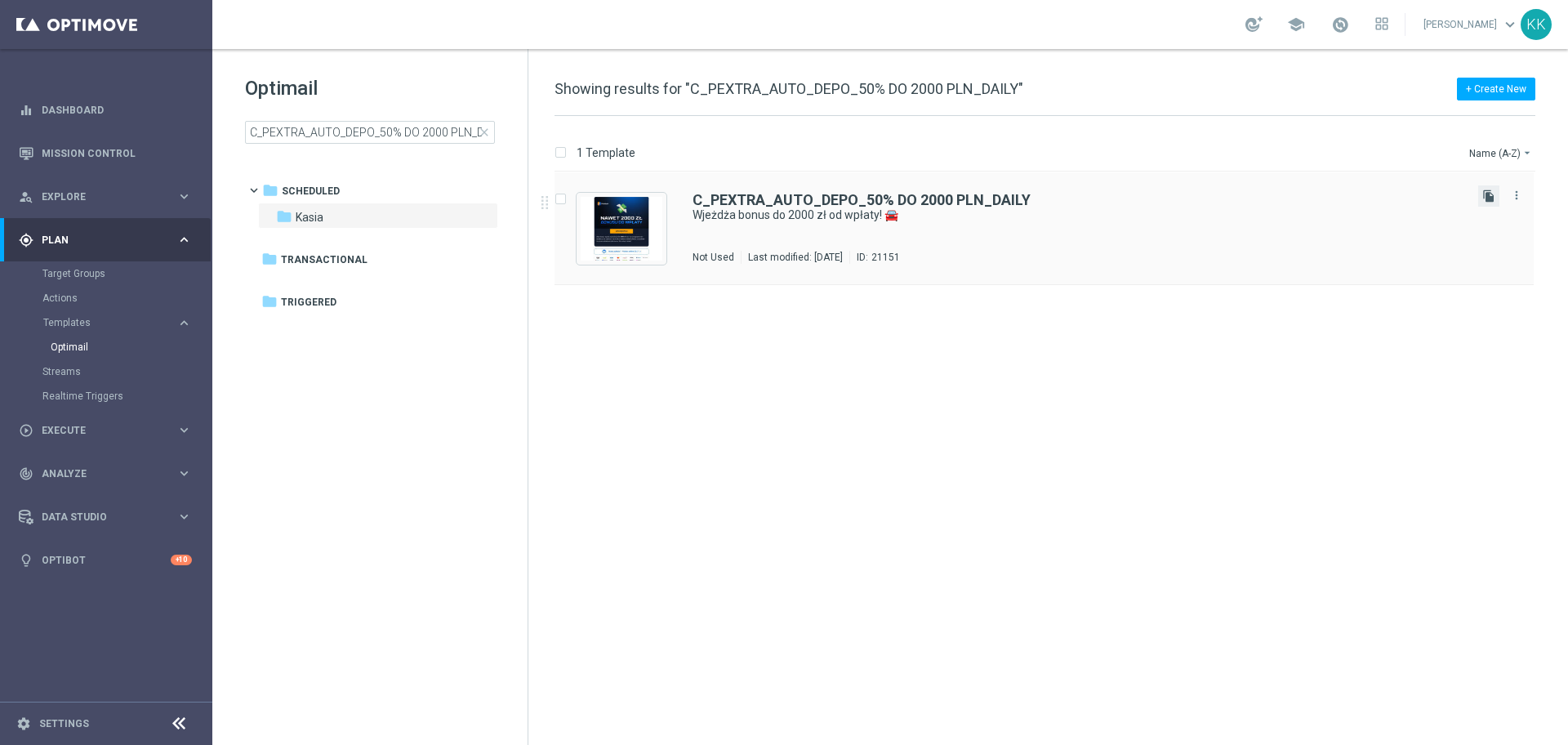
click at [1486, 198] on icon "file_copy" at bounding box center [1489, 196] width 13 height 13
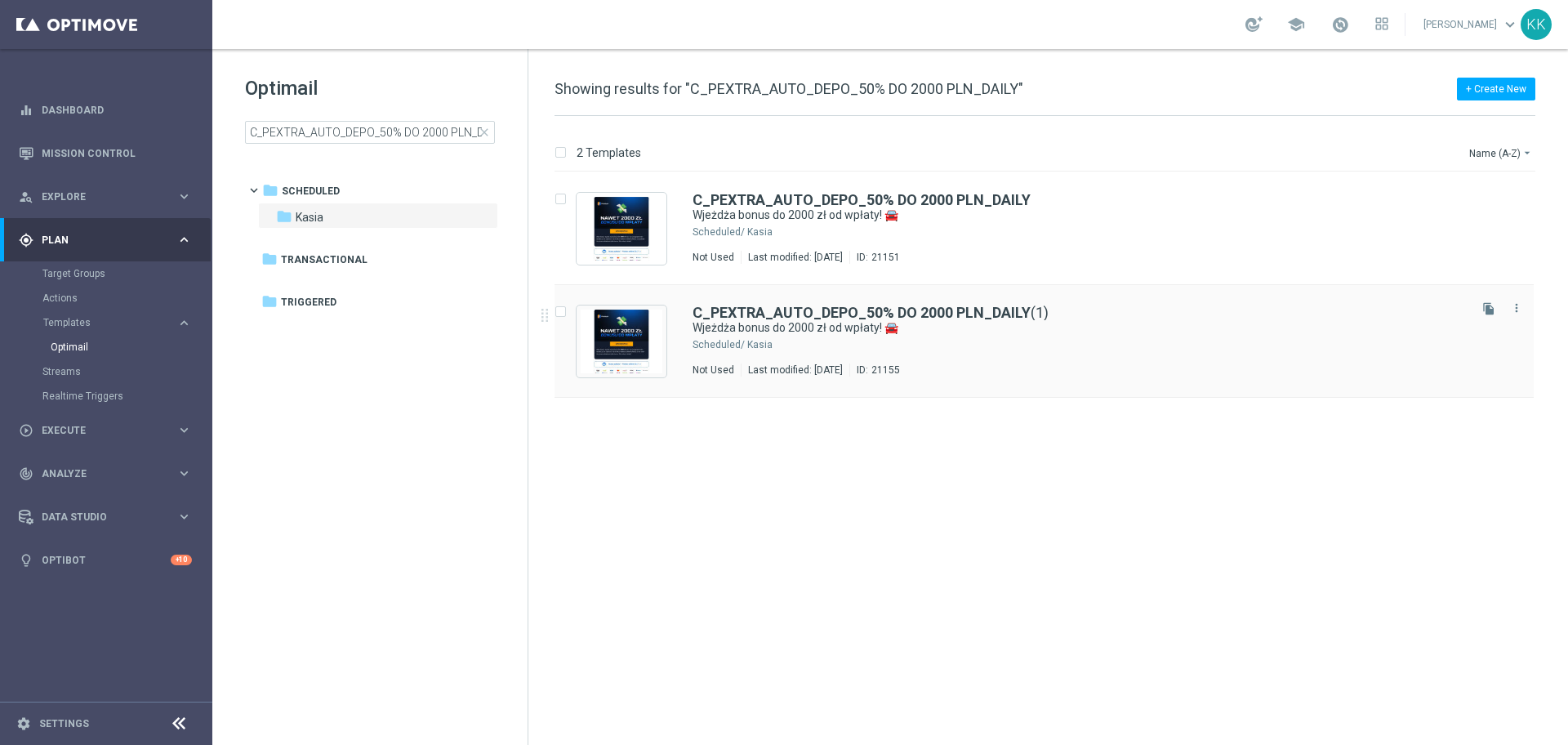
click at [1099, 359] on div "C_PEXTRA_AUTO_DEPO_50% DO 2000 PLN_DAILY (1) Wjeżdża bonus do 2000 zł od wpłaty…" at bounding box center [1078, 341] width 772 height 71
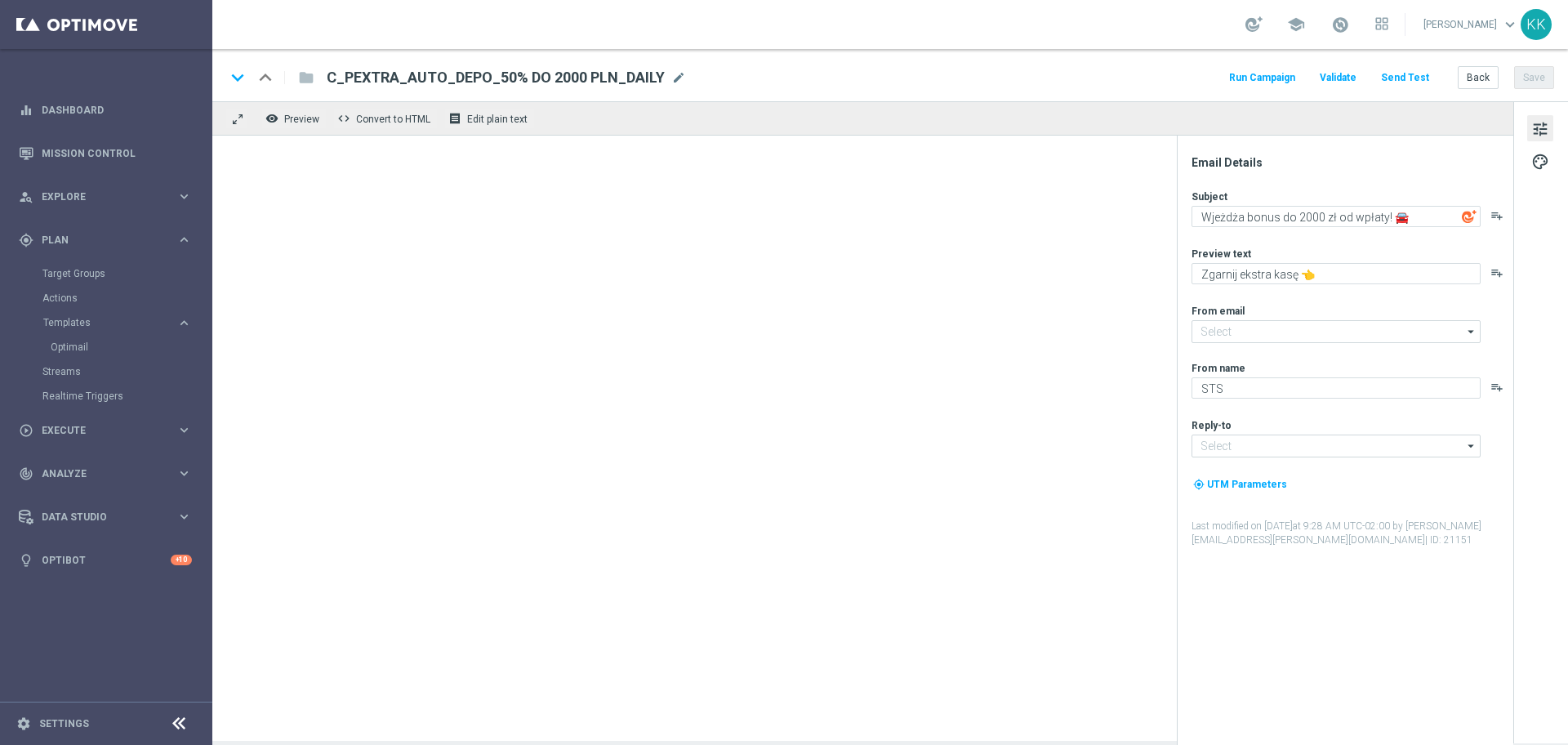
type input "[EMAIL_ADDRESS][DOMAIN_NAME]"
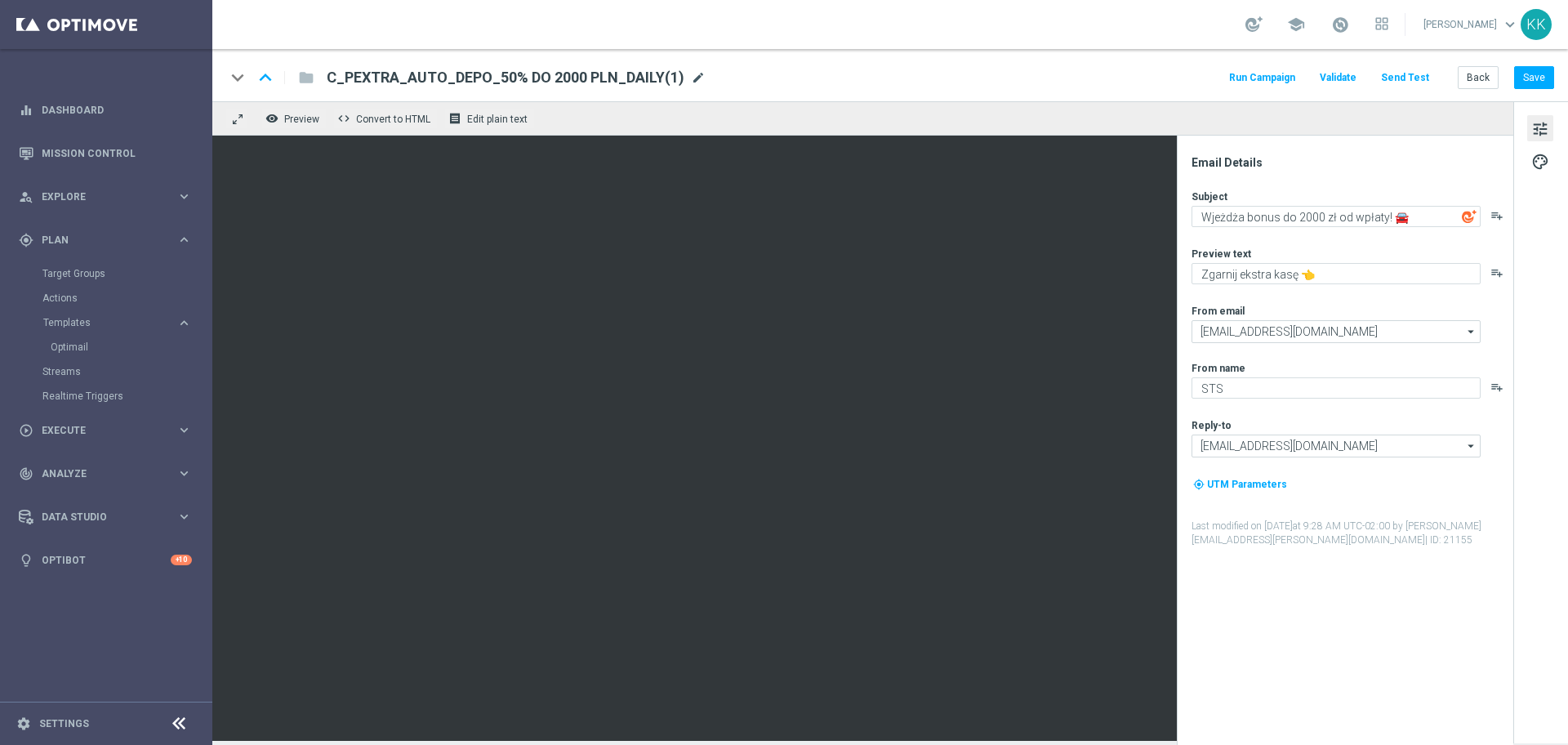
click at [691, 79] on span "mode_edit" at bounding box center [698, 78] width 15 height 15
drag, startPoint x: 469, startPoint y: 77, endPoint x: 24, endPoint y: 74, distance: 445.0
click at [22, 74] on main "equalizer Dashboard Mission Control" at bounding box center [784, 372] width 1568 height 745
paste input "D_PEXTRA_AUTO_DEPO_100% DO 2000 PLN_DAILY"
type input "D_PEXTRA_AUTO_DEPO_100% DO 2000 PLN_DAILY"
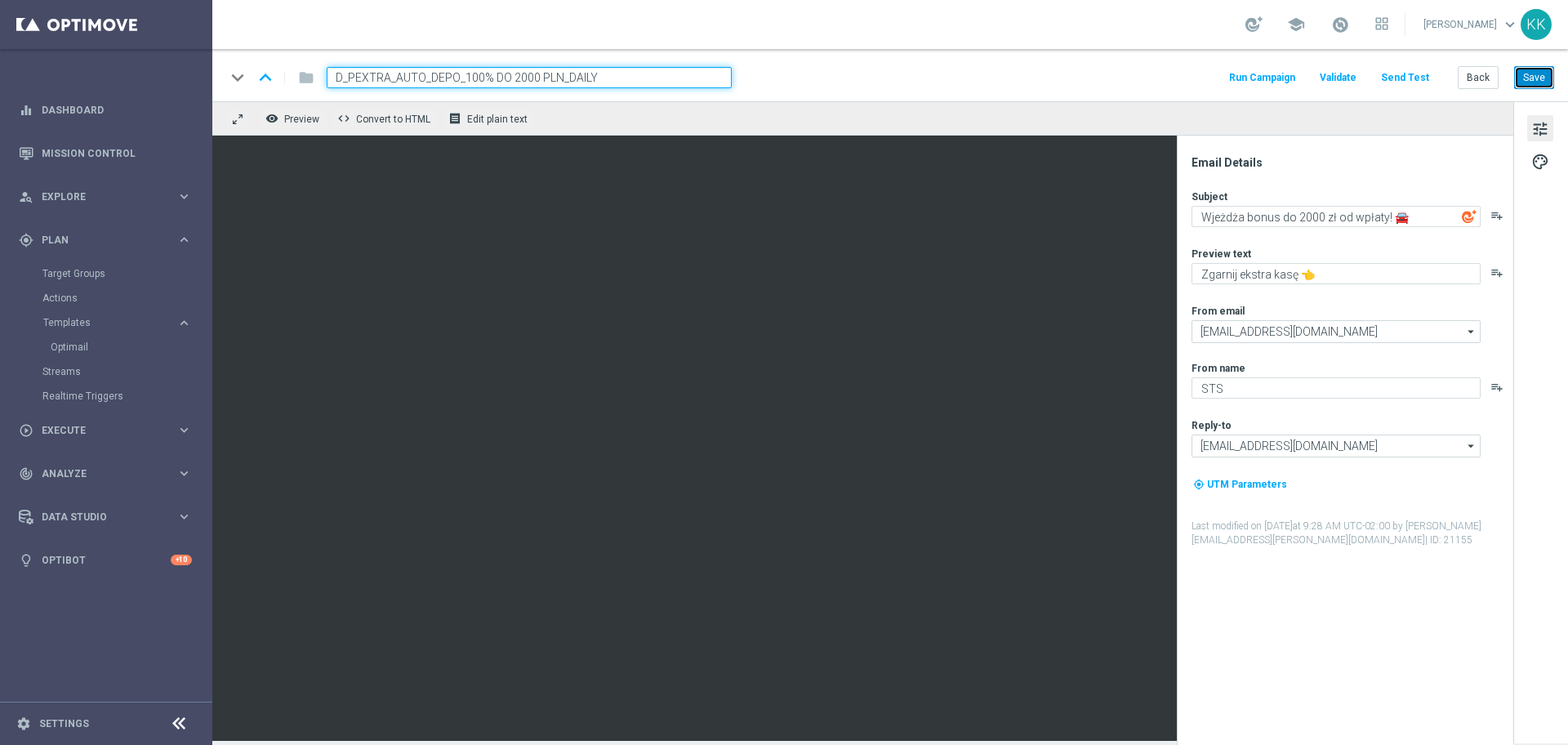
click at [1517, 78] on button "Save" at bounding box center [1534, 77] width 40 height 22
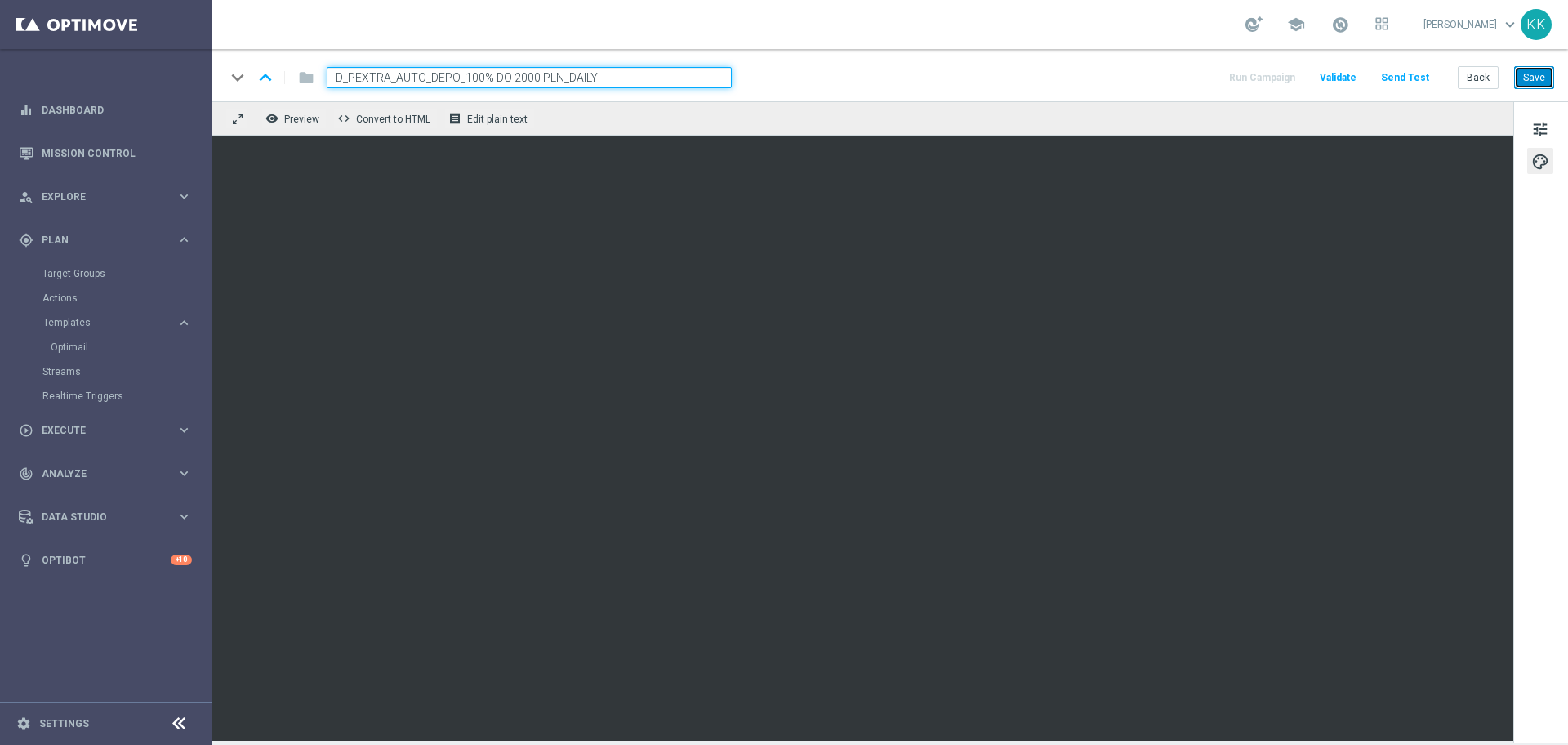
click at [1517, 75] on button "Save" at bounding box center [1534, 77] width 40 height 22
drag, startPoint x: 1542, startPoint y: 74, endPoint x: 1508, endPoint y: 124, distance: 60.5
click at [1541, 75] on button "Save" at bounding box center [1534, 77] width 40 height 22
click at [1481, 84] on button "Back" at bounding box center [1477, 77] width 41 height 22
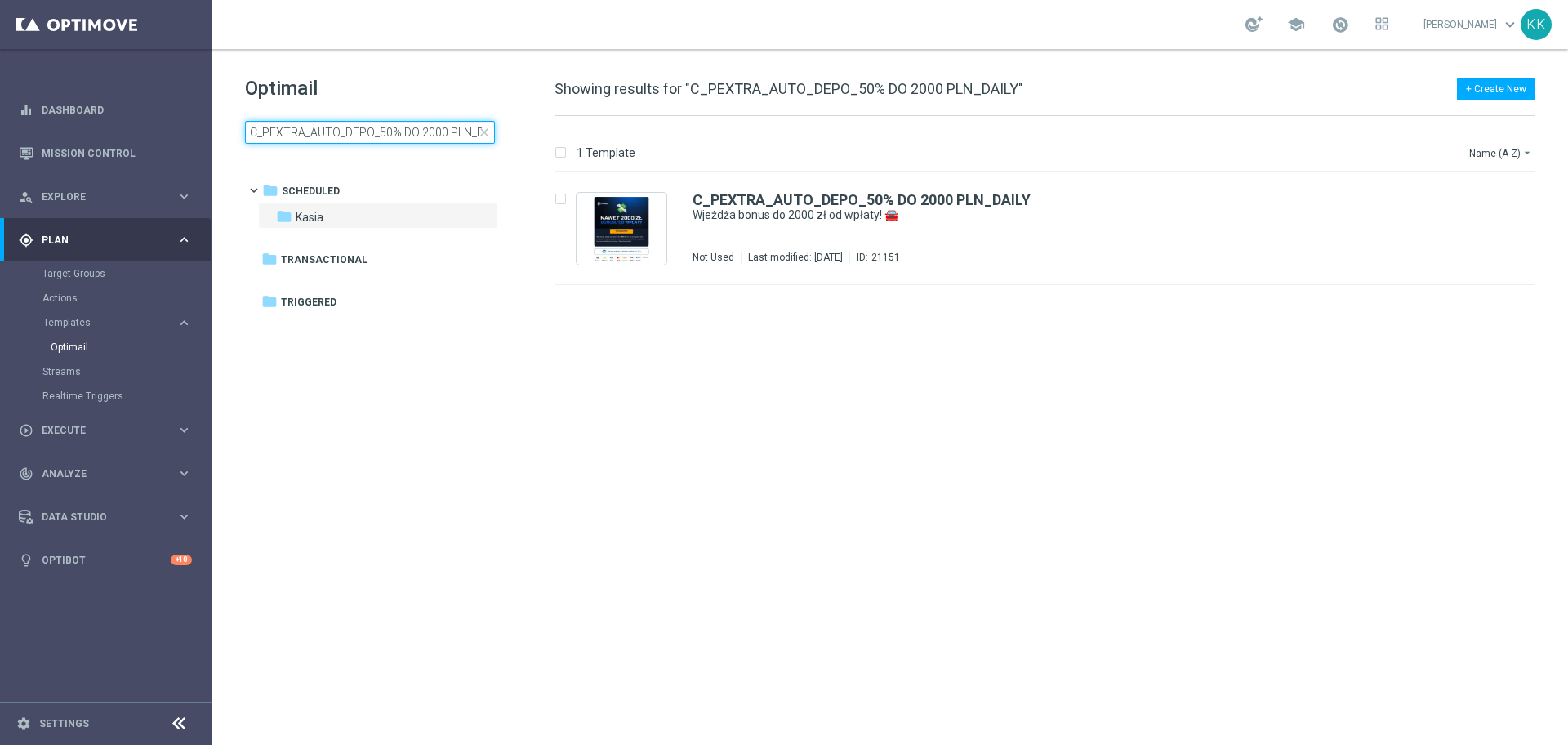
click at [372, 143] on input "C_PEXTRA_AUTO_DEPO_50% DO 2000 PLN_DAILY" at bounding box center [370, 132] width 250 height 22
type input "C_PREM_AUTO_DEPO_50% DO 1000 PLN_DAILY"
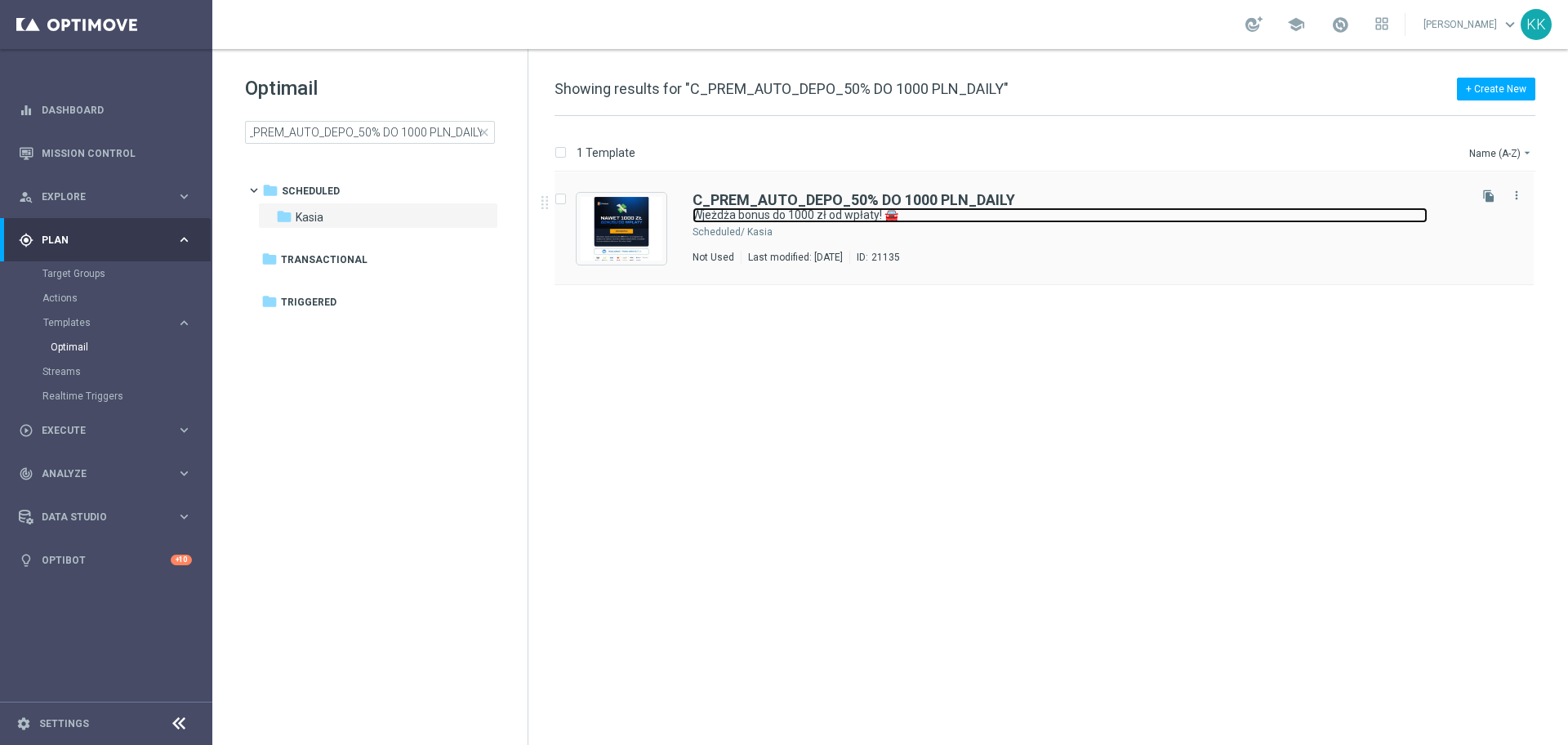
click at [782, 211] on link "Wjeżdża bonus do 1000 zł od wpłaty! 🚘" at bounding box center [1060, 215] width 735 height 16
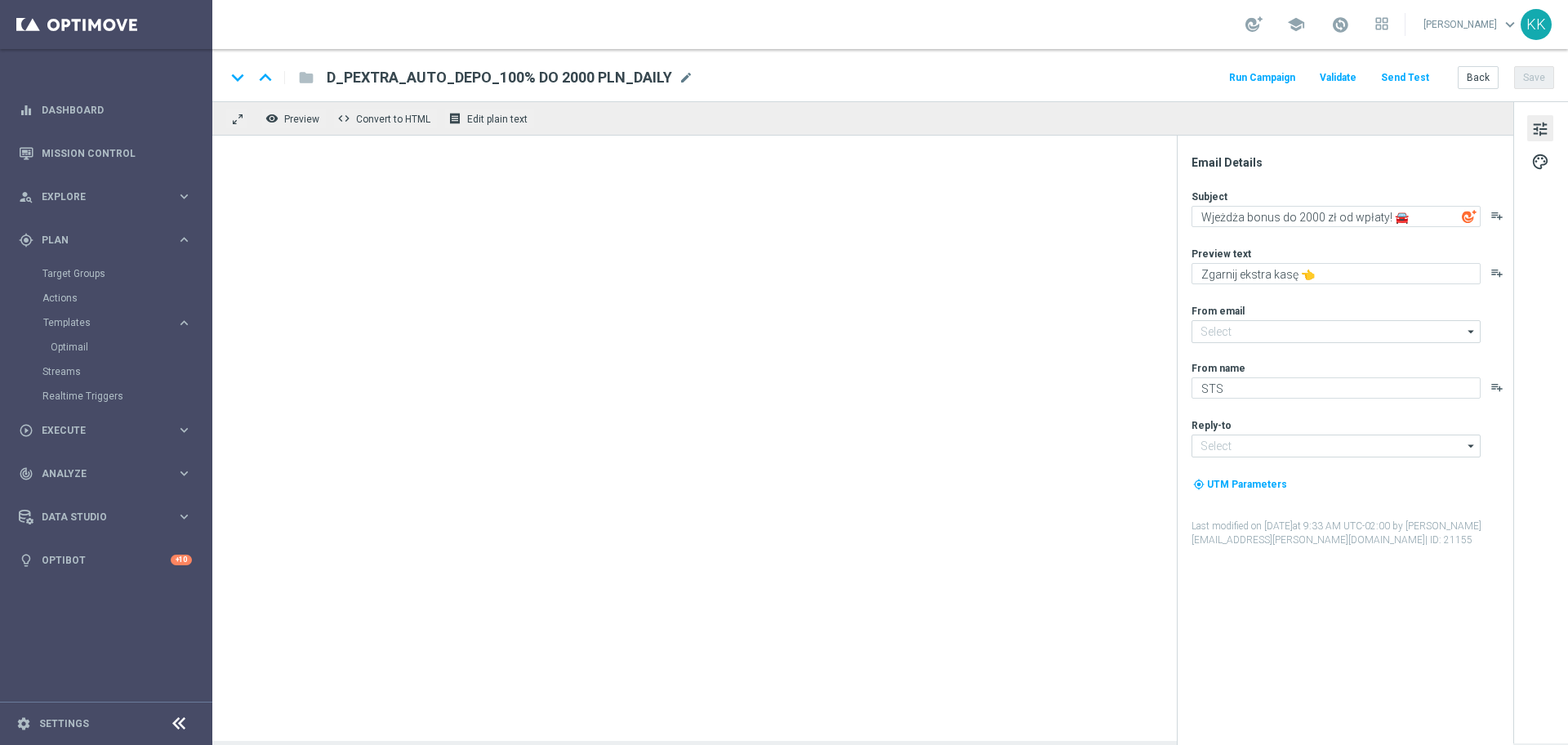
type input "[EMAIL_ADDRESS][DOMAIN_NAME]"
type textarea "Wjeżdża bonus do 1000 zł od wpłaty! 🚘"
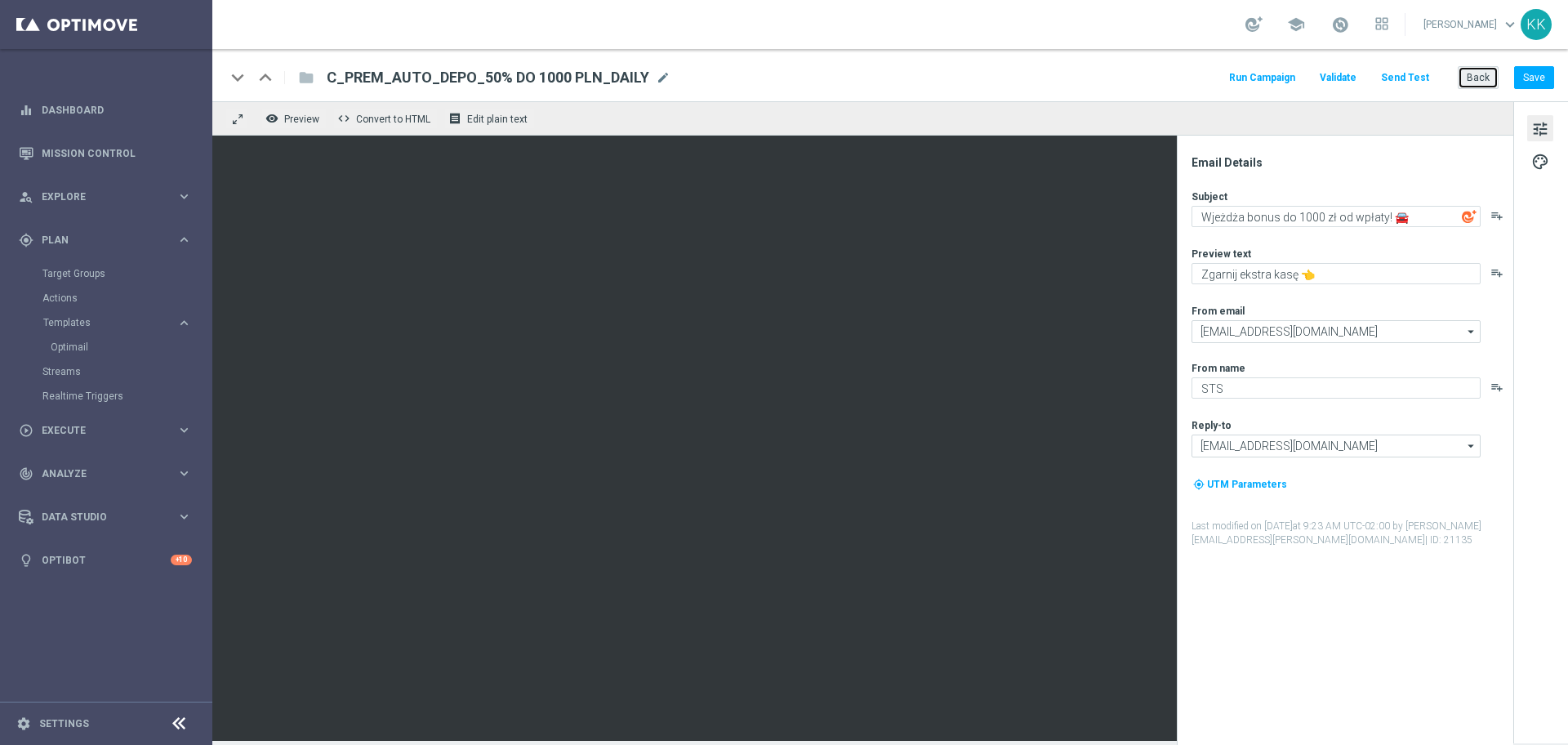
click at [1462, 75] on button "Back" at bounding box center [1477, 77] width 41 height 22
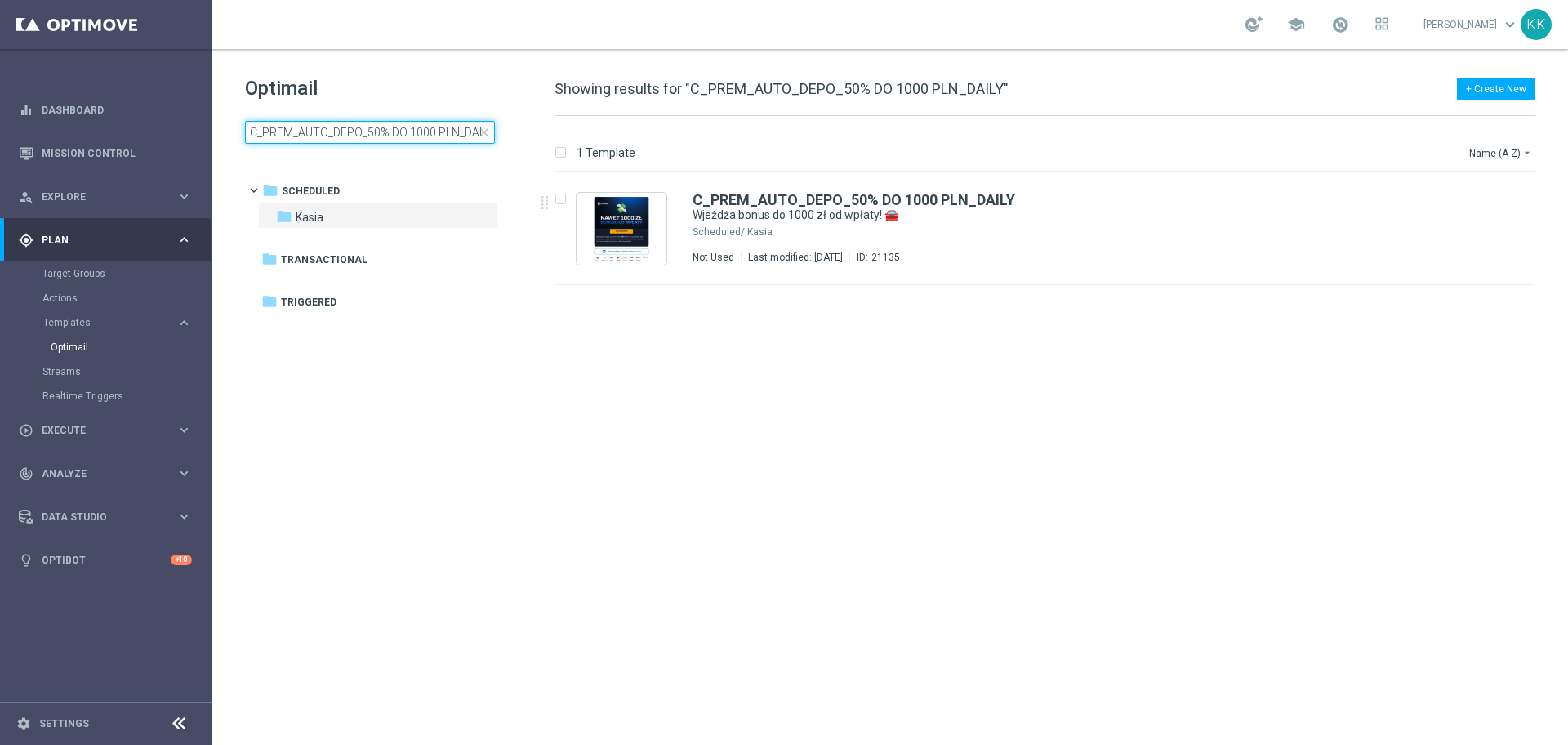
click at [400, 133] on input "C_PREM_AUTO_DEPO_50% DO 1000 PLN_DAILY" at bounding box center [370, 132] width 250 height 22
type input "C_PEXTRA_AUTO_DEPO_50% DO 2000 PLN_DAILY"
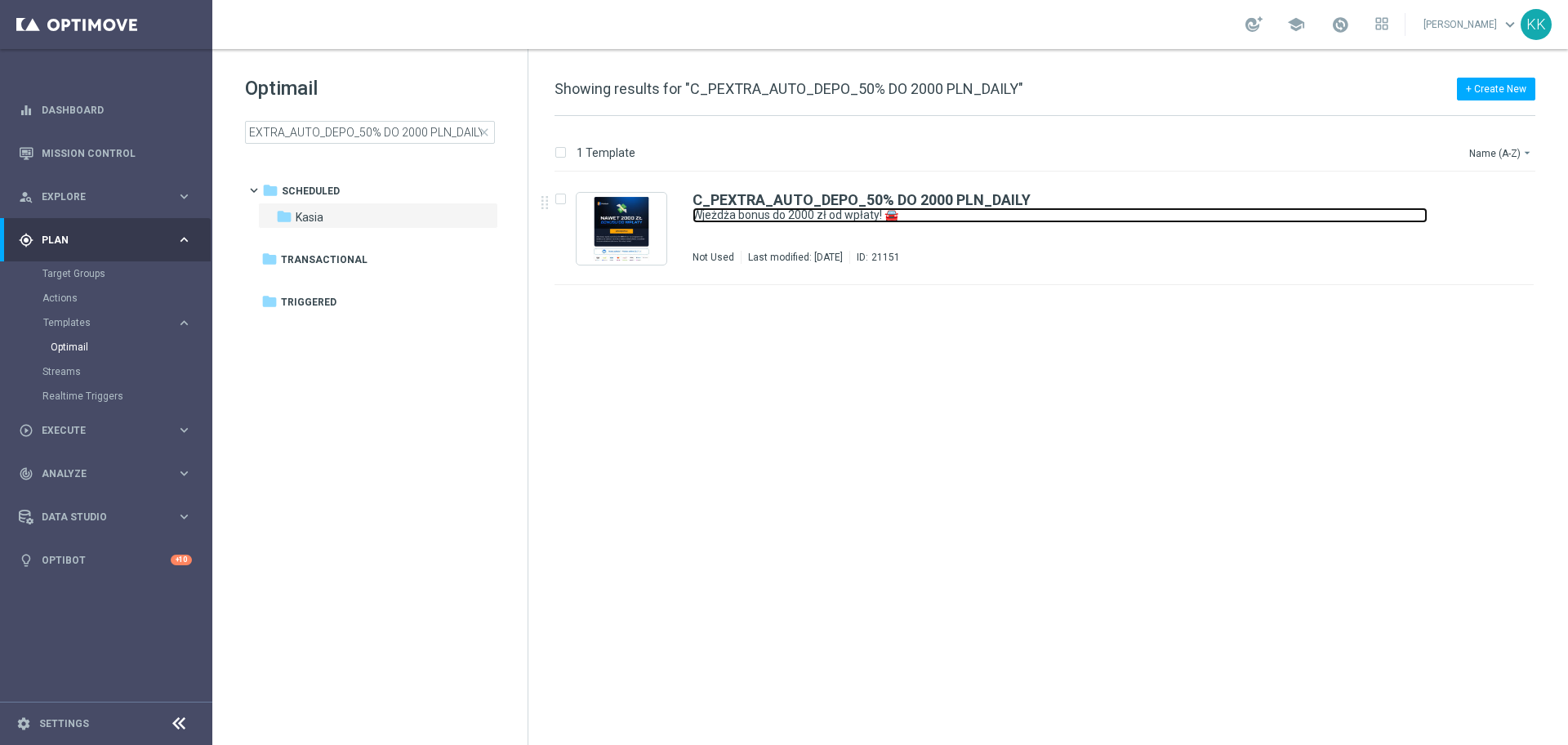
click at [871, 216] on link "Wjeżdża bonus do 2000 zł od wpłaty! 🚘" at bounding box center [1060, 215] width 735 height 16
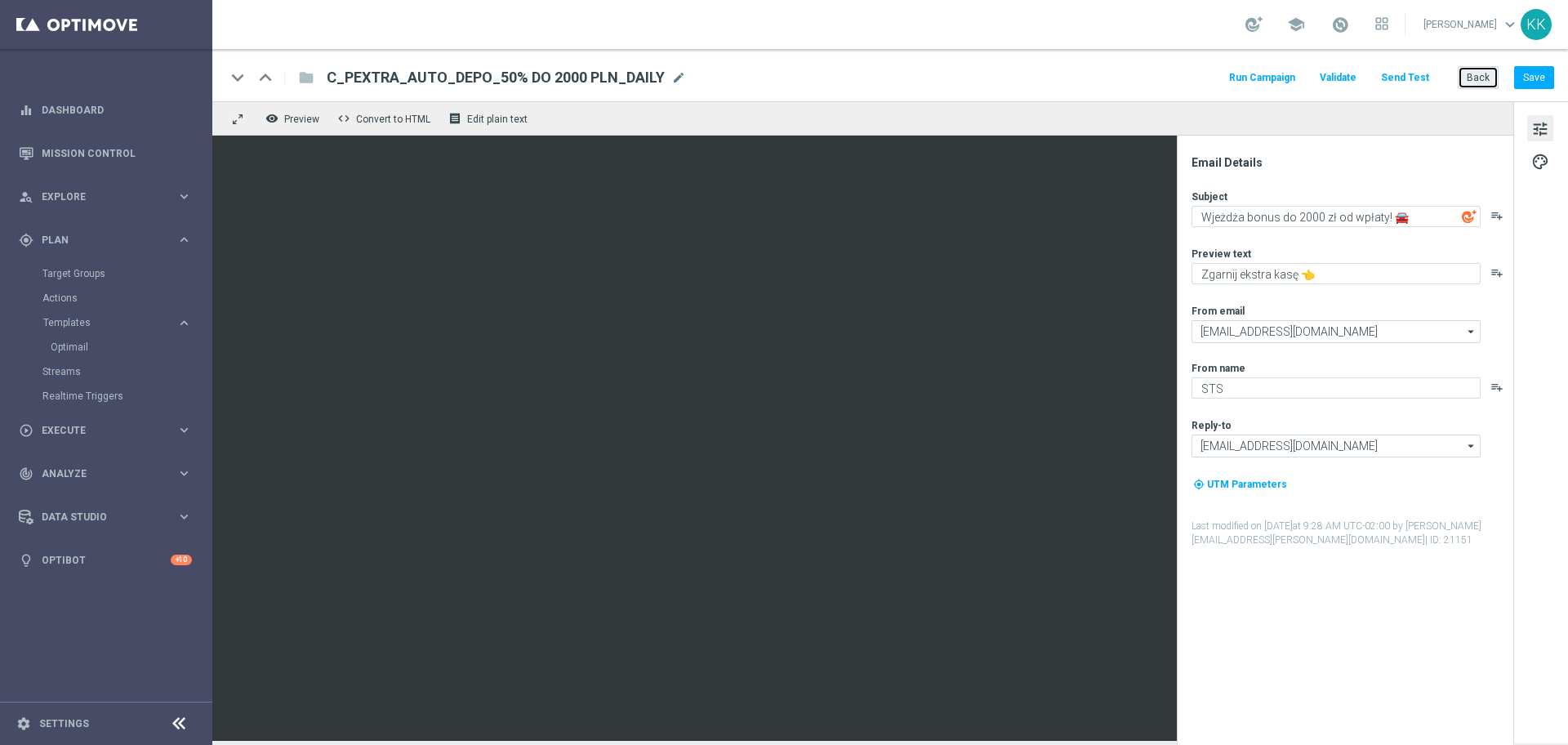
click at [1483, 80] on button "Back" at bounding box center [1477, 77] width 41 height 22
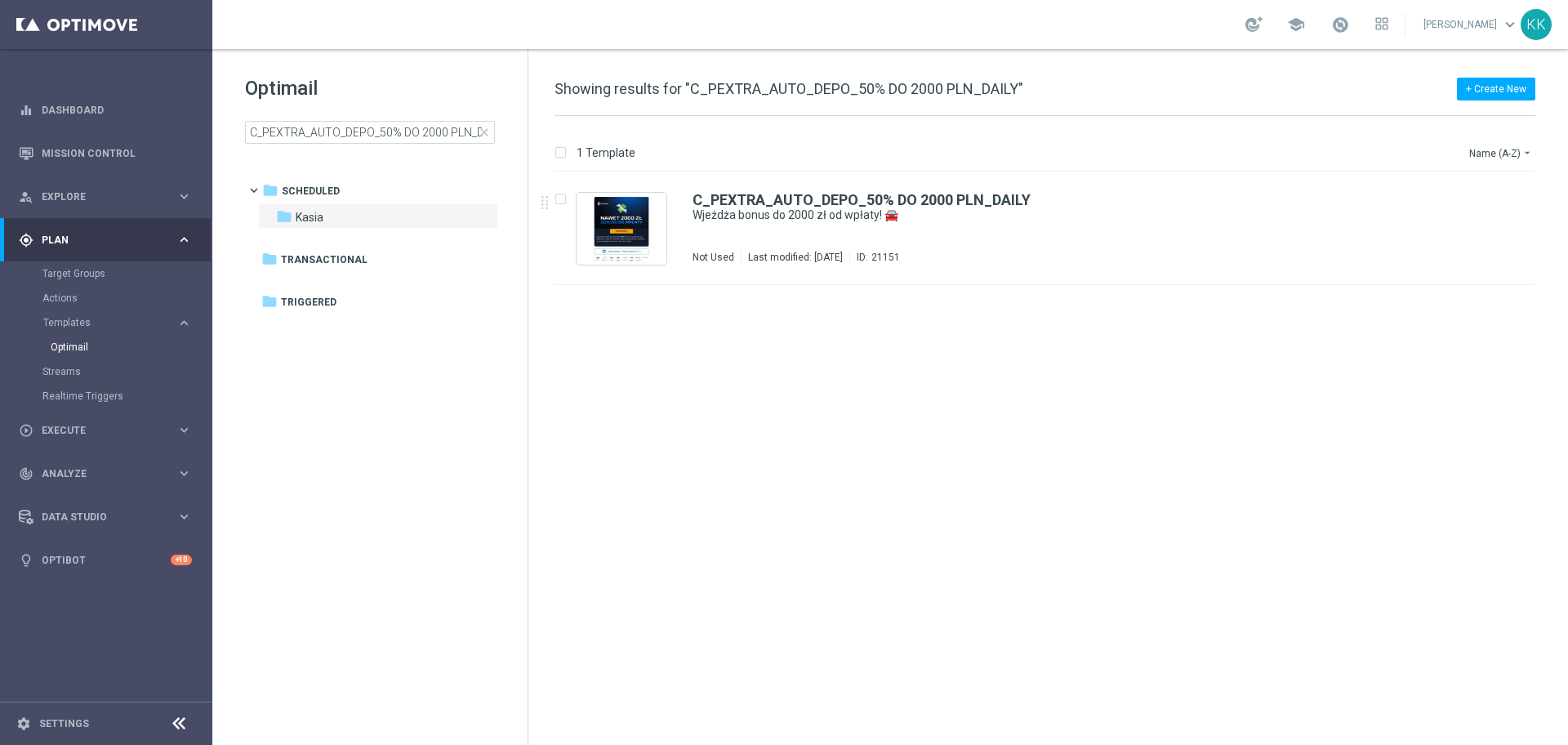
click at [344, 115] on div "Optimail C_PEXTRA_AUTO_DEPO_50% DO 2000 PLN_DAILY close" at bounding box center [386, 109] width 282 height 68
click at [347, 122] on input "C_PEXTRA_AUTO_DEPO_50% DO 2000 PLN_DAILY" at bounding box center [370, 132] width 250 height 22
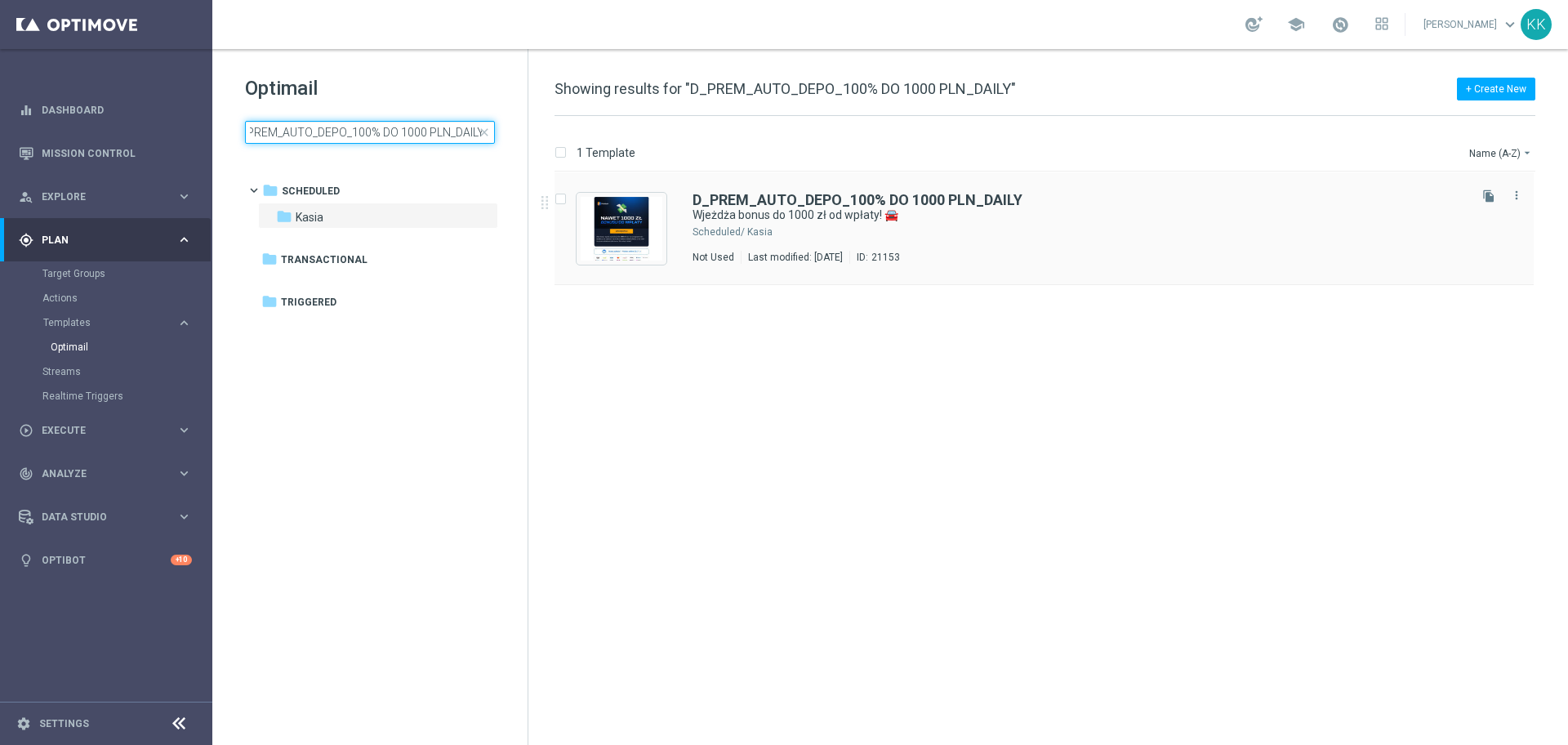
type input "D_PREM_AUTO_DEPO_100% DO 1000 PLN_DAILY"
click at [855, 224] on div "D_PREM_AUTO_DEPO_100% DO 1000 PLN_DAILY Wjeżdża bonus do 1000 zł od wpłaty! 🚘 S…" at bounding box center [1078, 228] width 772 height 71
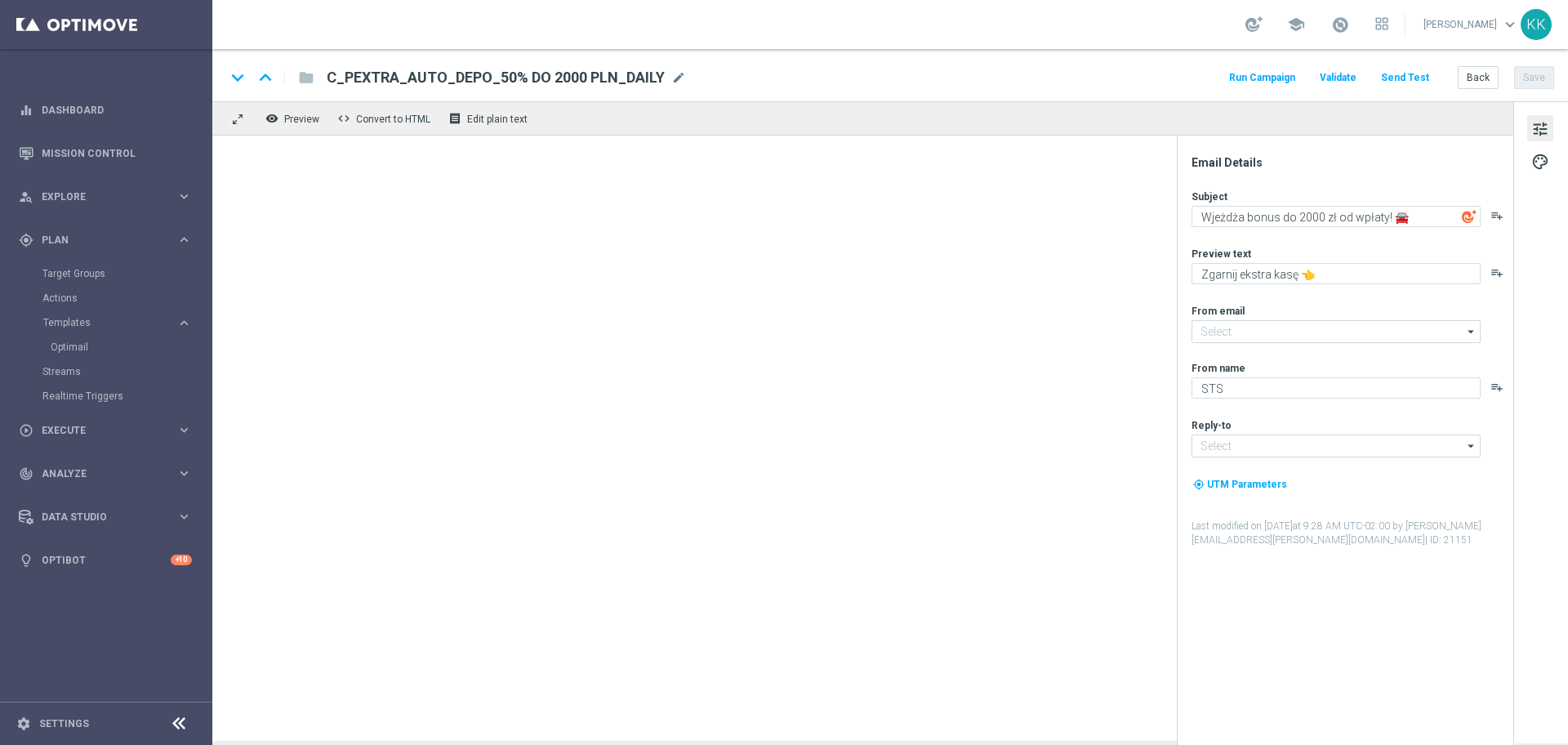
type input "[EMAIL_ADDRESS][DOMAIN_NAME]"
type textarea "Wjeżdża bonus do 1000 zł od wpłaty! 🚘"
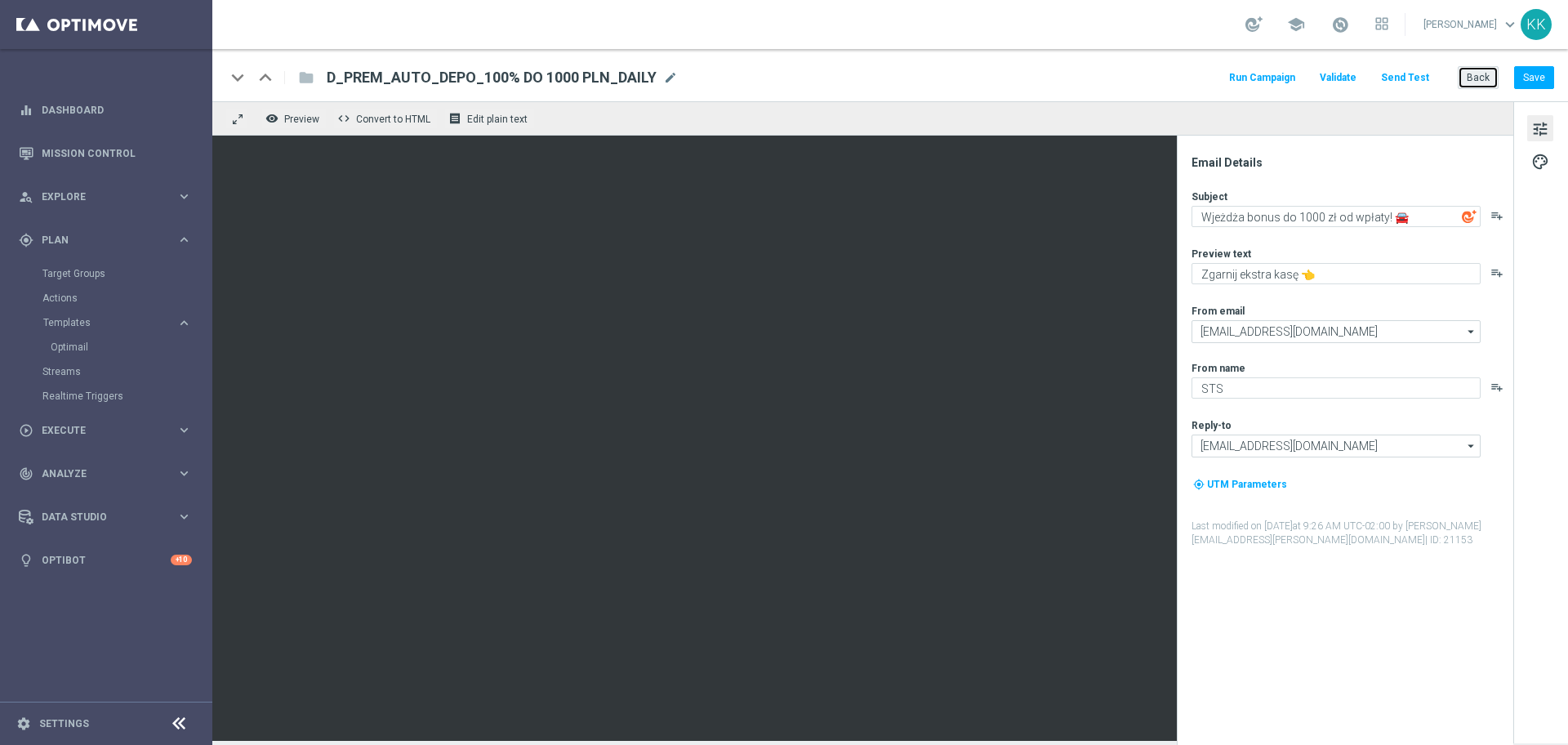
click at [1470, 76] on button "Back" at bounding box center [1477, 77] width 41 height 22
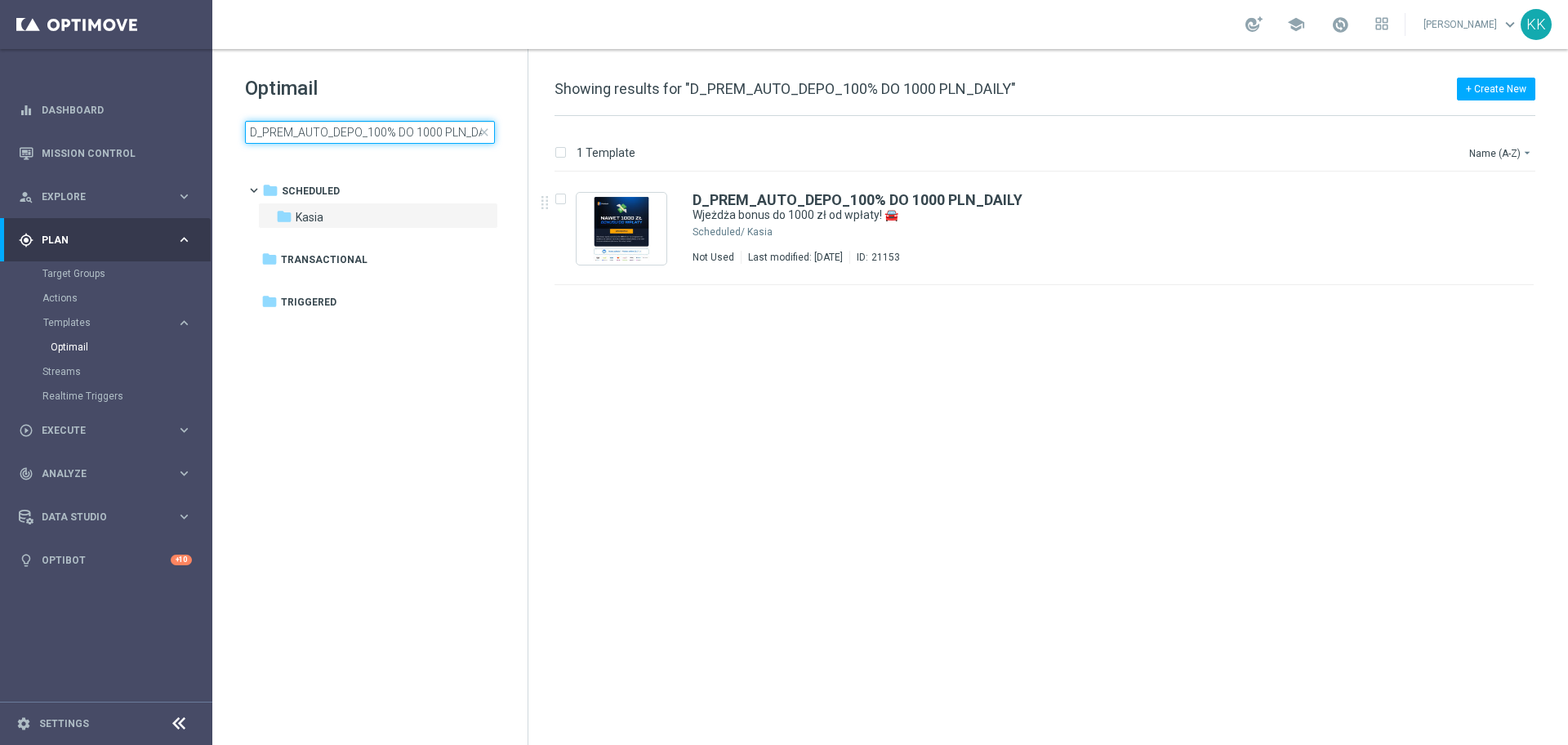
click at [355, 121] on input "D_PREM_AUTO_DEPO_100% DO 1000 PLN_DAILY" at bounding box center [370, 132] width 250 height 22
type input "D_PEXTRA_AUTO_DEPO_100% DO 2000 PLN_DAILY"
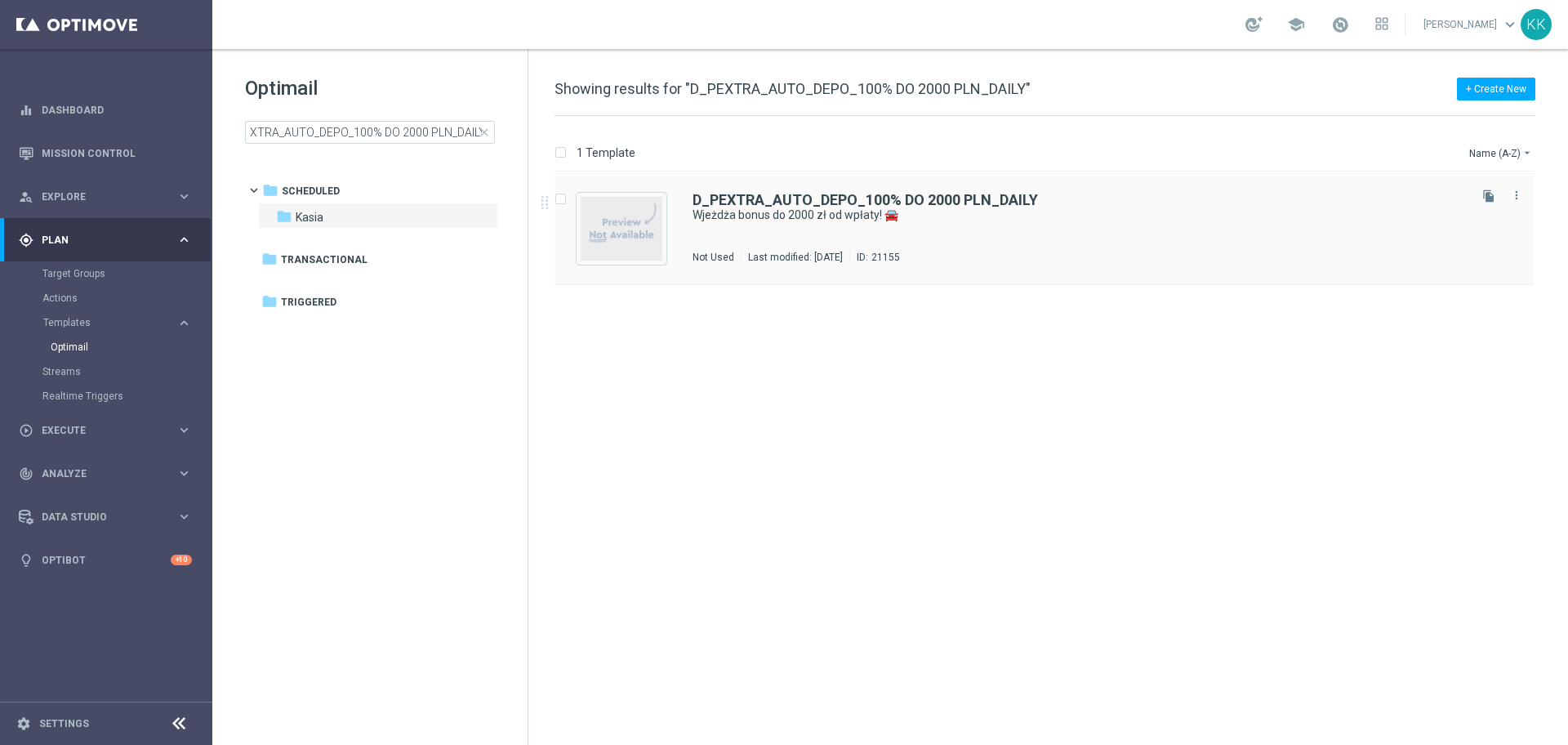
click at [805, 233] on div "D_PEXTRA_AUTO_DEPO_100% DO 2000 PLN_DAILY Wjeżdża bonus do 2000 zł od wpłaty! 🚘…" at bounding box center [1078, 228] width 772 height 71
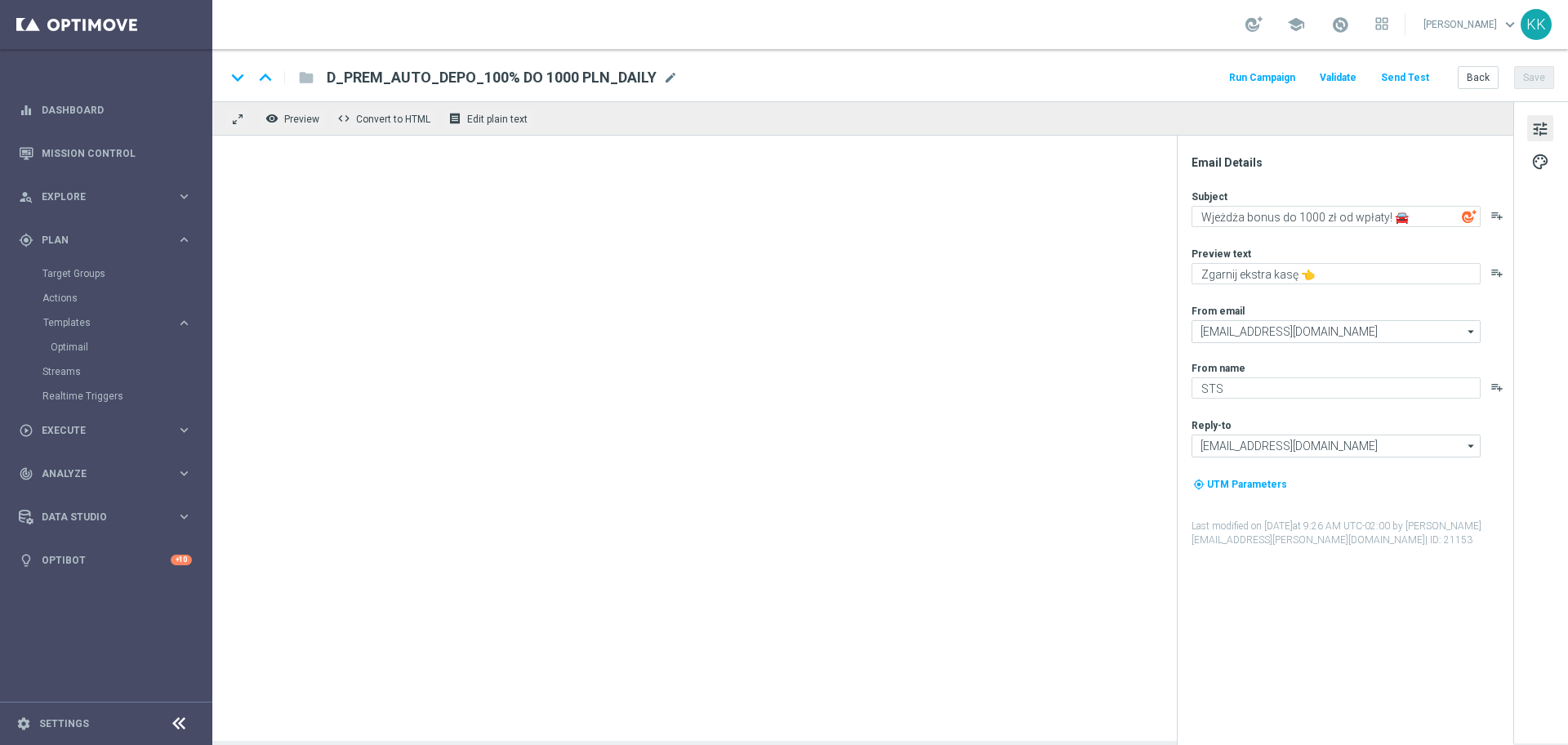
type textarea "Wjeżdża bonus do 2000 zł od wpłaty! 🚘"
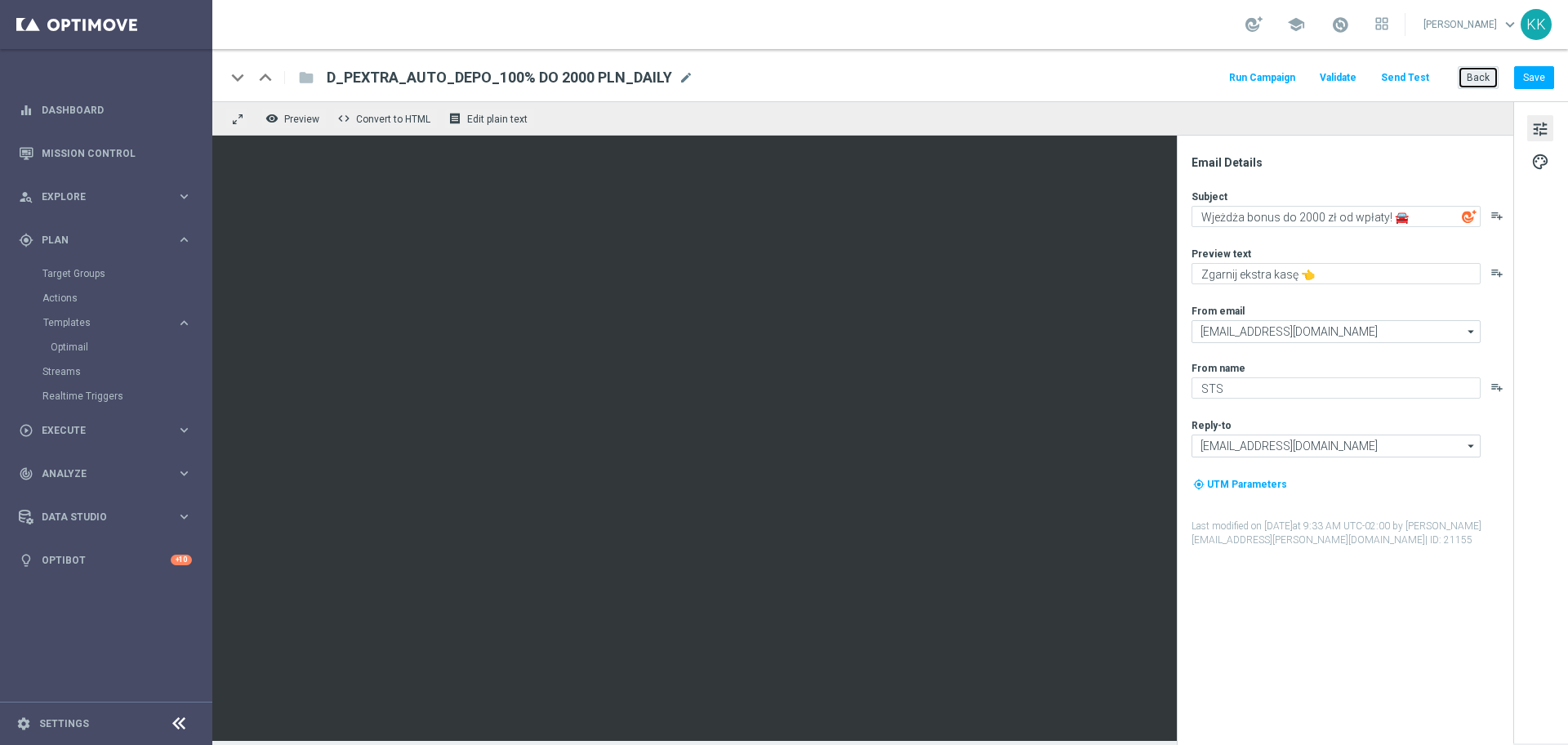
click at [1482, 78] on button "Back" at bounding box center [1477, 77] width 41 height 22
